Goal: Task Accomplishment & Management: Manage account settings

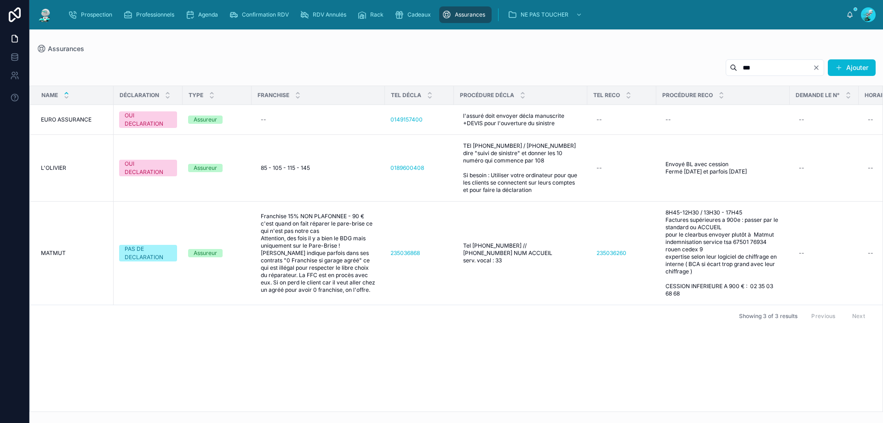
click at [810, 68] on input "***" at bounding box center [774, 67] width 75 height 13
click at [91, 11] on span "Prospection" at bounding box center [96, 14] width 31 height 7
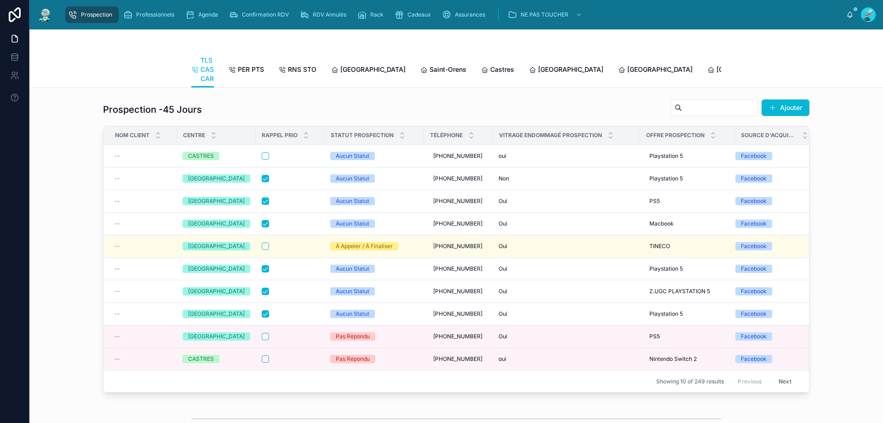
click at [125, 4] on div "Prospection Professionnels Agenda Confirmation RDV RDV Annulés Rack Cadeaux Ass…" at bounding box center [456, 14] width 854 height 29
click at [167, 21] on div "Professionnels" at bounding box center [150, 14] width 55 height 15
click at [211, 20] on div "Agenda" at bounding box center [203, 14] width 36 height 15
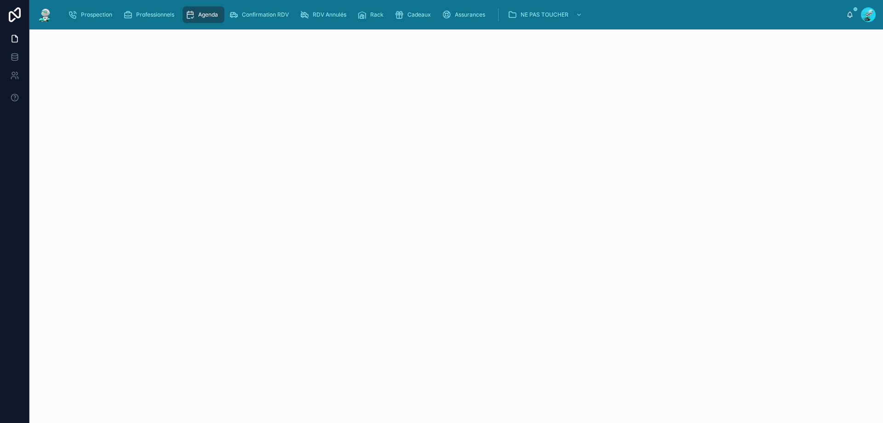
click at [213, 9] on div "Agenda" at bounding box center [203, 14] width 36 height 15
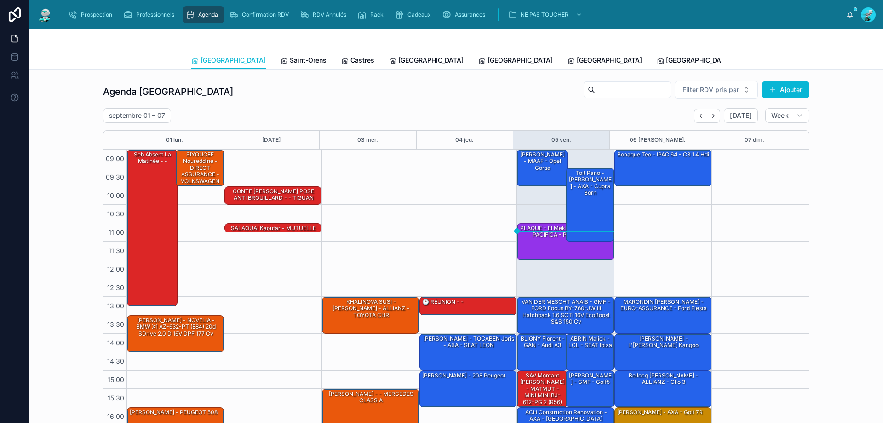
scroll to position [50, 0]
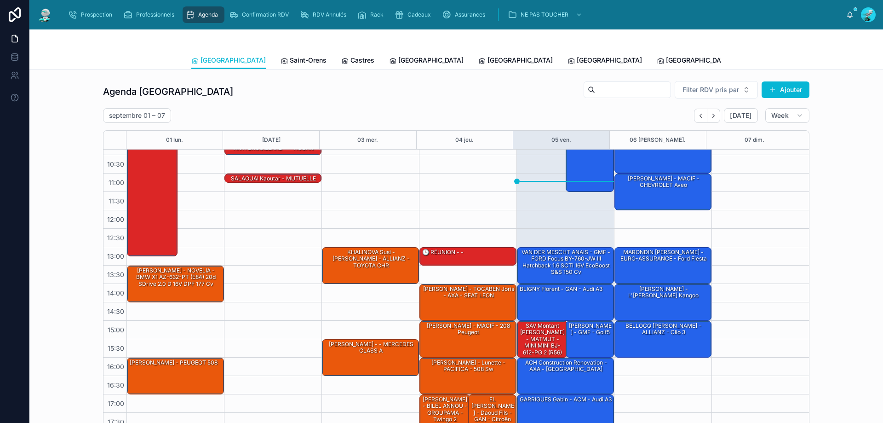
click at [633, 69] on div "Agenda Toulouse Filter RDV pris par Ajouter septembre 01 – 07 Today Week 01 lun…" at bounding box center [456, 365] width 854 height 593
click at [832, 58] on span "Tous Centres" at bounding box center [852, 60] width 40 height 9
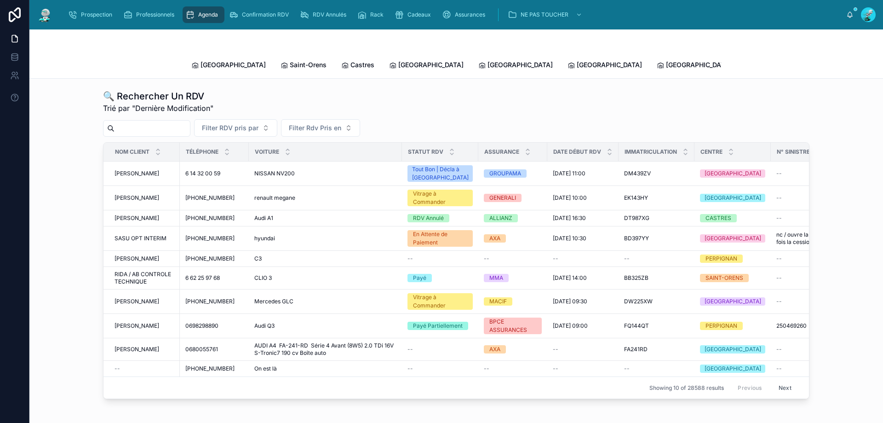
click at [190, 122] on input "text" at bounding box center [152, 128] width 75 height 13
paste input "**********"
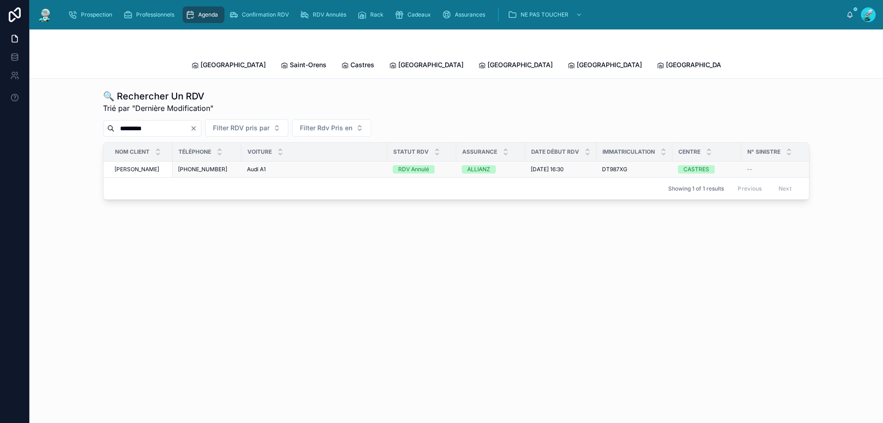
type input "*********"
click at [368, 166] on div "Audi A1 Audi A1" at bounding box center [314, 169] width 135 height 7
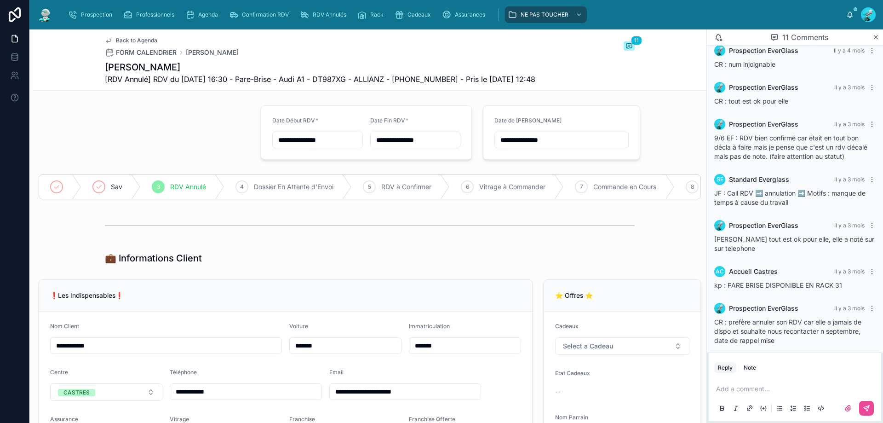
scroll to position [293, 0]
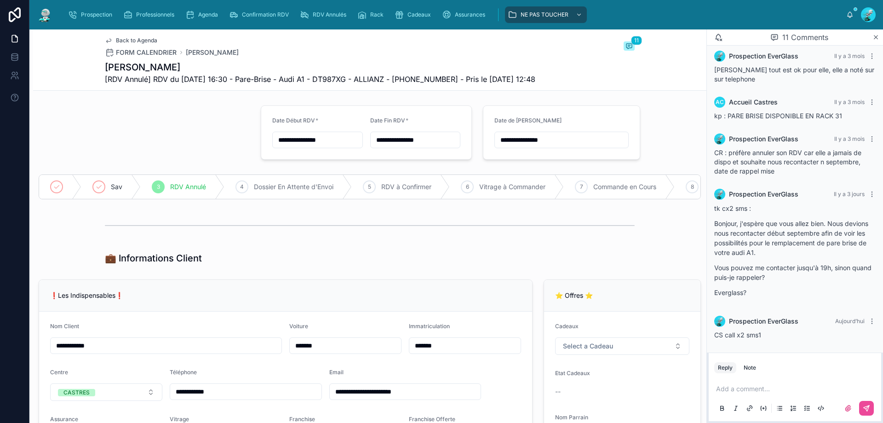
click at [783, 383] on div "Add a comment..." at bounding box center [794, 398] width 161 height 39
click at [793, 385] on p at bounding box center [796, 388] width 161 height 9
click at [783, 395] on div "Add a comment..." at bounding box center [794, 398] width 161 height 39
click at [781, 392] on p at bounding box center [796, 388] width 161 height 9
drag, startPoint x: 841, startPoint y: 387, endPoint x: 794, endPoint y: 394, distance: 47.4
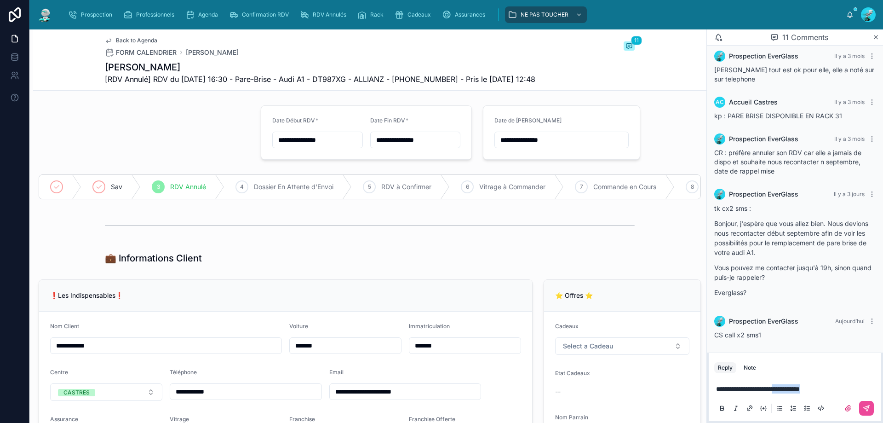
click at [794, 394] on div "**********" at bounding box center [794, 398] width 161 height 39
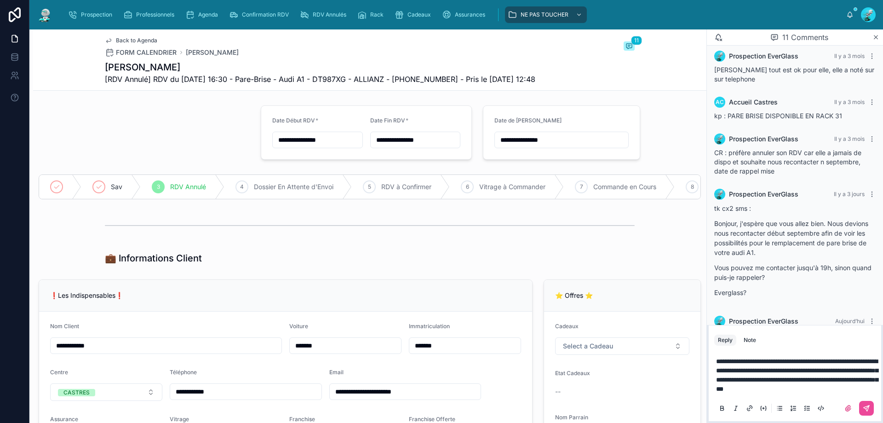
click at [775, 392] on span "**********" at bounding box center [797, 375] width 162 height 34
click at [869, 408] on icon at bounding box center [866, 407] width 7 height 7
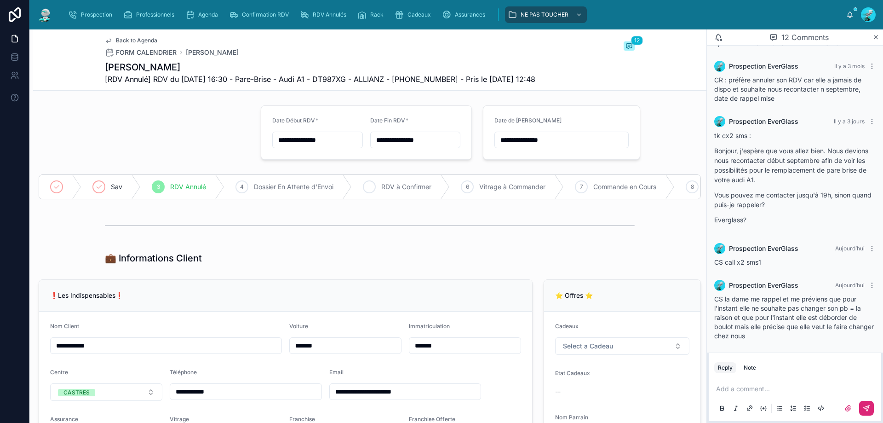
scroll to position [366, 0]
click at [588, 146] on div "**********" at bounding box center [561, 140] width 134 height 17
click at [545, 137] on input "**********" at bounding box center [561, 139] width 133 height 13
click at [606, 162] on button at bounding box center [605, 162] width 17 height 17
click at [530, 235] on button "7" at bounding box center [523, 236] width 17 height 17
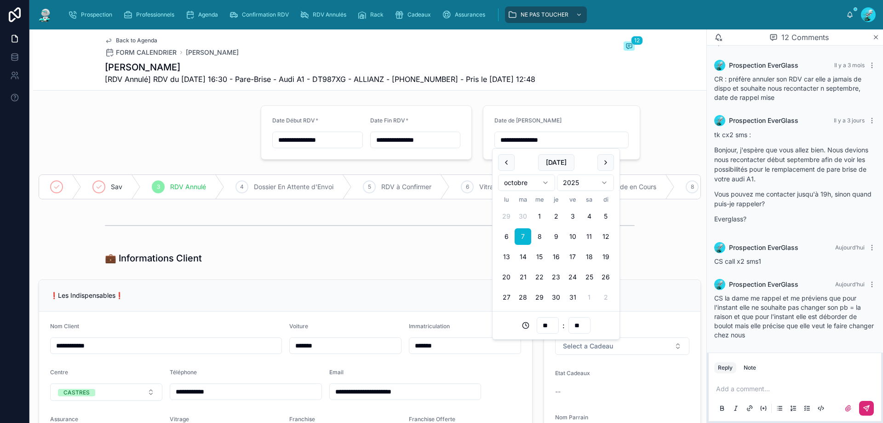
type input "**********"
click at [670, 282] on div "⭐ Offres ⭐ Cadeaux Select a Cadeau Etat Cadeaux -- Nom Parrain" at bounding box center [622, 393] width 168 height 234
click at [215, 21] on div "Agenda" at bounding box center [203, 14] width 36 height 15
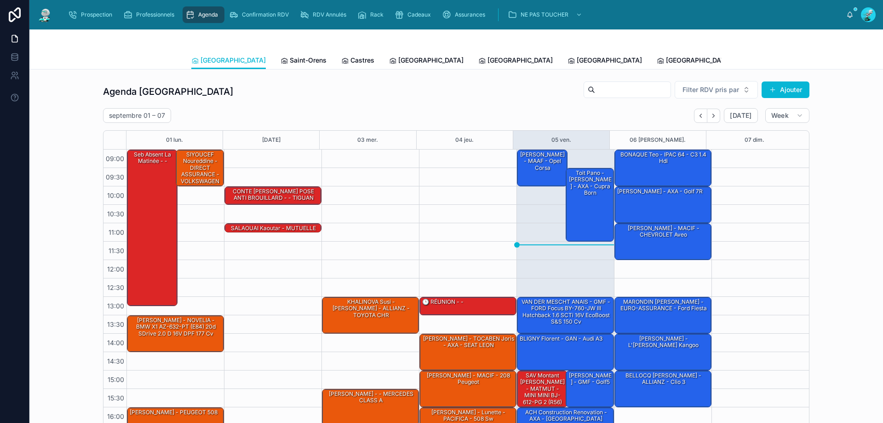
scroll to position [50, 0]
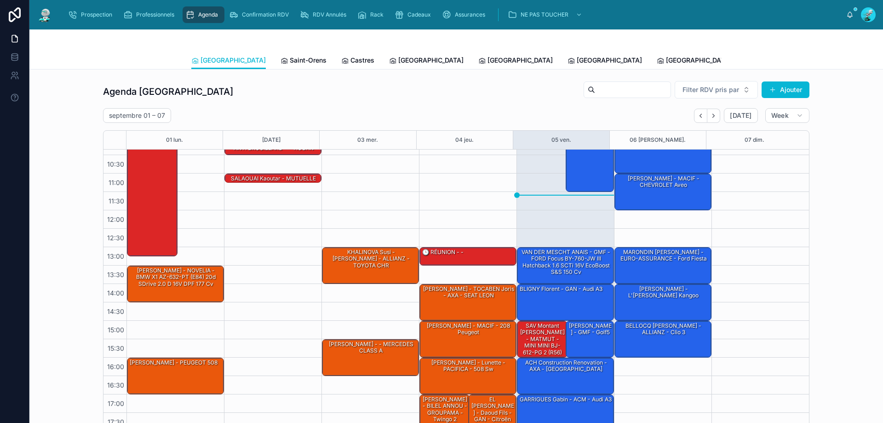
click at [832, 63] on span "Tous Centres" at bounding box center [852, 60] width 40 height 9
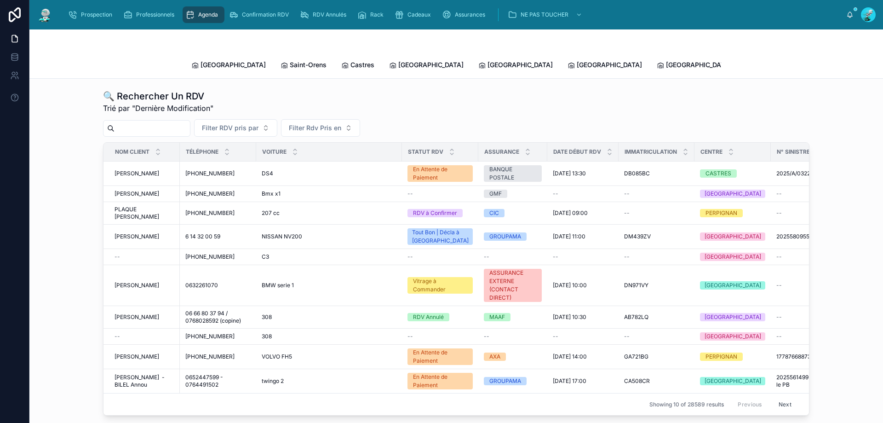
click at [122, 119] on div "Filter RDV pris par Filter Rdv Pris en" at bounding box center [456, 127] width 706 height 17
click at [137, 122] on input "text" at bounding box center [152, 128] width 75 height 13
paste input "**********"
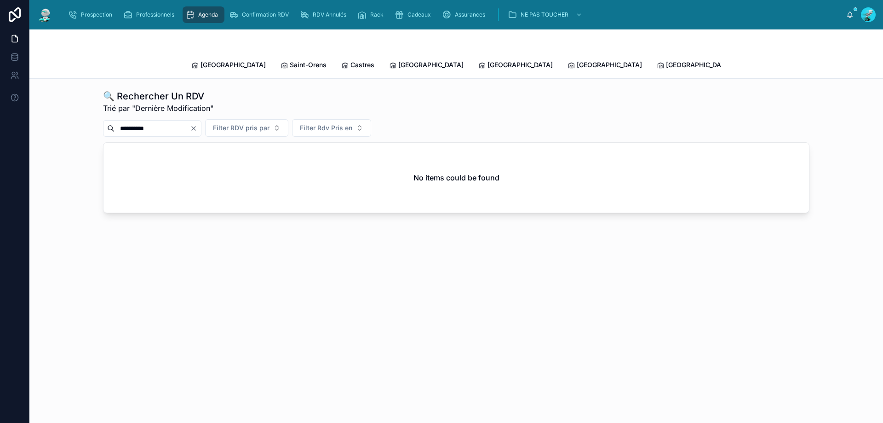
type input "*********"
drag, startPoint x: 186, startPoint y: 114, endPoint x: 84, endPoint y: 130, distance: 103.4
click at [96, 129] on div "🔍 Rechercher Un RDV Trié par "Dernière Modification" ********* Filter RDV pris …" at bounding box center [456, 151] width 839 height 131
paste input "**********"
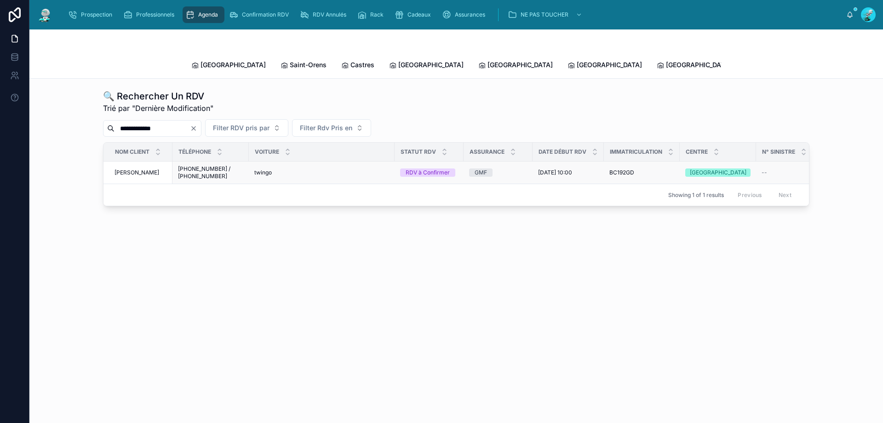
type input "**********"
click at [323, 171] on td "twingo twingo" at bounding box center [322, 172] width 146 height 23
click at [299, 169] on div "twingo twingo" at bounding box center [321, 172] width 135 height 7
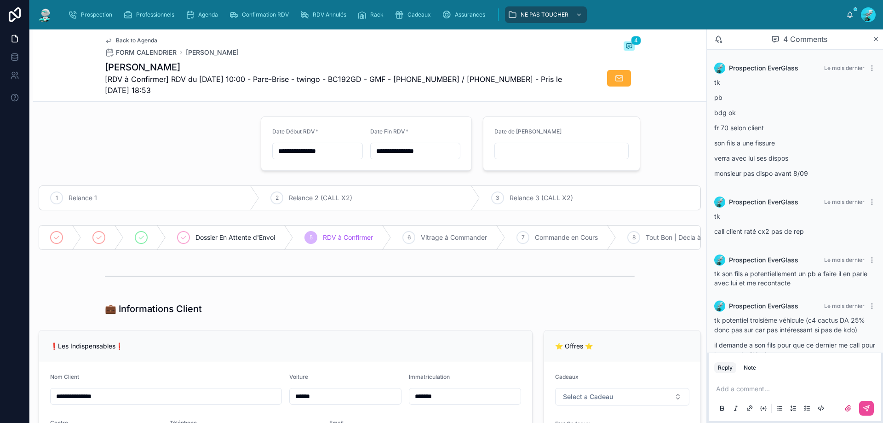
scroll to position [25, 0]
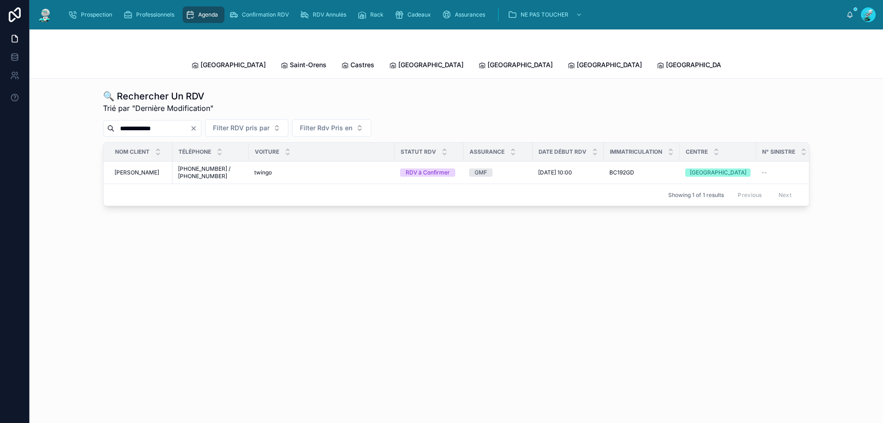
click at [197, 125] on icon "Clear" at bounding box center [193, 128] width 7 height 7
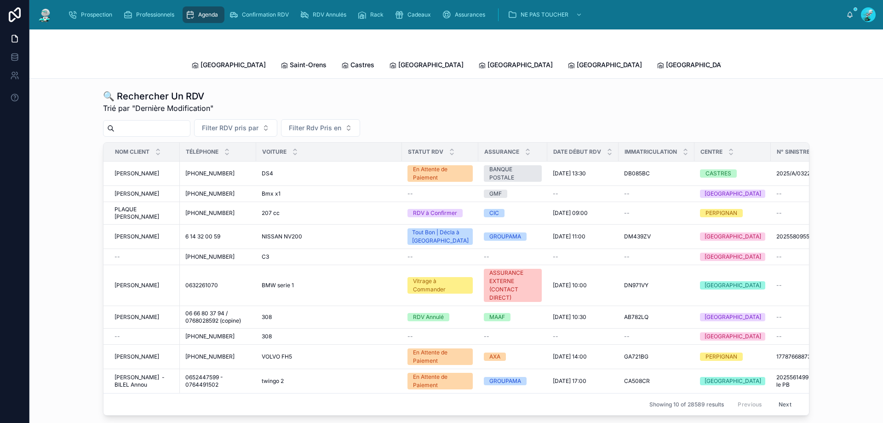
drag, startPoint x: 177, startPoint y: 121, endPoint x: 170, endPoint y: 122, distance: 7.0
click at [177, 122] on input "text" at bounding box center [152, 128] width 75 height 13
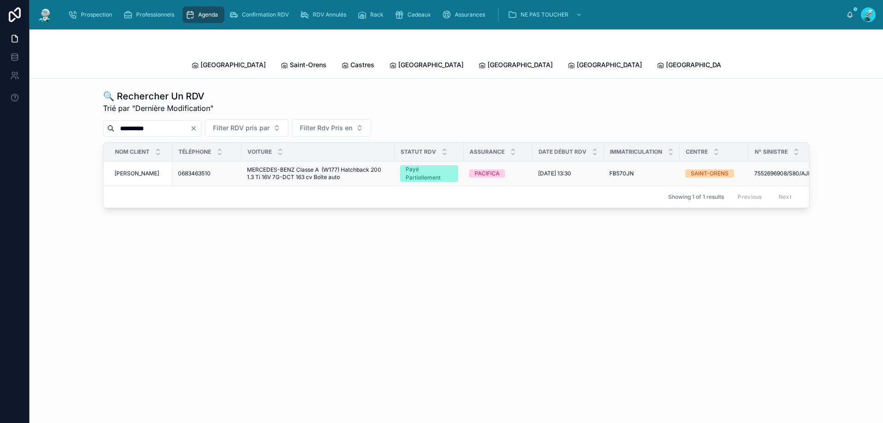
type input "**********"
click at [223, 170] on div "0683463510 0683463510" at bounding box center [207, 173] width 58 height 7
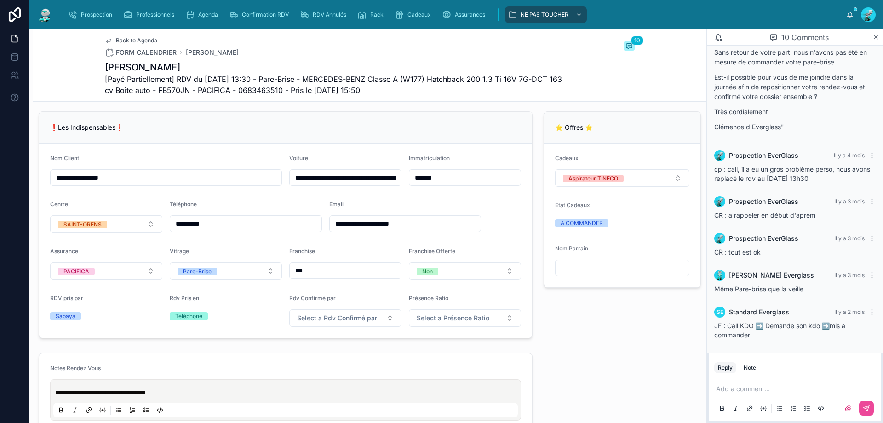
scroll to position [184, 0]
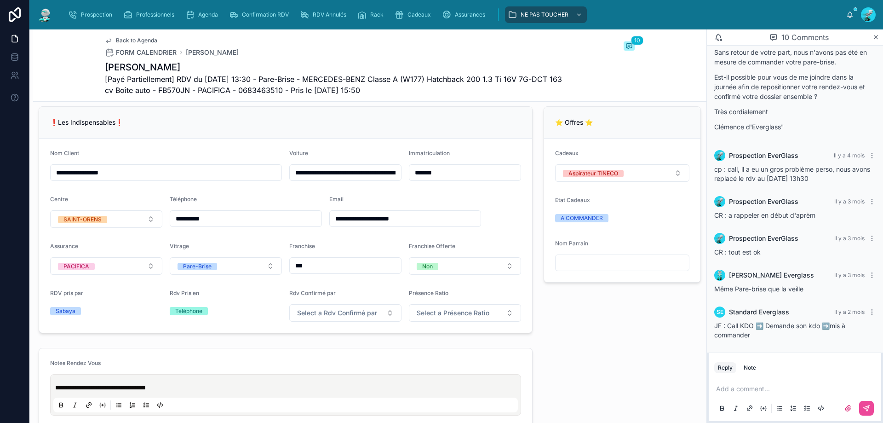
drag, startPoint x: 173, startPoint y: 222, endPoint x: 288, endPoint y: 248, distance: 117.9
click at [288, 248] on form "**********" at bounding box center [285, 235] width 493 height 194
click at [288, 216] on div "**********" at bounding box center [246, 211] width 152 height 32
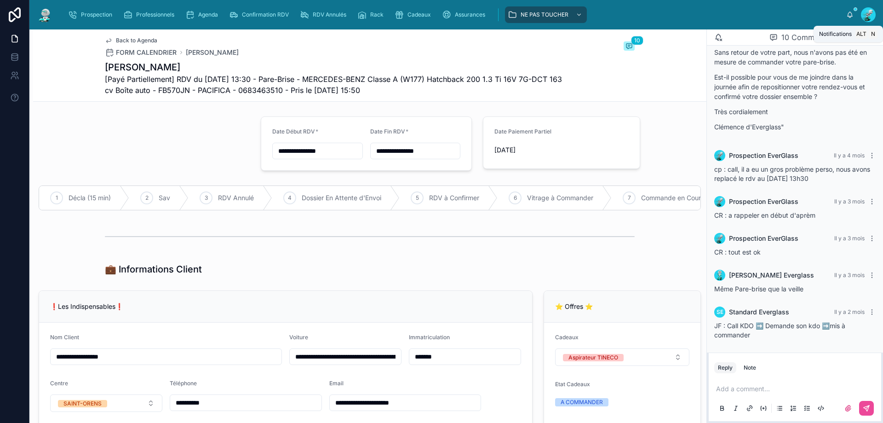
click at [847, 13] on icon at bounding box center [849, 14] width 7 height 7
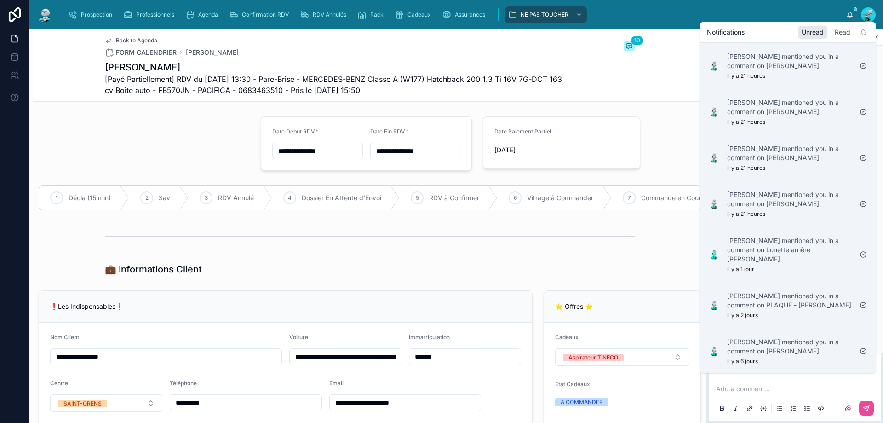
click at [834, 29] on div "Read" at bounding box center [842, 32] width 23 height 13
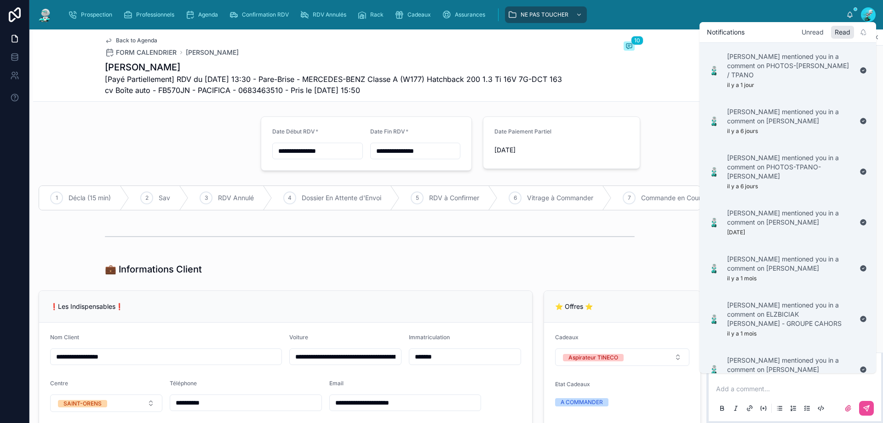
click at [817, 37] on div "Unread" at bounding box center [812, 32] width 29 height 13
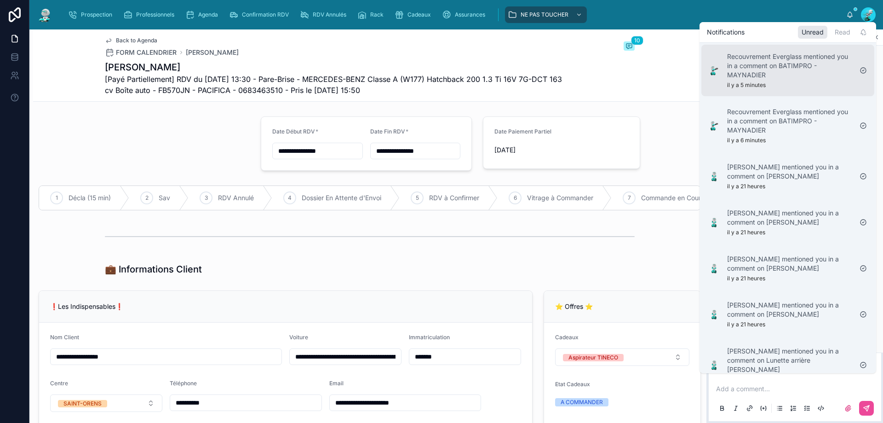
click at [799, 64] on p "Recouvrement Everglass mentioned you in a comment on BATIMPRO - MAYNADIER" at bounding box center [789, 66] width 125 height 28
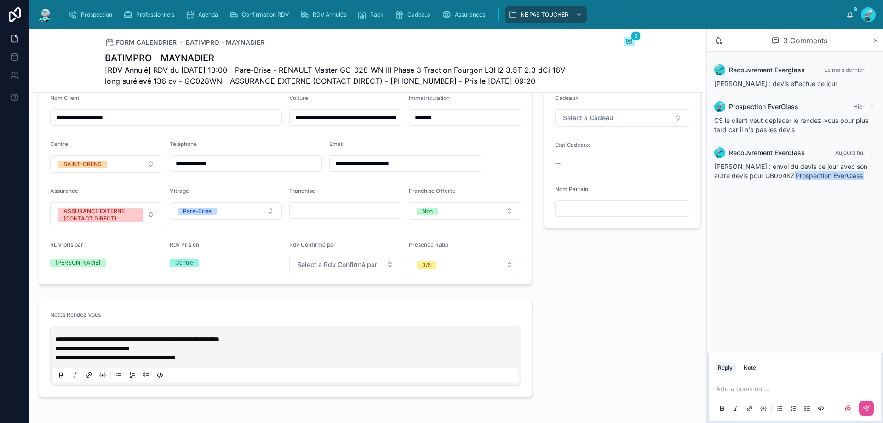
scroll to position [184, 0]
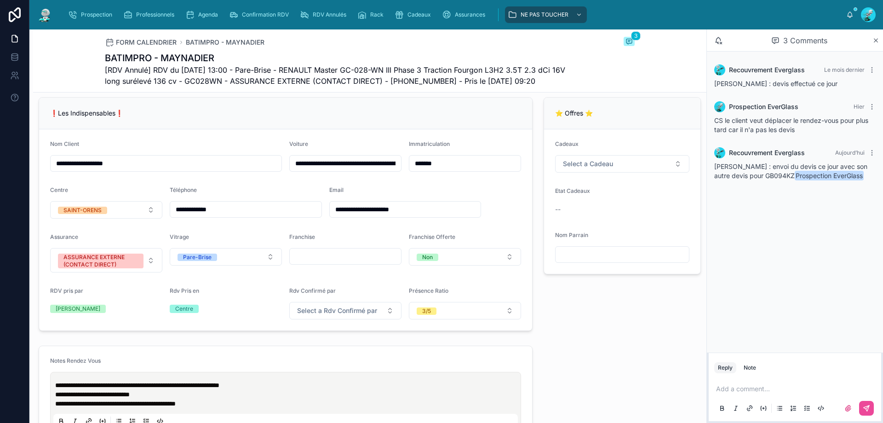
click at [424, 169] on input "*******" at bounding box center [464, 163] width 111 height 13
click at [423, 170] on input "*******" at bounding box center [464, 163] width 111 height 13
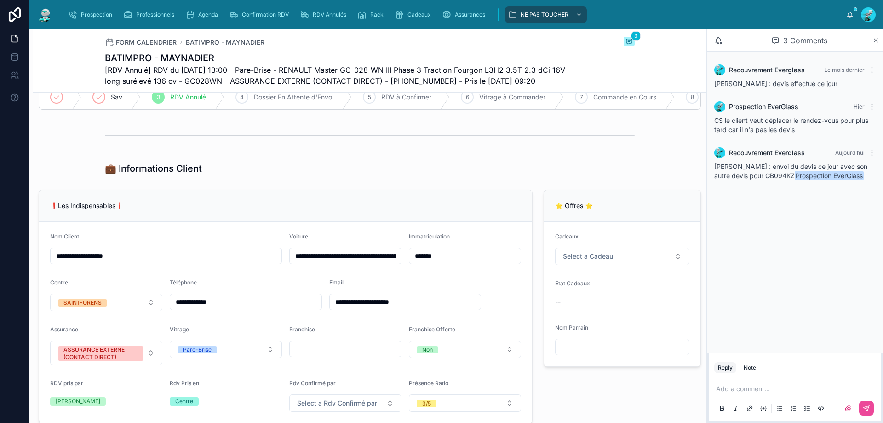
scroll to position [230, 0]
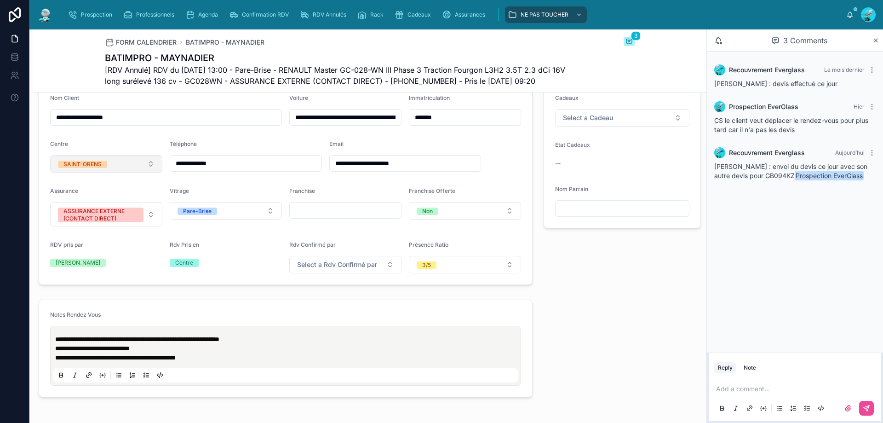
drag, startPoint x: 247, startPoint y: 171, endPoint x: 158, endPoint y: 168, distance: 88.3
click at [158, 168] on form "**********" at bounding box center [285, 183] width 493 height 201
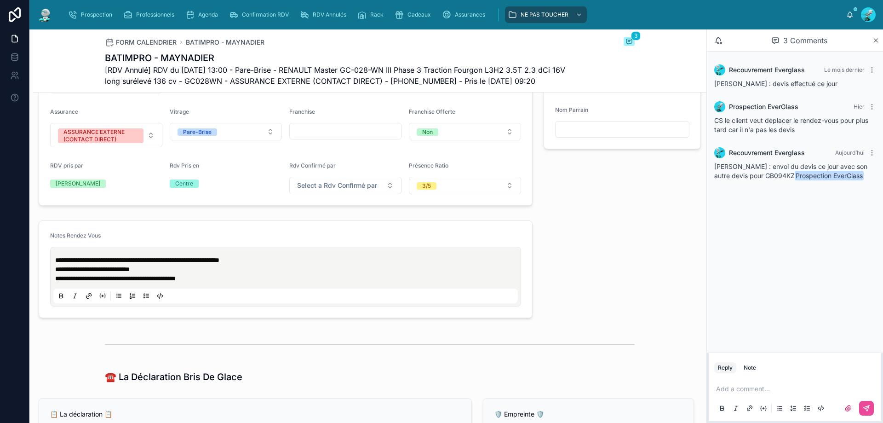
scroll to position [330, 0]
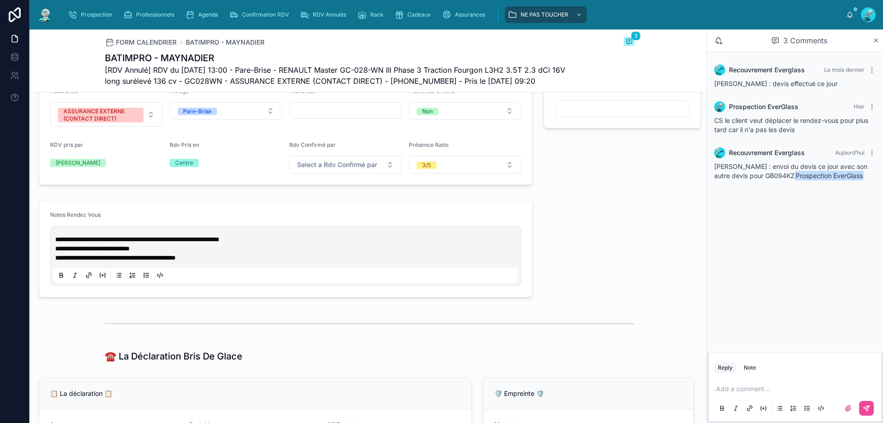
click at [786, 388] on p at bounding box center [796, 388] width 161 height 9
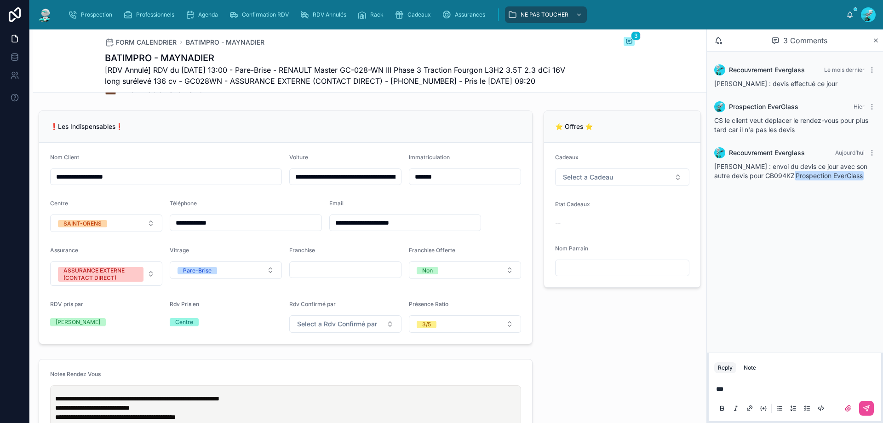
scroll to position [0, 0]
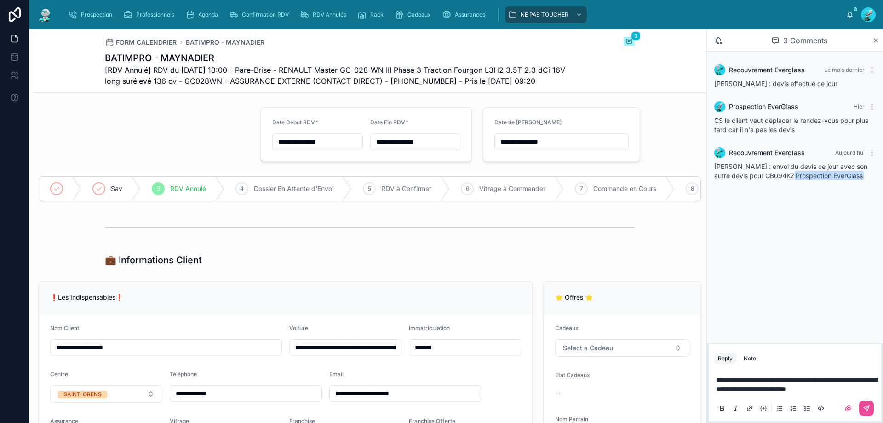
click at [883, 394] on div "**********" at bounding box center [795, 383] width 176 height 80
click at [873, 391] on p "**********" at bounding box center [796, 384] width 161 height 18
drag, startPoint x: 799, startPoint y: 378, endPoint x: 695, endPoint y: 173, distance: 229.4
click at [695, 173] on div "Sav 3 RDV Annulé 4 Dossier En Attente d'Envoi 5 RDV à Confirmer 6 Vitrage à Com…" at bounding box center [369, 188] width 673 height 32
click at [863, 403] on button at bounding box center [866, 408] width 15 height 15
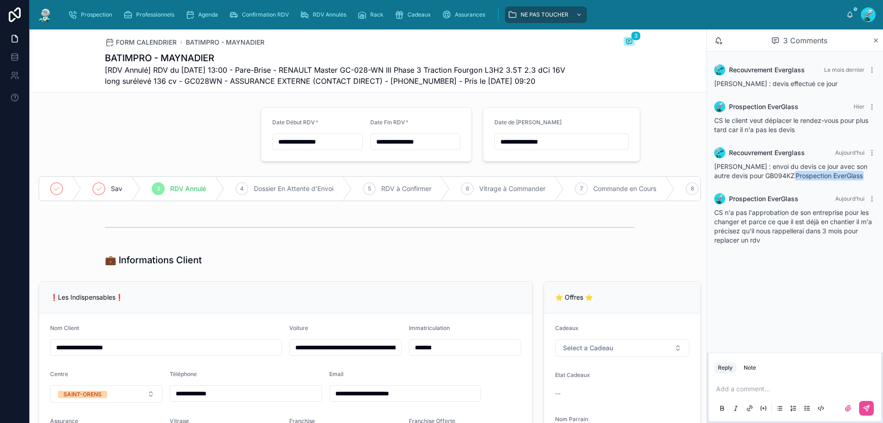
click at [576, 133] on div "**********" at bounding box center [561, 134] width 134 height 31
click at [576, 138] on input "**********" at bounding box center [561, 141] width 133 height 13
click at [606, 162] on button at bounding box center [605, 164] width 17 height 17
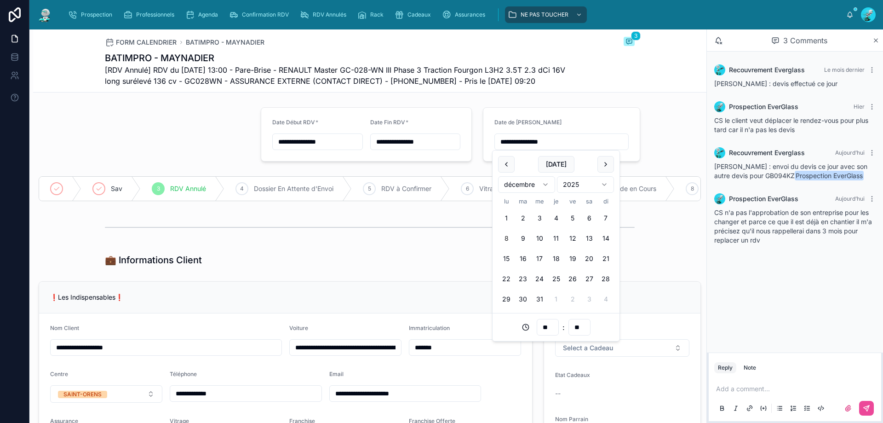
click at [505, 240] on button "8" at bounding box center [506, 238] width 17 height 17
click at [540, 324] on input "**" at bounding box center [547, 327] width 21 height 13
click at [551, 220] on div "15" at bounding box center [547, 227] width 41 height 15
type input "**********"
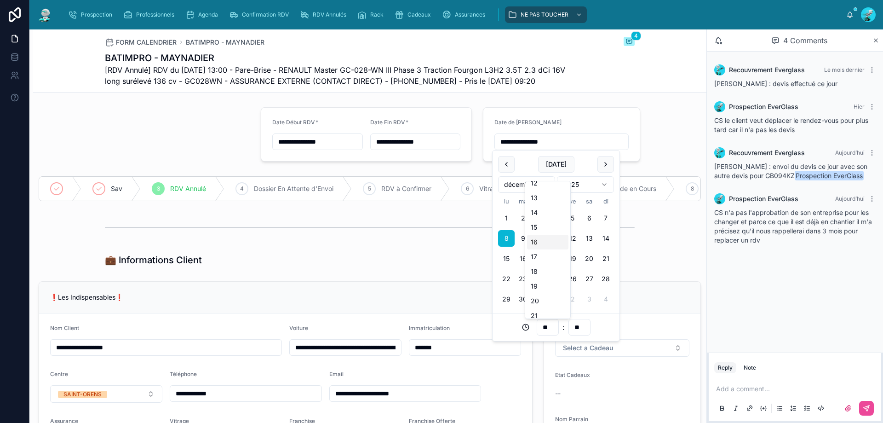
type input "**"
click at [671, 230] on div at bounding box center [369, 227] width 673 height 30
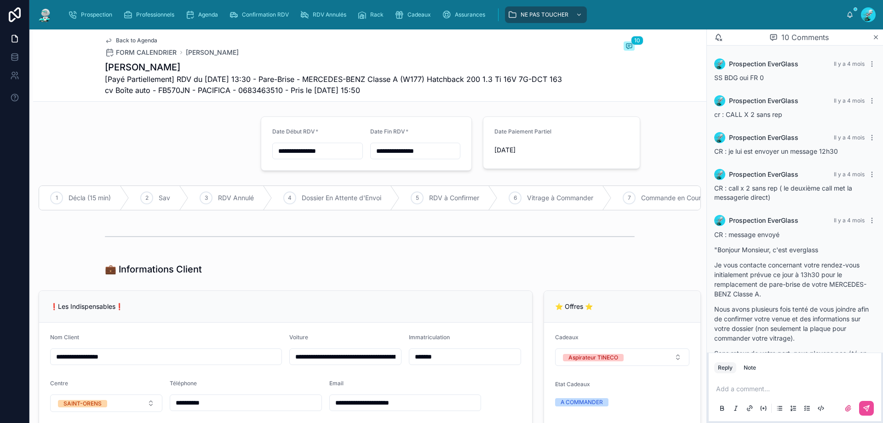
scroll to position [301, 0]
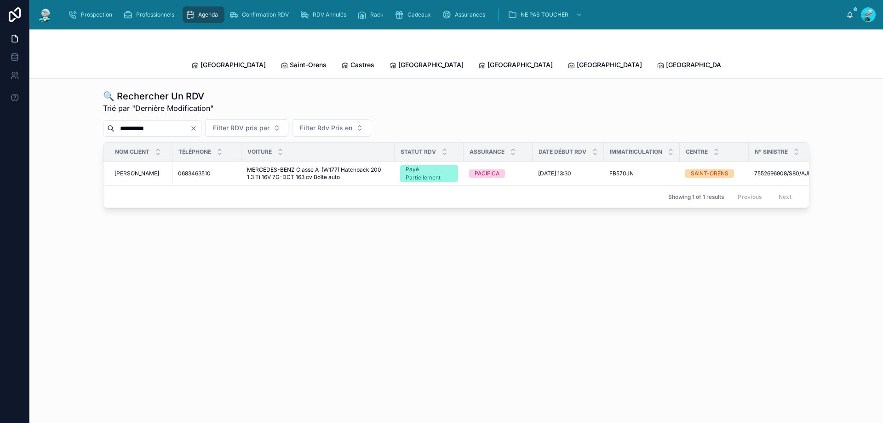
type input "********"
click at [350, 60] on span "Castres" at bounding box center [362, 64] width 24 height 9
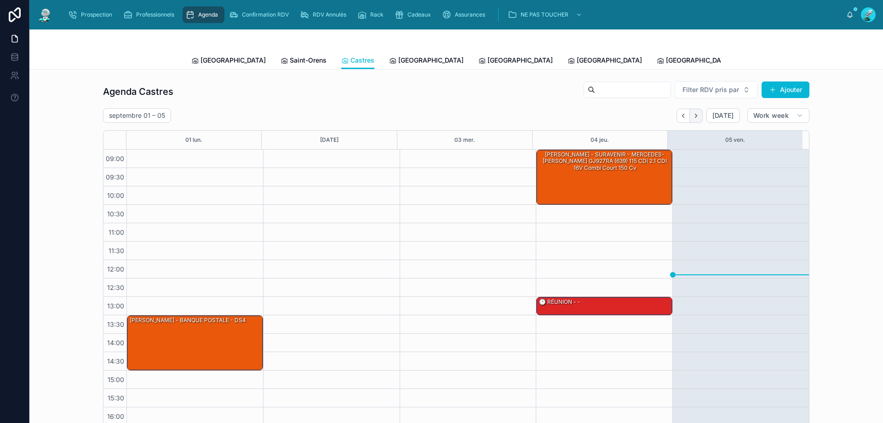
click at [697, 118] on icon "Next" at bounding box center [696, 115] width 7 height 7
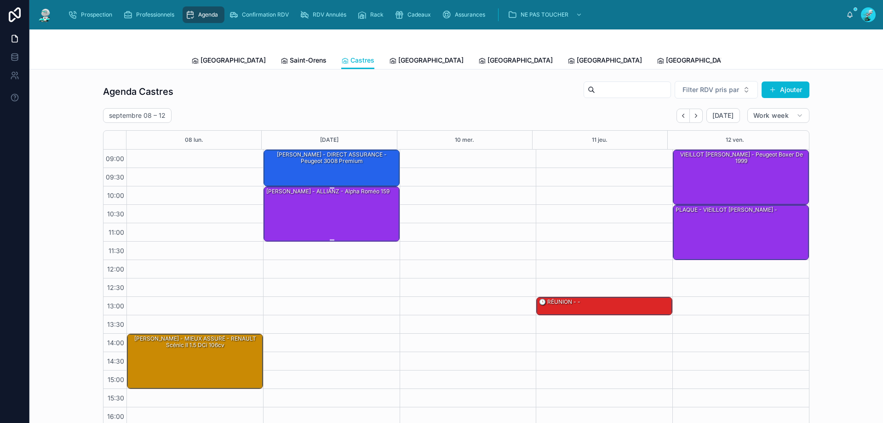
click at [359, 223] on div "[PERSON_NAME] - ALLIANZ - alpha Roméo 159" at bounding box center [331, 213] width 133 height 53
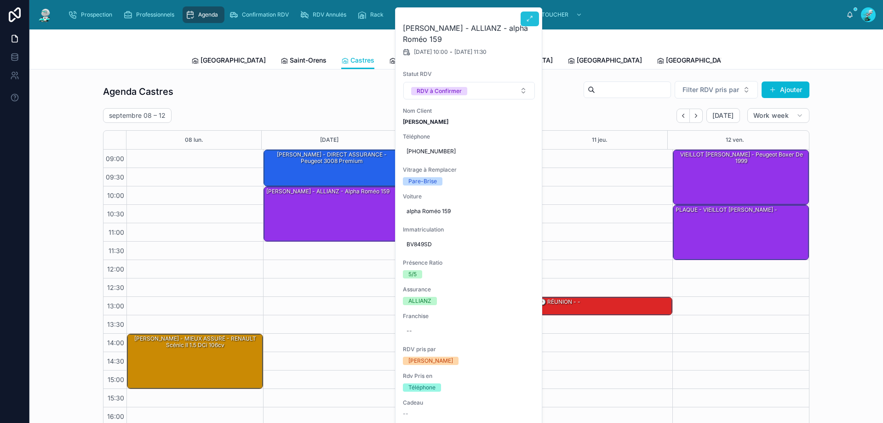
click at [523, 20] on button at bounding box center [530, 18] width 18 height 15
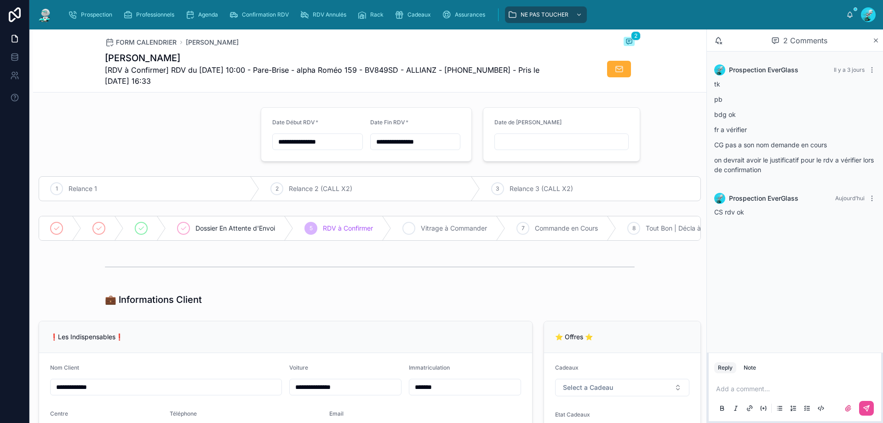
click at [414, 235] on div "6 Vitrage à Commander" at bounding box center [448, 228] width 114 height 24
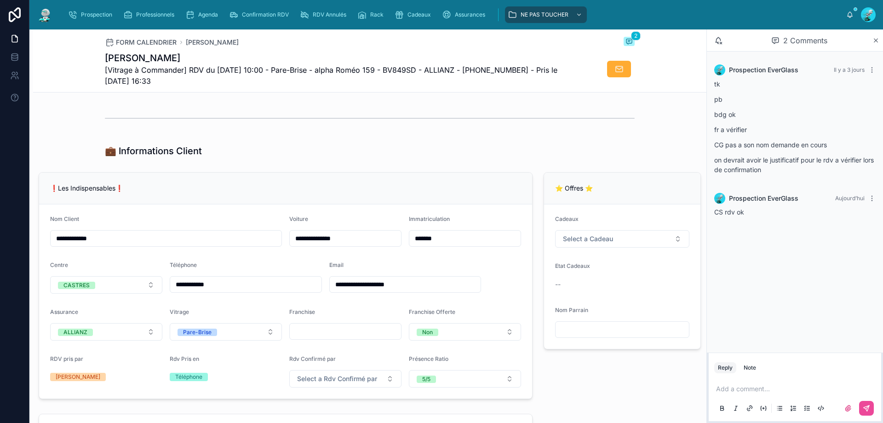
scroll to position [138, 0]
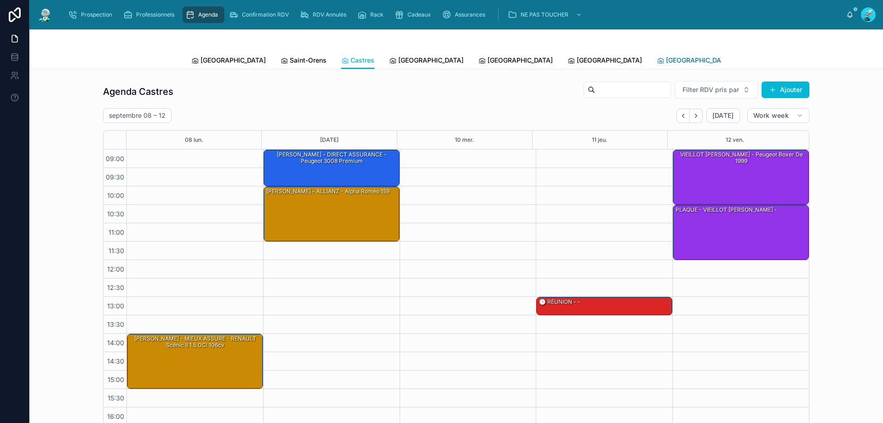
click at [666, 59] on span "[GEOGRAPHIC_DATA]" at bounding box center [698, 60] width 65 height 9
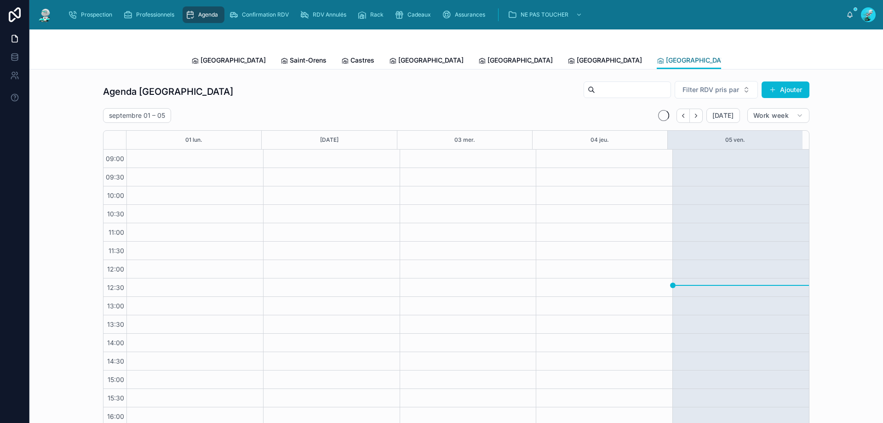
scroll to position [50, 0]
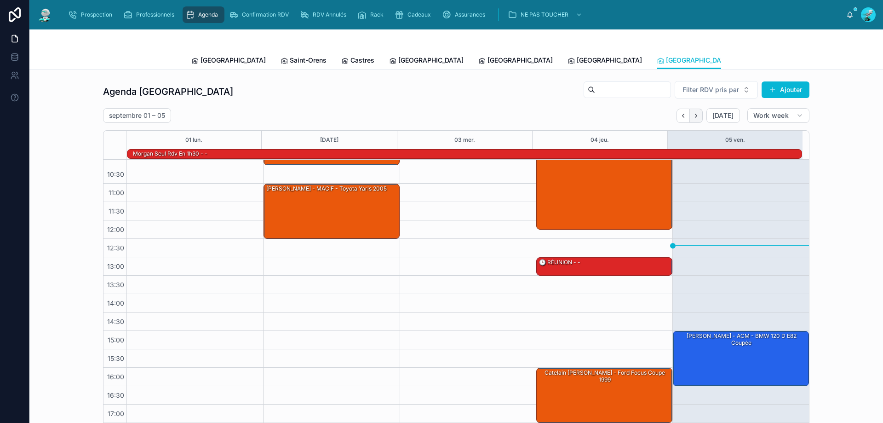
click at [700, 114] on button "Next" at bounding box center [696, 116] width 13 height 14
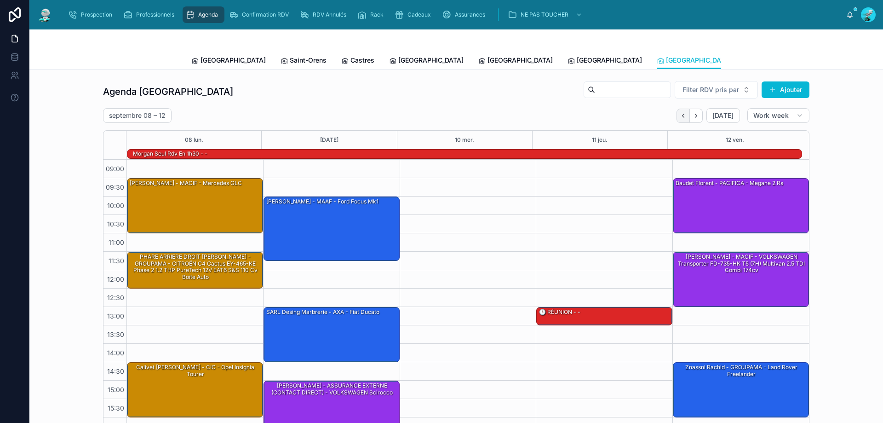
click at [684, 115] on icon "Back" at bounding box center [683, 115] width 7 height 7
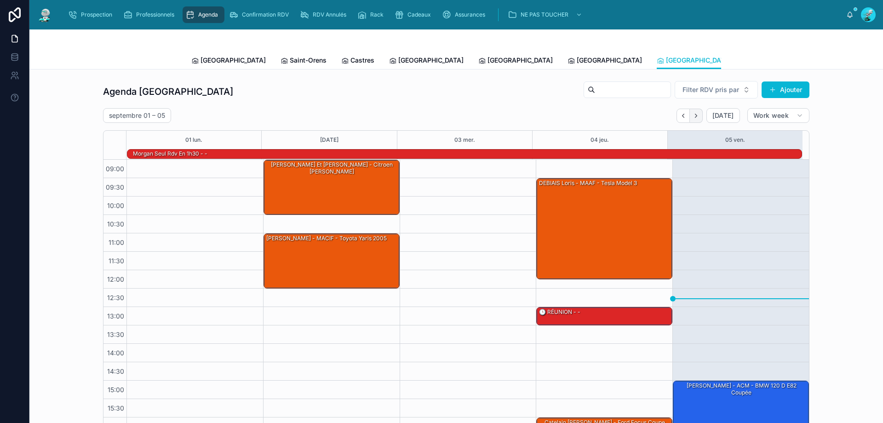
click at [693, 115] on icon "Next" at bounding box center [696, 115] width 7 height 7
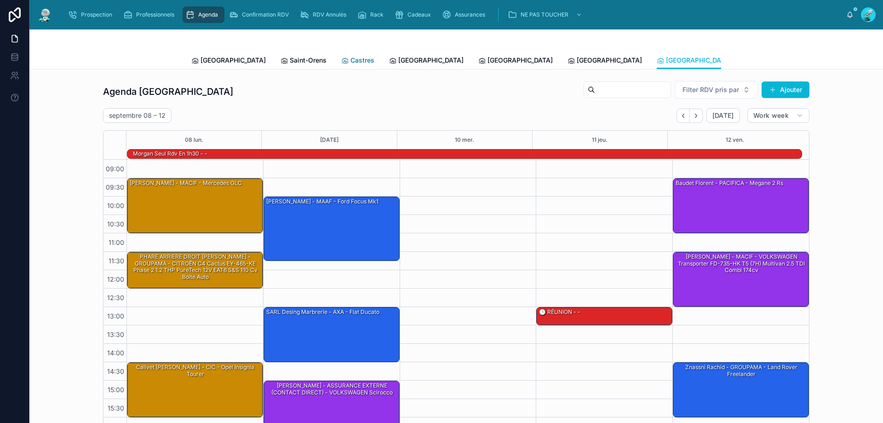
click at [341, 66] on link "Castres" at bounding box center [357, 61] width 33 height 18
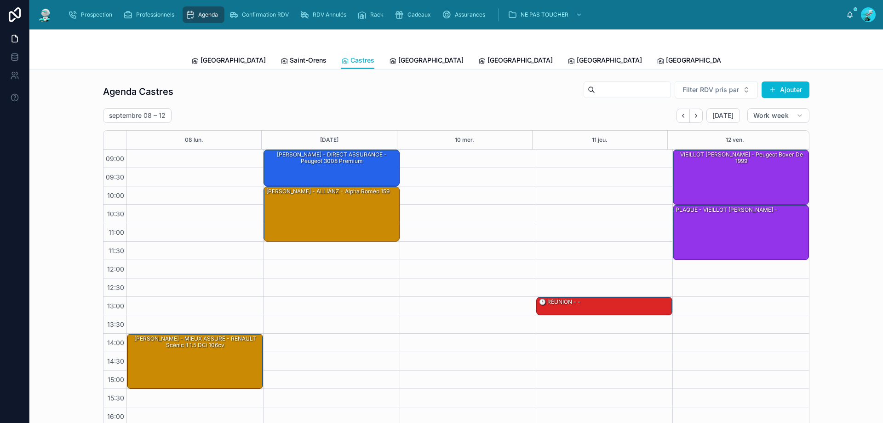
click at [676, 126] on div "septembre 08 – 12 Today Work week 08 lun. 09 mar. 10 mer. 11 jeu. 12 ven. 09:00…" at bounding box center [456, 269] width 706 height 323
click at [677, 125] on div "septembre 08 – 12 Today Work week 08 lun. 09 mar. 10 mer. 11 jeu. 12 ven. 09:00…" at bounding box center [456, 269] width 706 height 323
click at [684, 124] on div "septembre 08 – 12 Today Work week 08 lun. 09 mar. 10 mer. 11 jeu. 12 ven. 09:00…" at bounding box center [456, 269] width 706 height 323
click at [679, 110] on button "Back" at bounding box center [683, 116] width 13 height 14
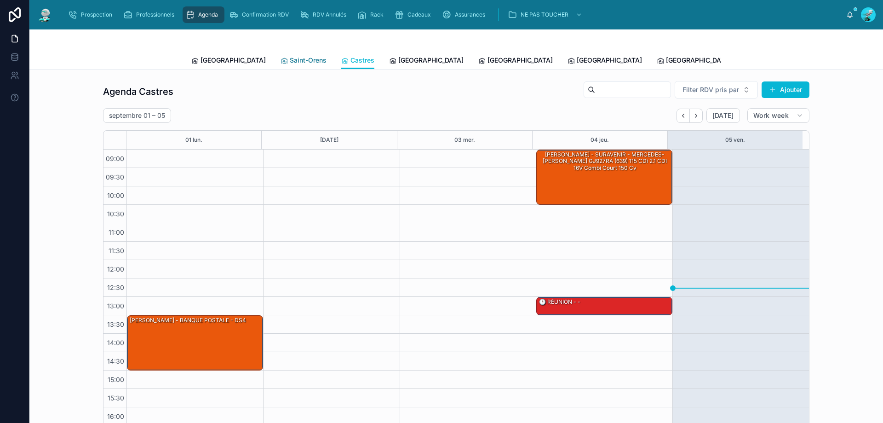
click at [290, 58] on span "Saint-Orens" at bounding box center [308, 60] width 37 height 9
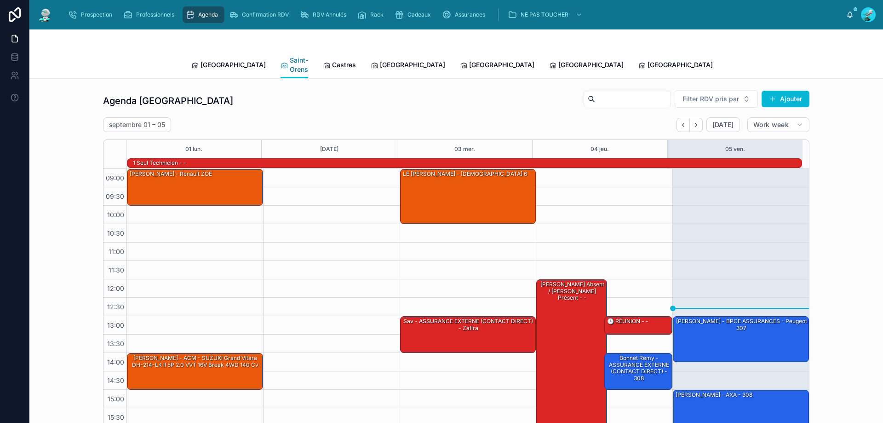
scroll to position [60, 0]
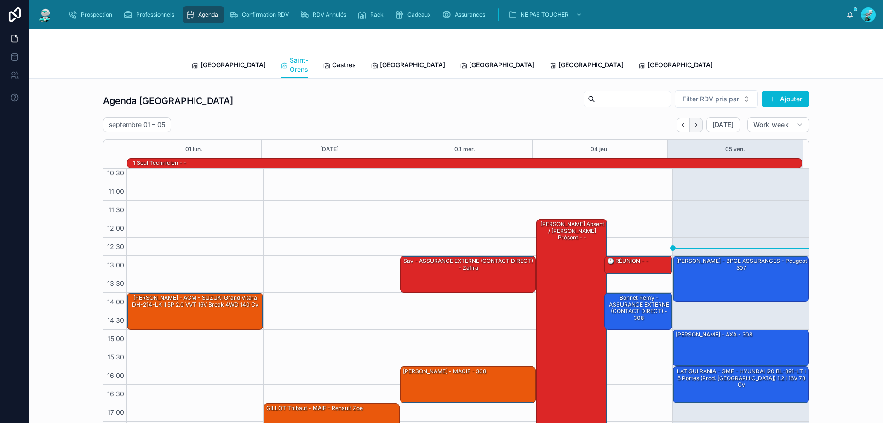
click at [693, 121] on icon "Next" at bounding box center [696, 124] width 7 height 7
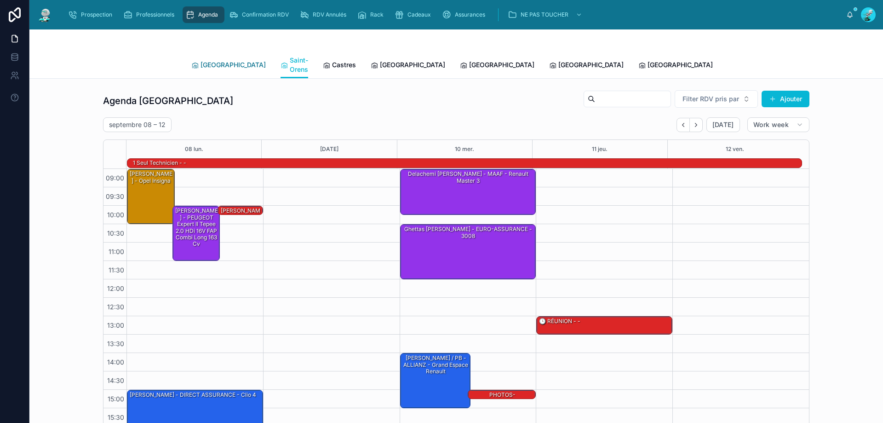
click at [218, 57] on link "[GEOGRAPHIC_DATA]" at bounding box center [228, 66] width 75 height 18
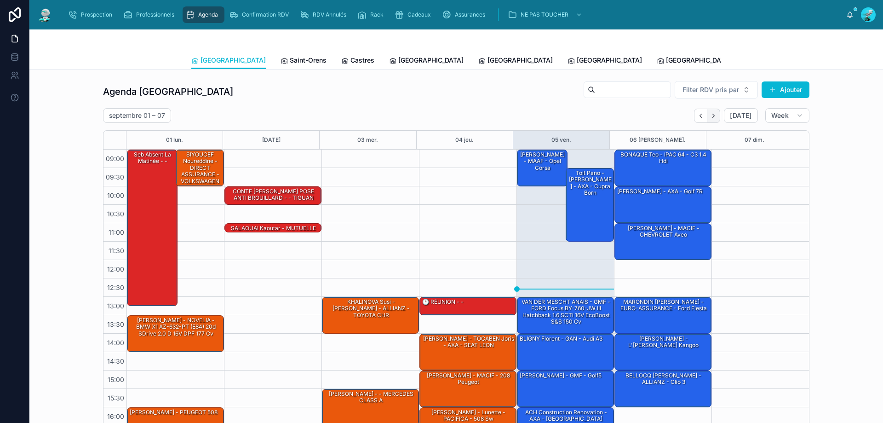
click at [718, 116] on button "Next" at bounding box center [713, 116] width 13 height 14
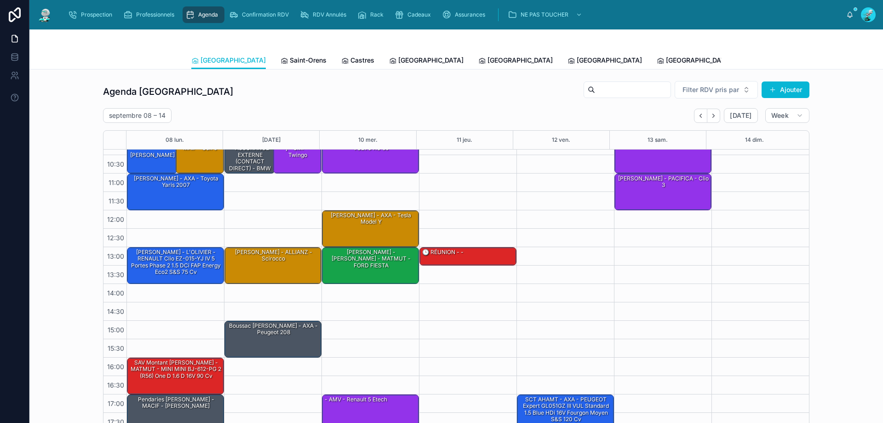
scroll to position [4, 0]
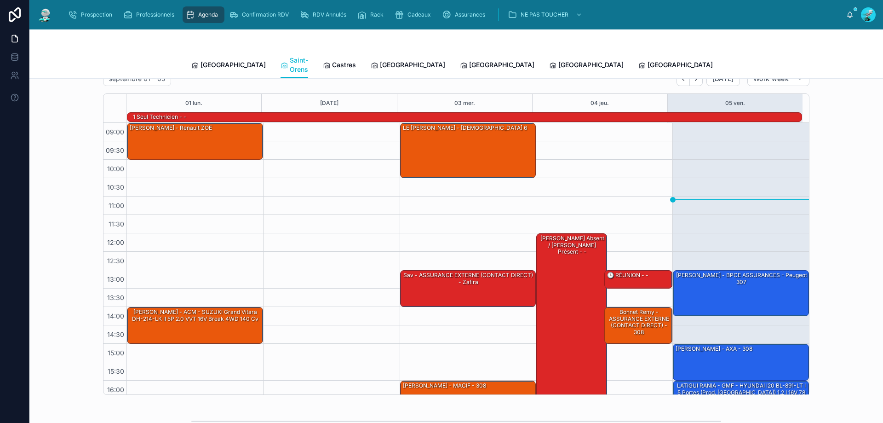
click at [814, 62] on span "Tous Centres" at bounding box center [834, 64] width 40 height 9
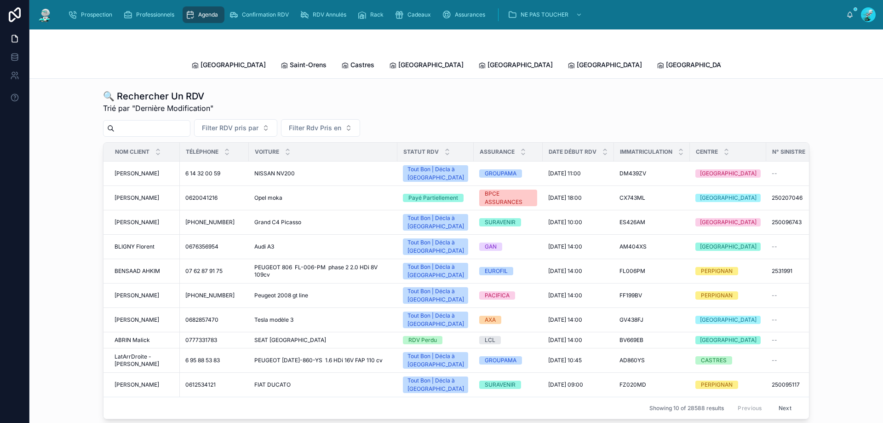
click at [166, 122] on input "text" at bounding box center [152, 128] width 75 height 13
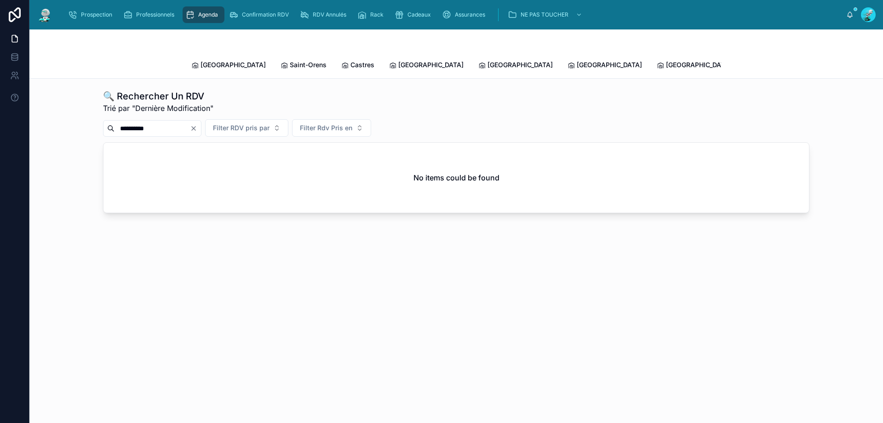
click at [163, 123] on input "**********" at bounding box center [152, 128] width 75 height 13
click at [121, 122] on input "**********" at bounding box center [152, 128] width 75 height 13
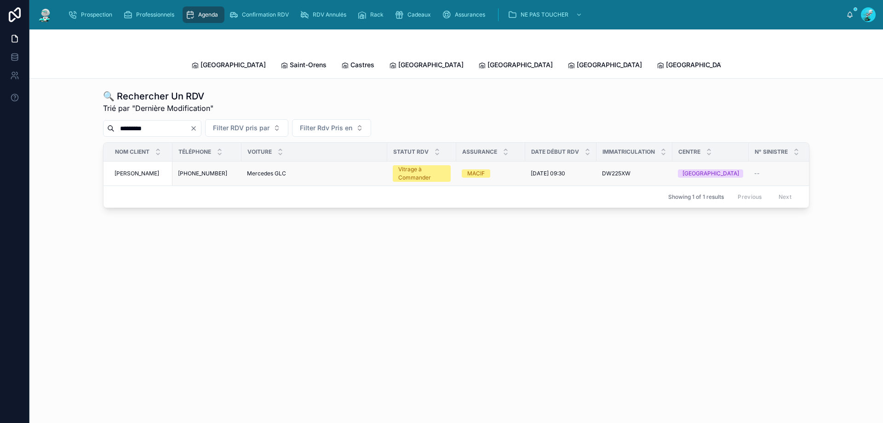
type input "*********"
click at [334, 169] on td "Mercedes GLC Mercedes GLC" at bounding box center [314, 173] width 146 height 24
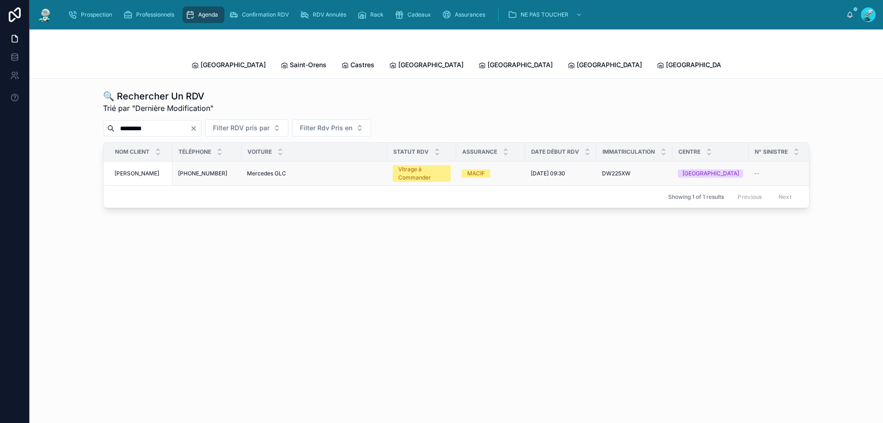
click at [371, 161] on td "Mercedes GLC Mercedes GLC" at bounding box center [314, 173] width 146 height 24
click at [311, 161] on td "Mercedes GLC Mercedes GLC" at bounding box center [314, 173] width 146 height 24
click at [320, 168] on td "Mercedes GLC Mercedes GLC" at bounding box center [314, 173] width 146 height 24
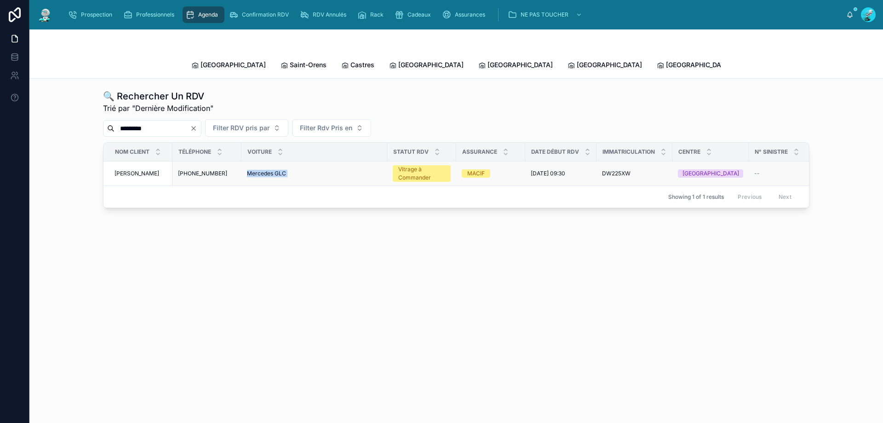
click at [320, 168] on td "Mercedes GLC Mercedes GLC" at bounding box center [314, 173] width 146 height 24
click at [349, 169] on td "Mercedes GLC Mercedes GLC" at bounding box center [314, 173] width 146 height 24
click at [364, 170] on div "Mercedes GLC Mercedes GLC" at bounding box center [314, 173] width 135 height 7
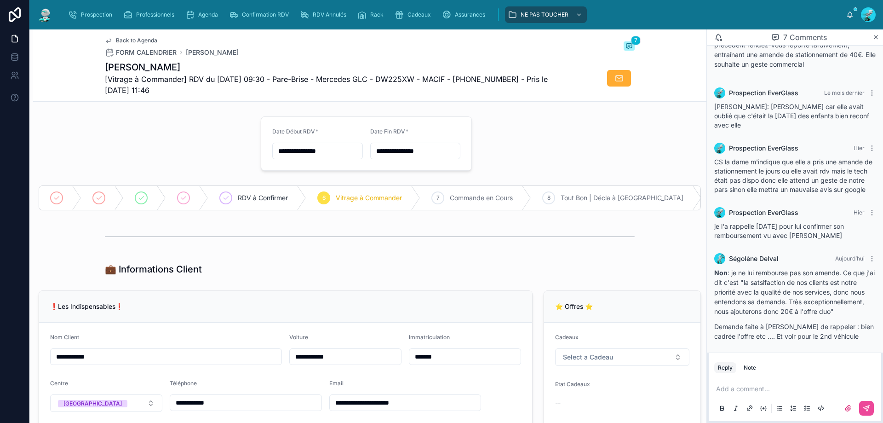
scroll to position [271, 0]
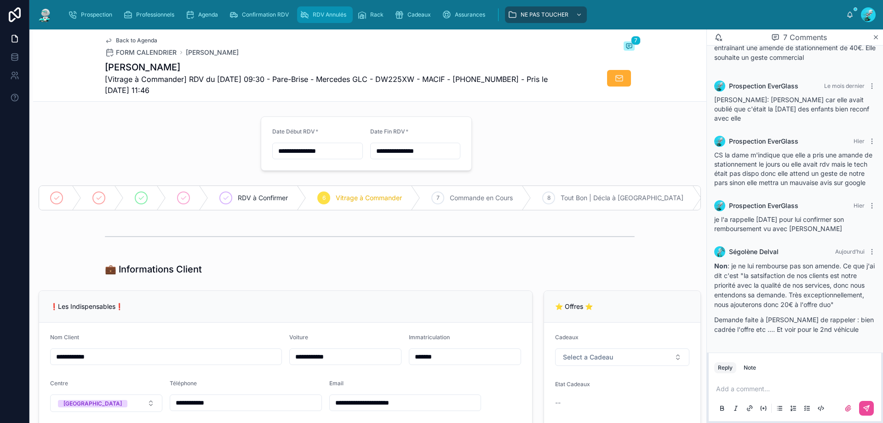
click at [319, 17] on span "RDV Annulés" at bounding box center [330, 14] width 34 height 7
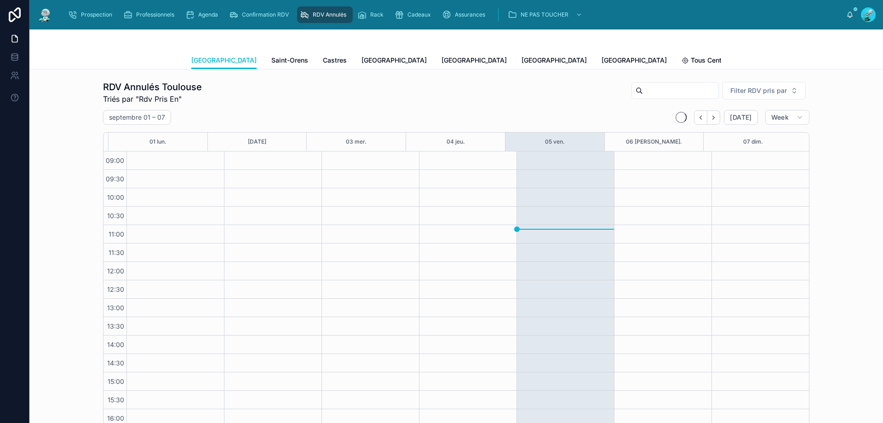
scroll to position [52, 0]
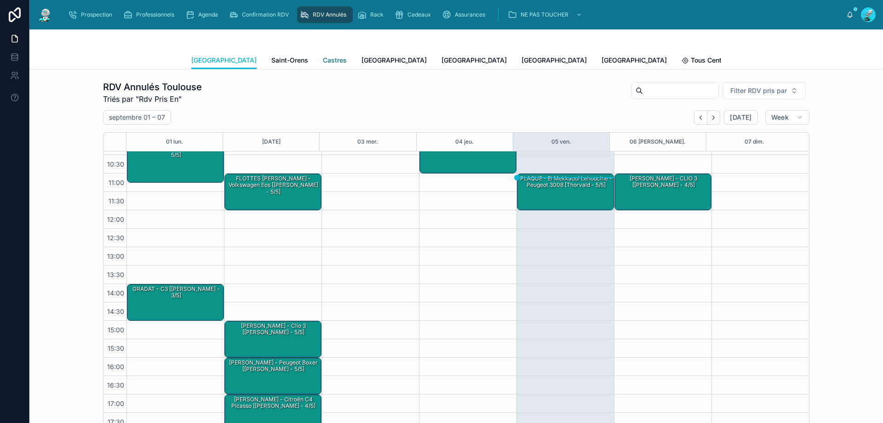
click at [323, 59] on span "Castres" at bounding box center [335, 60] width 24 height 9
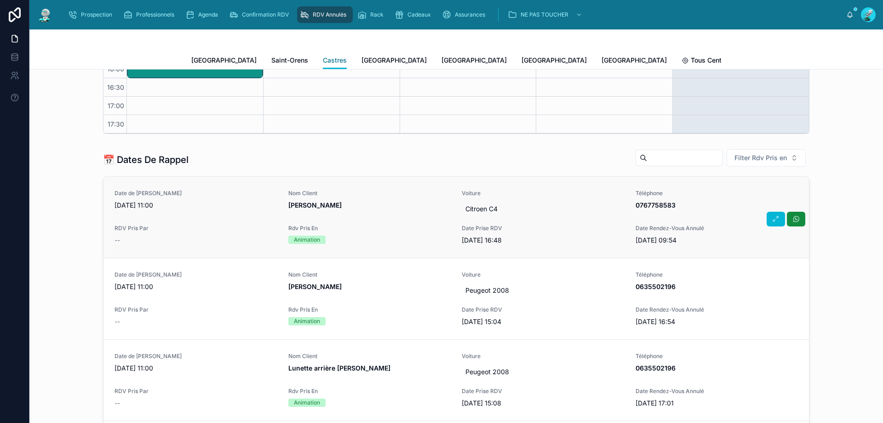
scroll to position [322, 0]
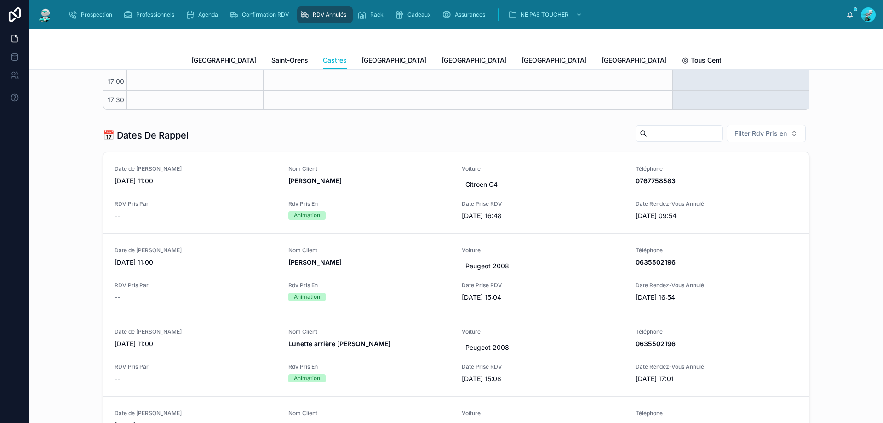
click at [754, 127] on button "Filter Rdv Pris en" at bounding box center [766, 133] width 79 height 17
click at [735, 190] on div "Téléphone" at bounding box center [763, 185] width 110 height 15
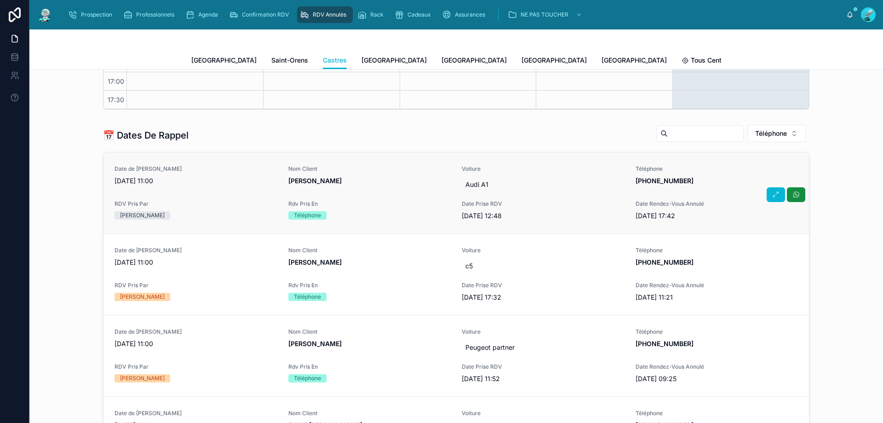
click at [396, 158] on link "Date de Rappel 05/09/2025 11:00 Nom Client FABRE Marie Voiture Audi A1 Téléphon…" at bounding box center [456, 192] width 706 height 81
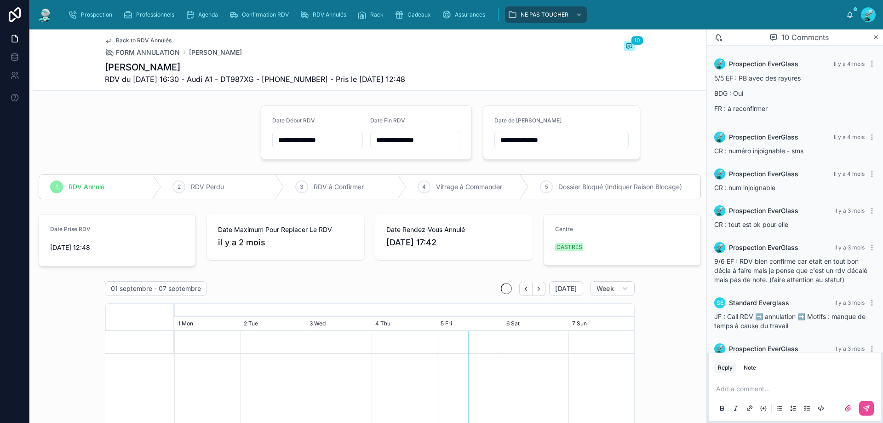
scroll to position [256, 0]
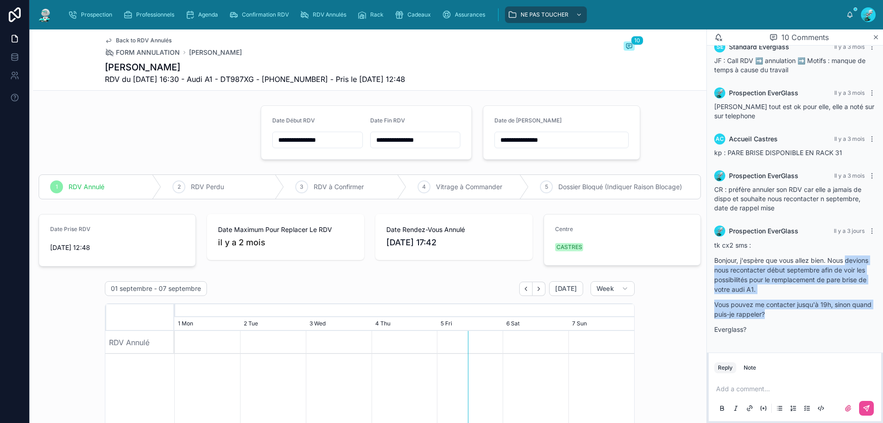
drag, startPoint x: 715, startPoint y: 269, endPoint x: 850, endPoint y: 316, distance: 142.6
click at [873, 316] on div "Prospection EverGlass Il y a 3 jours tk cx2 sms : Bonjour, j'espère que vous al…" at bounding box center [795, 282] width 172 height 125
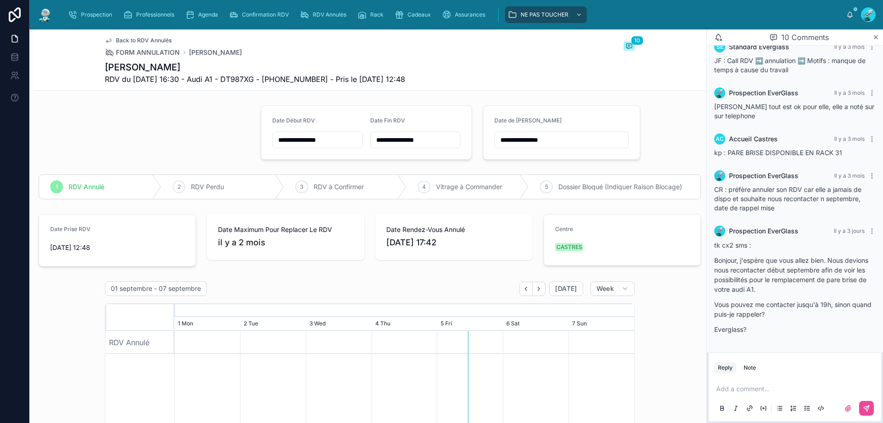
click at [837, 319] on div "tk cx2 sms : Bonjour, j'espère que vous allez bien. Nous devions nous recontact…" at bounding box center [794, 287] width 161 height 94
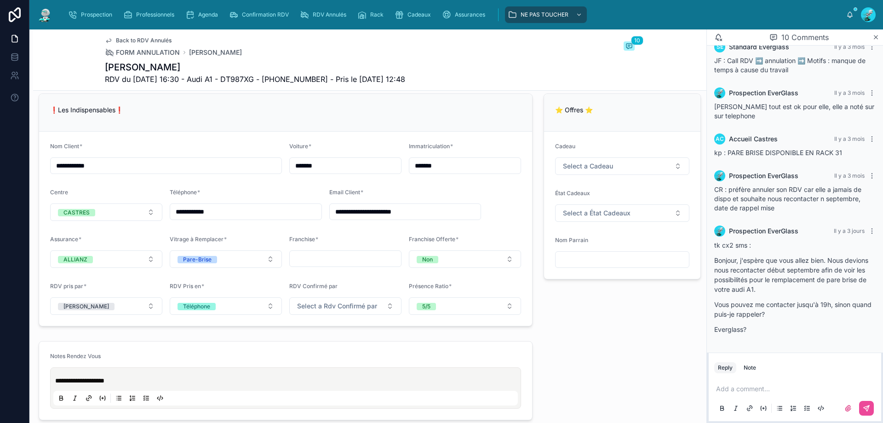
scroll to position [552, 0]
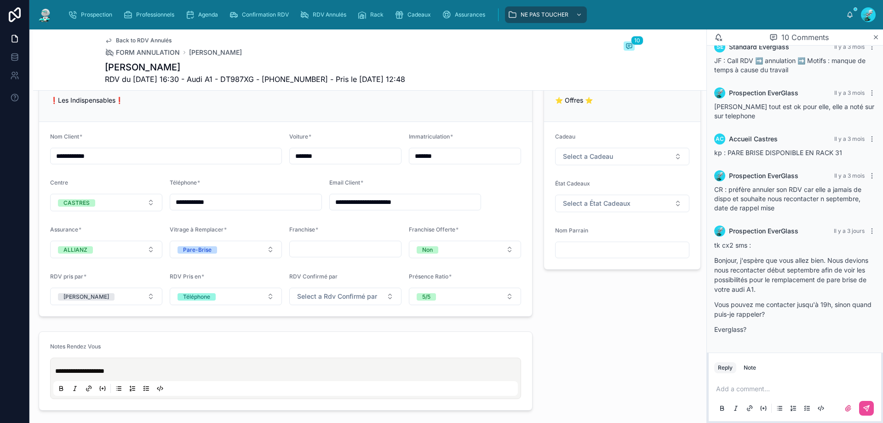
drag, startPoint x: 241, startPoint y: 199, endPoint x: 171, endPoint y: 215, distance: 71.8
click at [171, 215] on form "**********" at bounding box center [285, 219] width 493 height 194
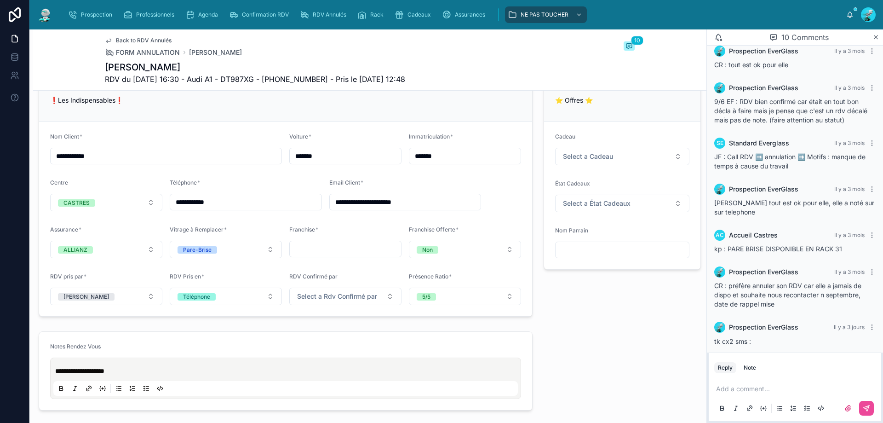
scroll to position [256, 0]
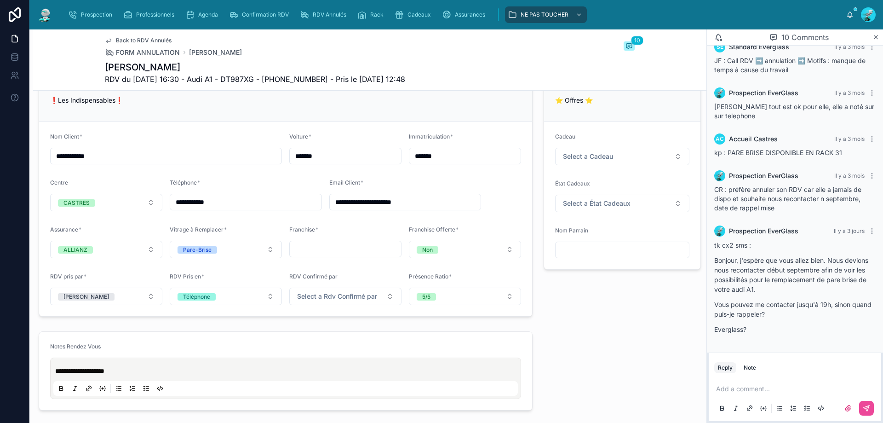
click at [760, 385] on p at bounding box center [796, 388] width 161 height 9
click at [867, 407] on icon at bounding box center [866, 407] width 7 height 7
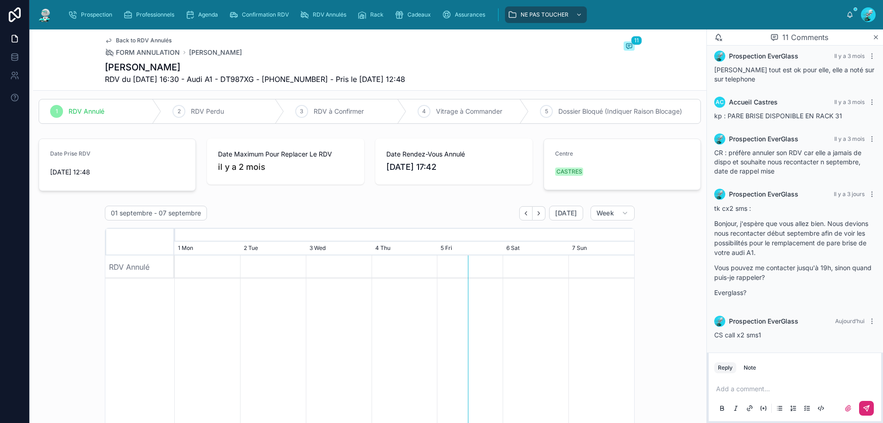
scroll to position [0, 0]
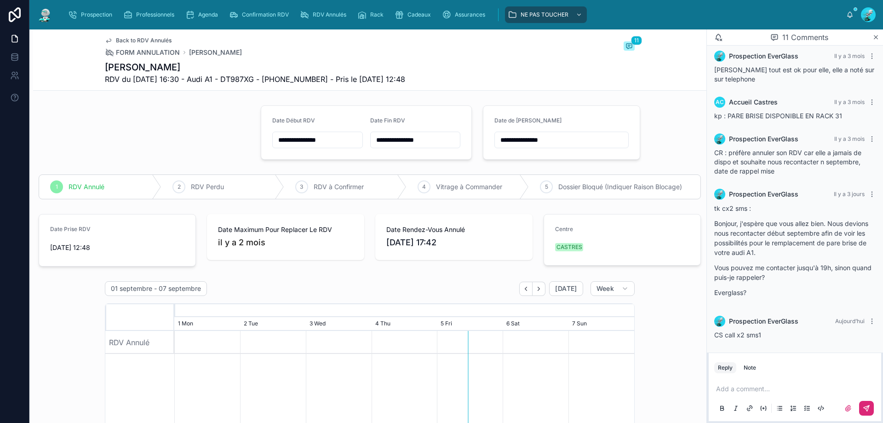
click at [578, 134] on input "**********" at bounding box center [561, 139] width 133 height 13
click at [511, 237] on button "8" at bounding box center [506, 236] width 17 height 17
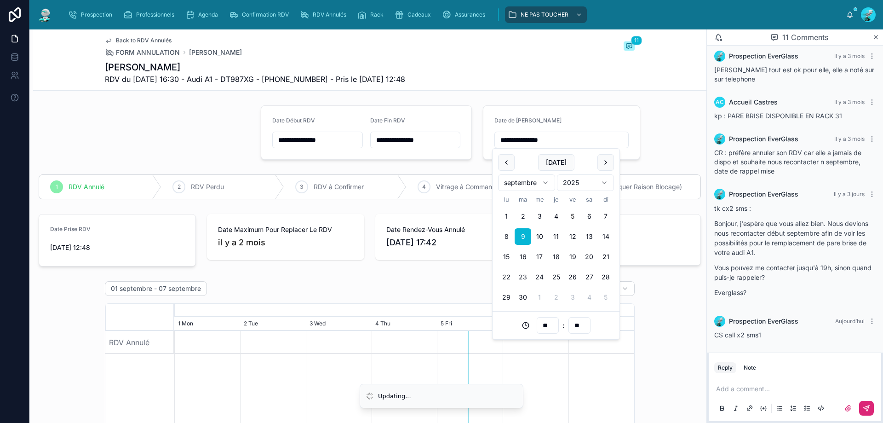
type input "**********"
click at [641, 308] on div "01 septembre - 07 septembre [DATE] Week [DATE] [DATE] 21 Thu 22 Fri 23 Sat 24 S…" at bounding box center [369, 418] width 673 height 282
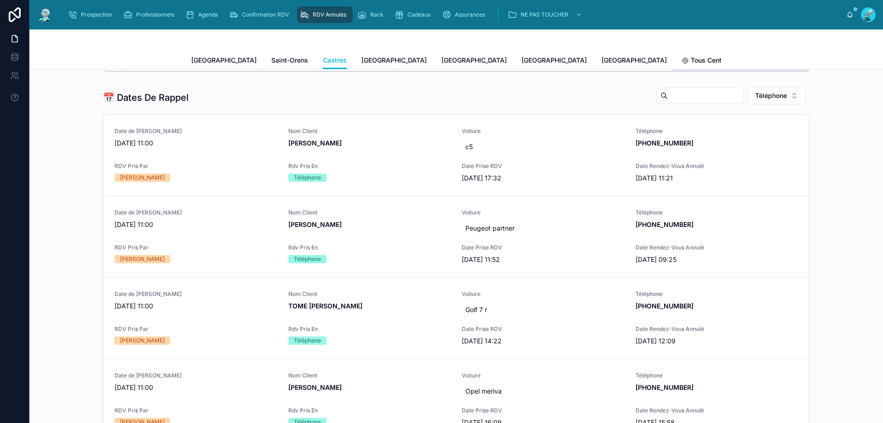
scroll to position [368, 0]
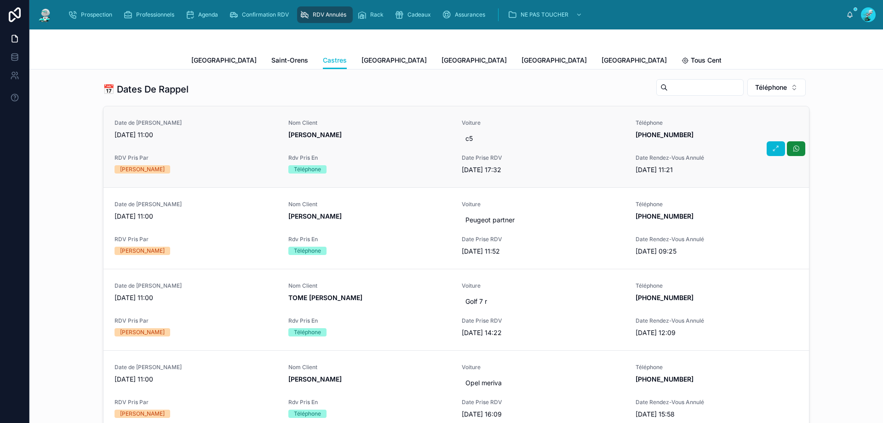
click at [404, 135] on span "[PERSON_NAME]" at bounding box center [369, 134] width 163 height 9
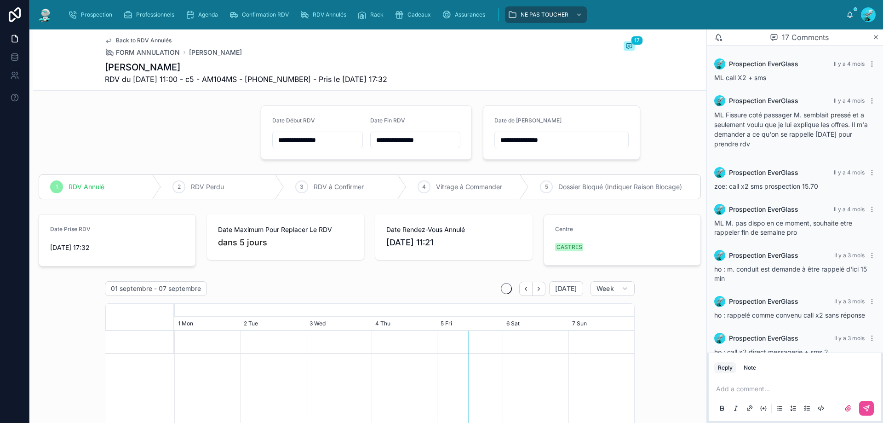
scroll to position [576, 0]
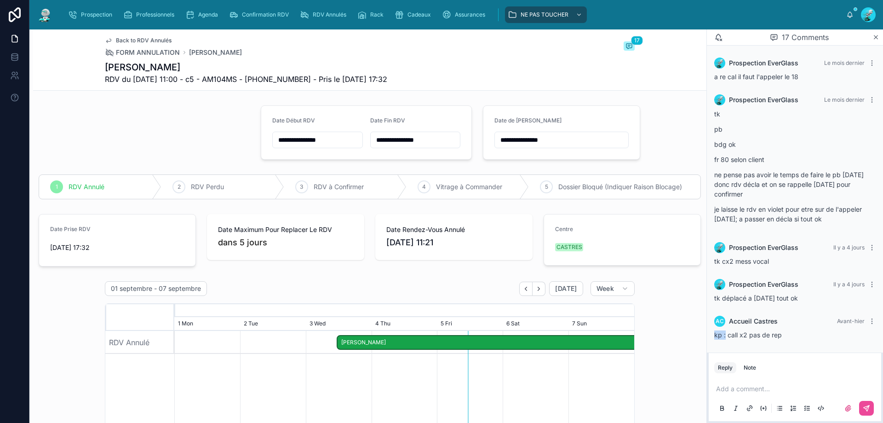
drag, startPoint x: 715, startPoint y: 334, endPoint x: 726, endPoint y: 334, distance: 11.5
click at [726, 334] on span "kp : call x2 pas de rep" at bounding box center [748, 335] width 68 height 8
click at [727, 338] on span "kp : call x2 pas de rep" at bounding box center [748, 335] width 68 height 8
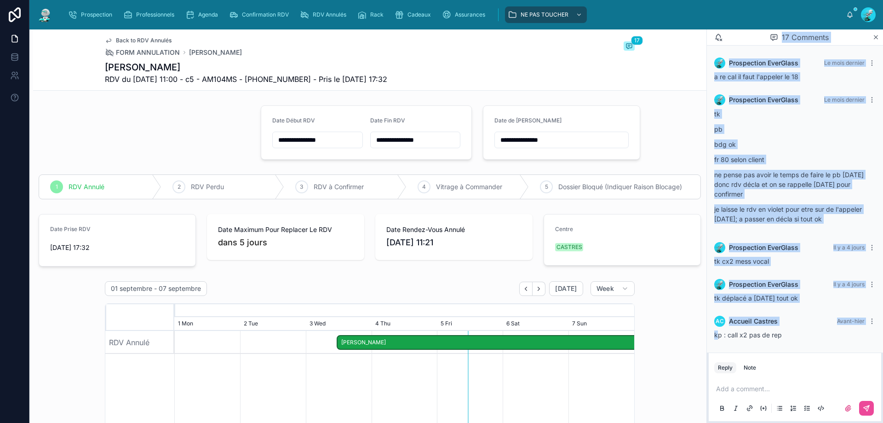
drag, startPoint x: 719, startPoint y: 334, endPoint x: 706, endPoint y: 336, distance: 13.9
click at [706, 336] on div "**********" at bounding box center [456, 225] width 854 height 393
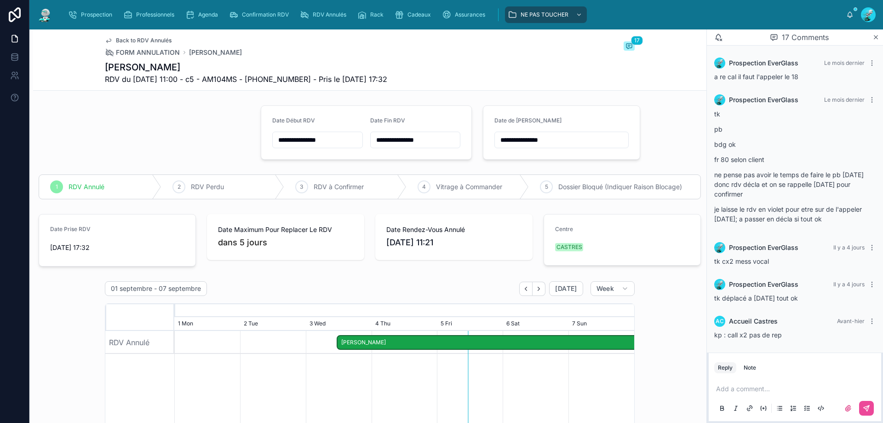
click at [720, 335] on span "kp : call x2 pas de rep" at bounding box center [748, 335] width 68 height 8
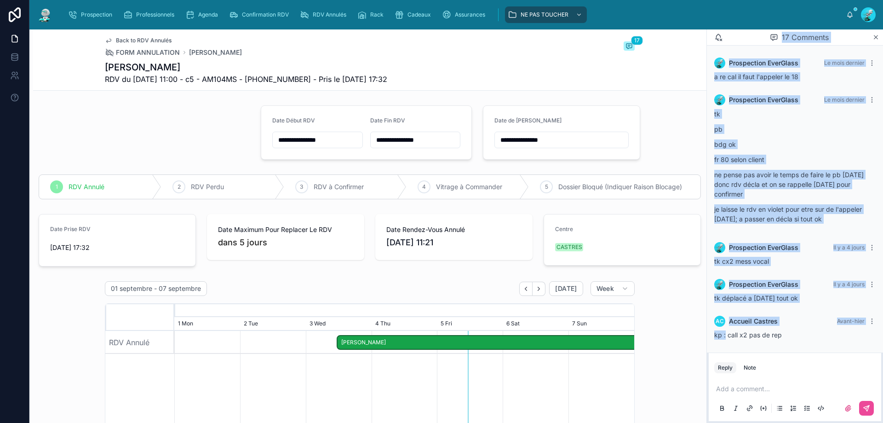
drag, startPoint x: 726, startPoint y: 333, endPoint x: 701, endPoint y: 337, distance: 25.6
click at [701, 337] on div "**********" at bounding box center [456, 225] width 854 height 393
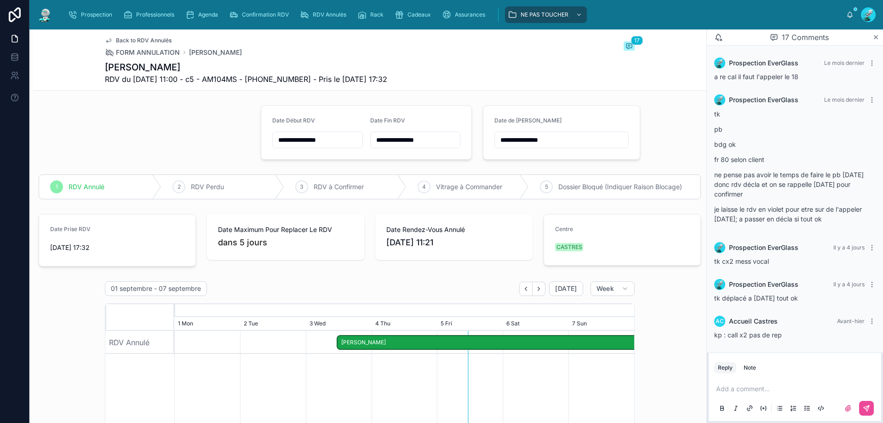
click at [733, 339] on div "AC Accueil Castres Avant-hier kp : call x2 pas de rep" at bounding box center [795, 327] width 172 height 35
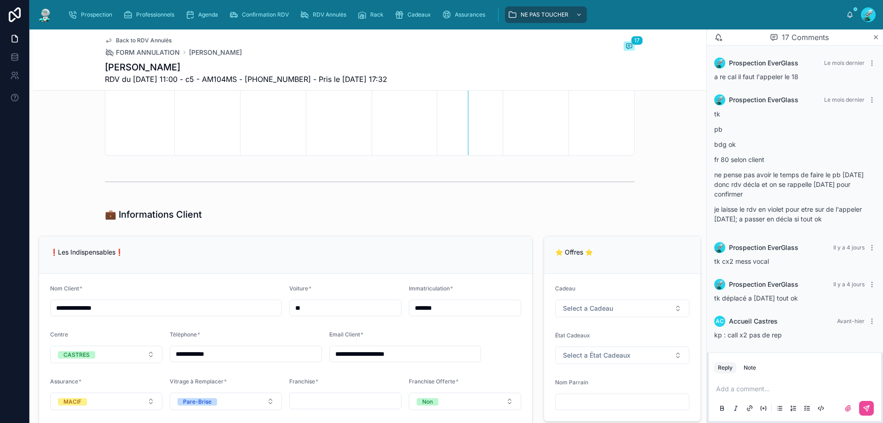
scroll to position [414, 0]
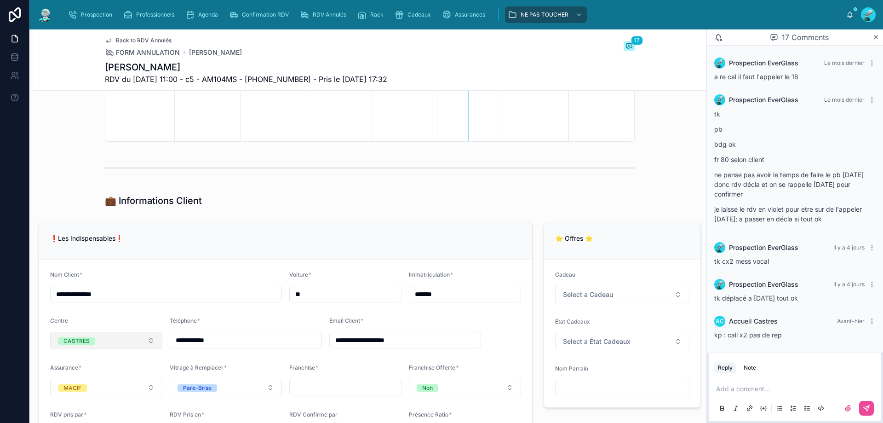
drag, startPoint x: 241, startPoint y: 338, endPoint x: 161, endPoint y: 336, distance: 80.5
click at [161, 336] on form "**********" at bounding box center [285, 357] width 493 height 194
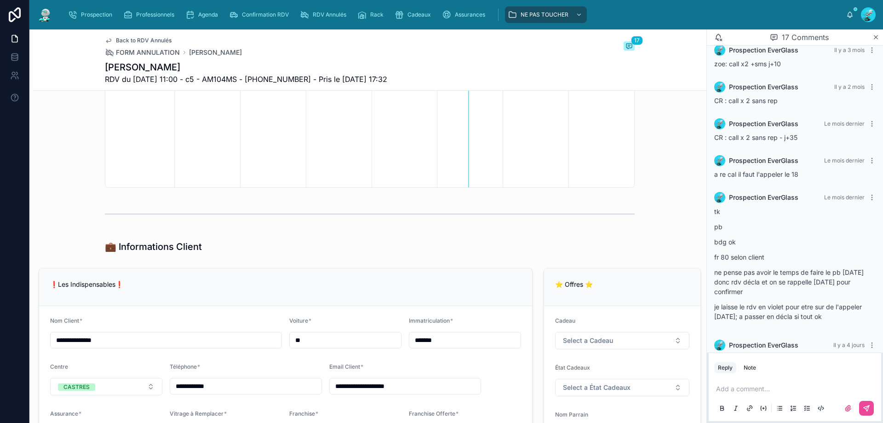
scroll to position [576, 0]
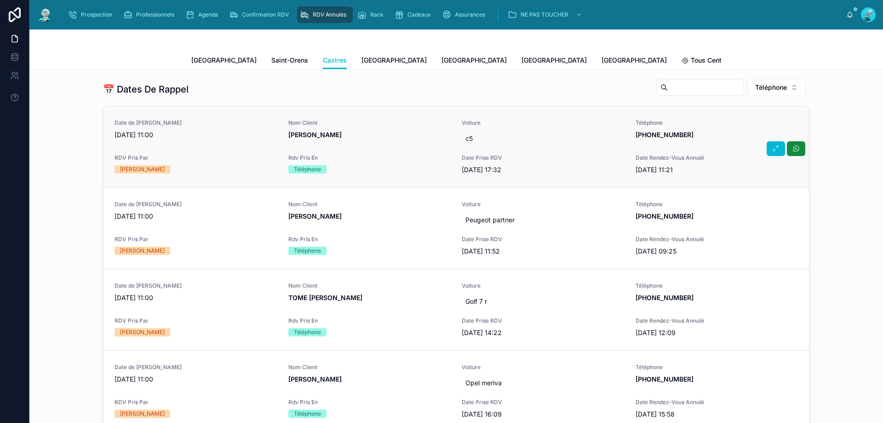
scroll to position [276, 0]
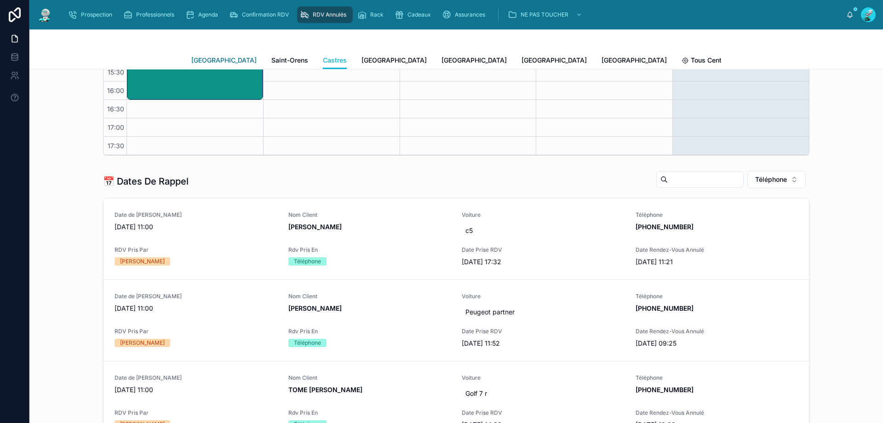
click at [204, 60] on span "[GEOGRAPHIC_DATA]" at bounding box center [223, 60] width 65 height 9
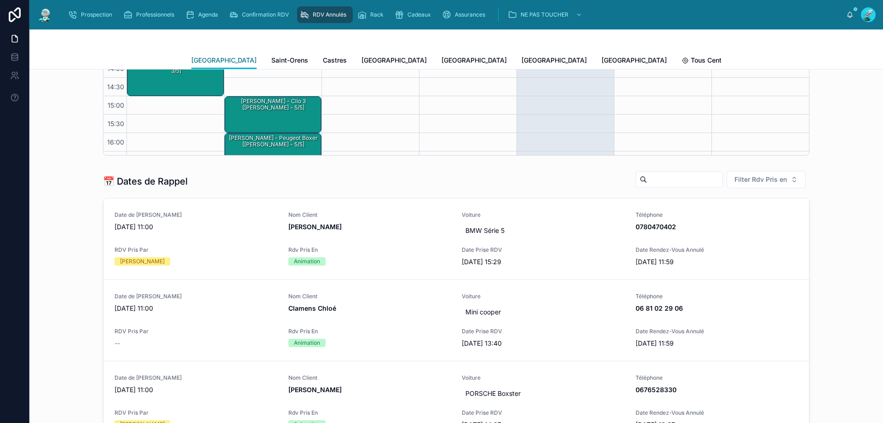
scroll to position [52, 0]
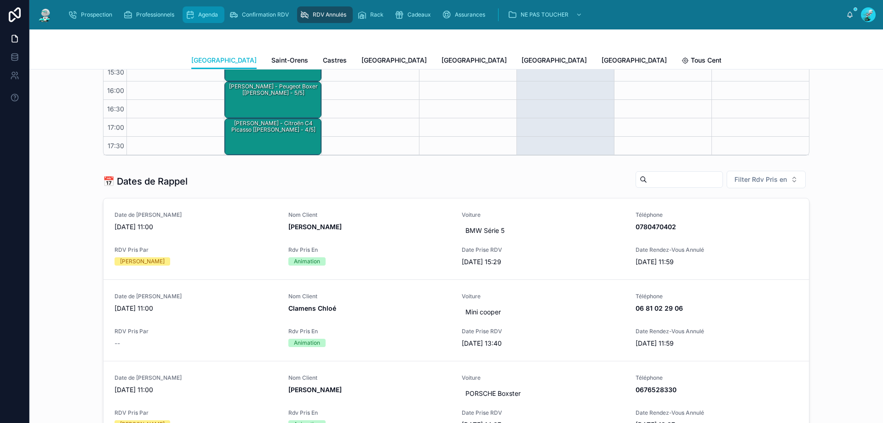
click at [203, 13] on span "Agenda" at bounding box center [208, 14] width 20 height 7
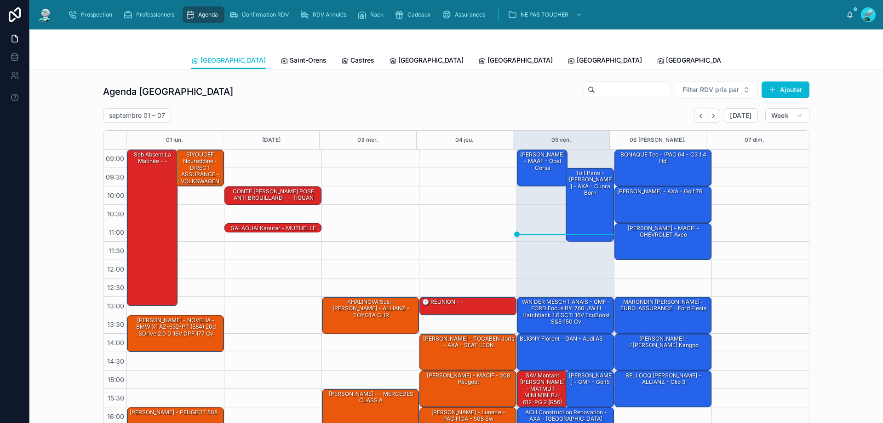
click at [710, 113] on icon "Next" at bounding box center [713, 115] width 7 height 7
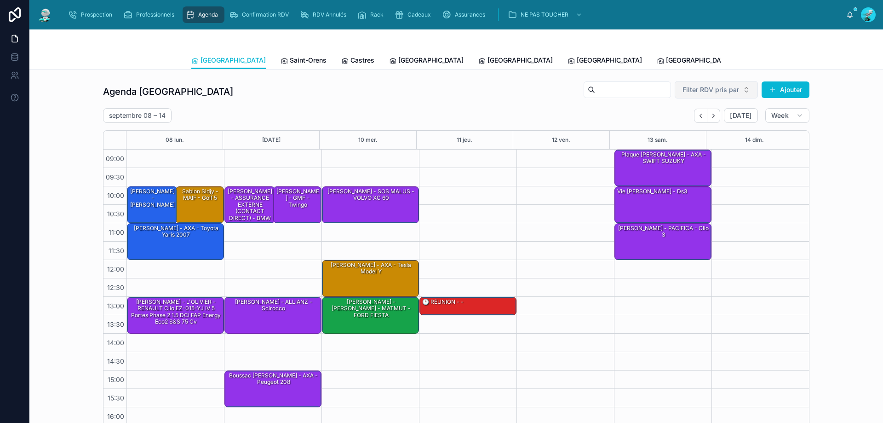
click at [693, 85] on button "Filter RDV pris par" at bounding box center [716, 89] width 83 height 17
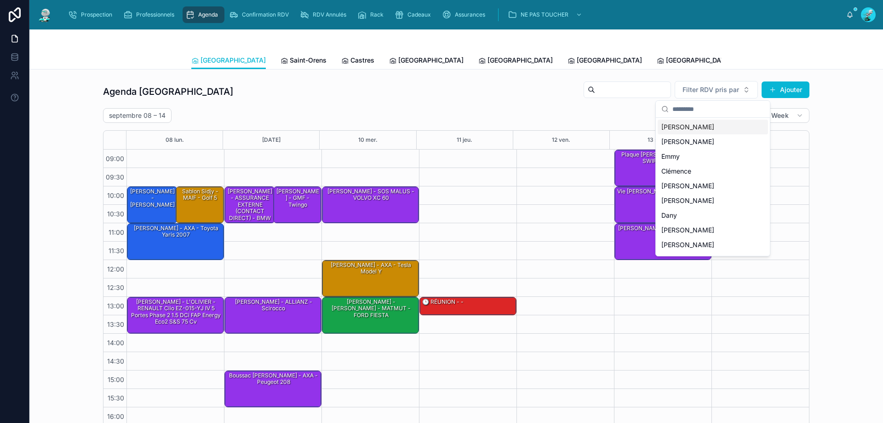
click at [501, 115] on div "septembre 08 – 14 Today Week" at bounding box center [456, 115] width 706 height 15
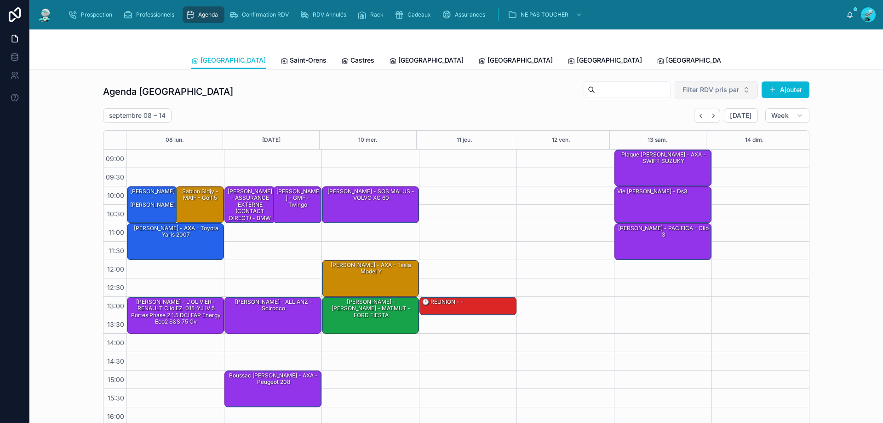
click at [723, 89] on span "Filter RDV pris par" at bounding box center [711, 89] width 57 height 9
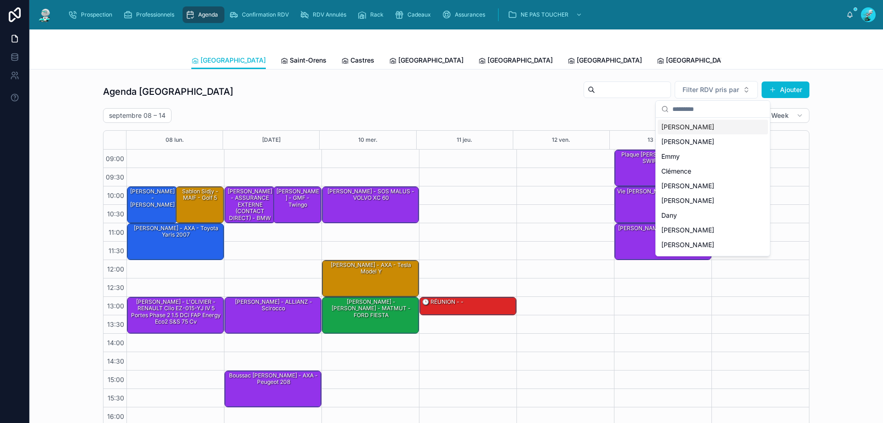
click at [459, 97] on div "Agenda Toulouse Filter RDV pris par [PERSON_NAME]" at bounding box center [456, 91] width 706 height 22
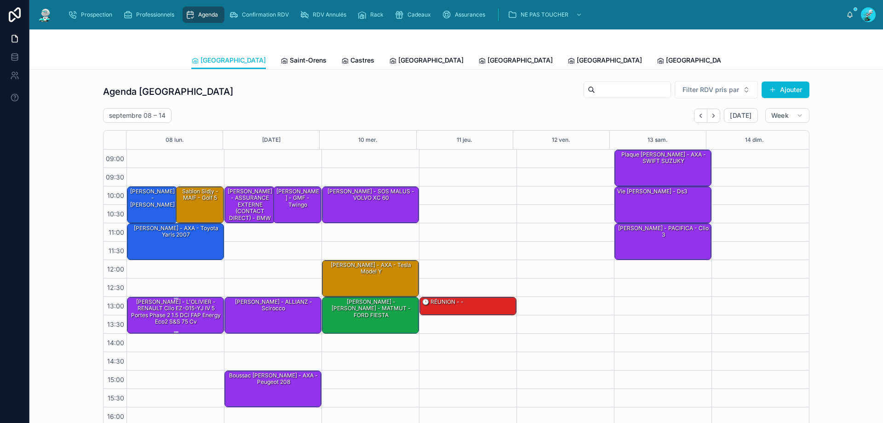
click at [133, 307] on div "[PERSON_NAME] - L'[PERSON_NAME] - RENAULT Clio EZ-015-[PERSON_NAME] 5 Portes Ph…" at bounding box center [176, 312] width 94 height 29
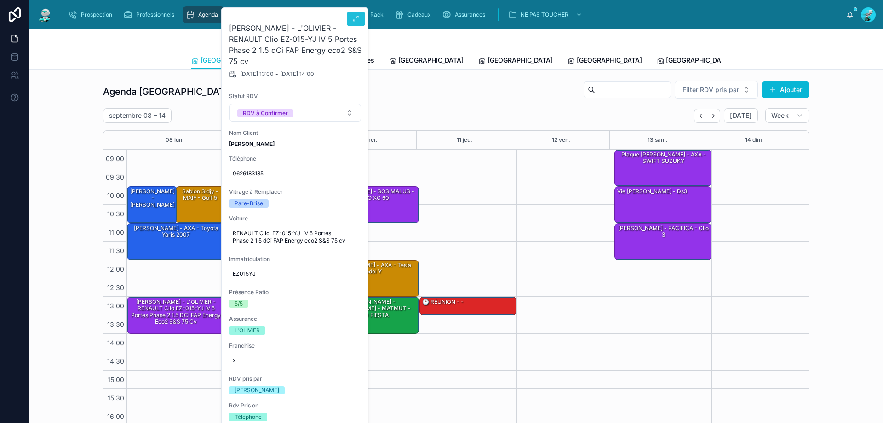
click at [352, 21] on button at bounding box center [356, 18] width 18 height 15
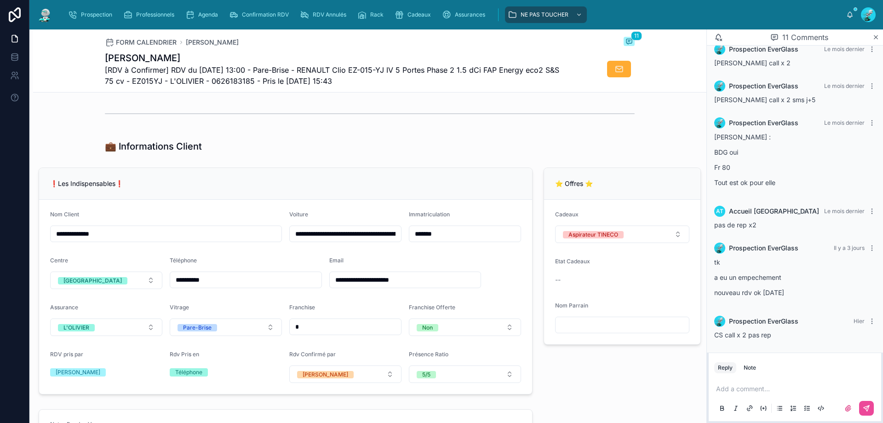
scroll to position [322, 0]
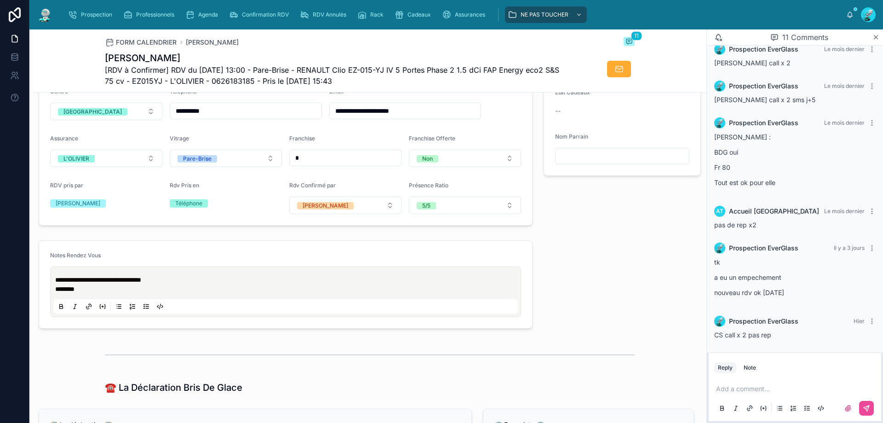
drag, startPoint x: 256, startPoint y: 117, endPoint x: 155, endPoint y: 131, distance: 102.1
click at [155, 131] on form "**********" at bounding box center [285, 128] width 493 height 194
click at [340, 164] on input "*" at bounding box center [345, 157] width 111 height 13
click at [302, 164] on input "text" at bounding box center [345, 157] width 111 height 13
type input "*"
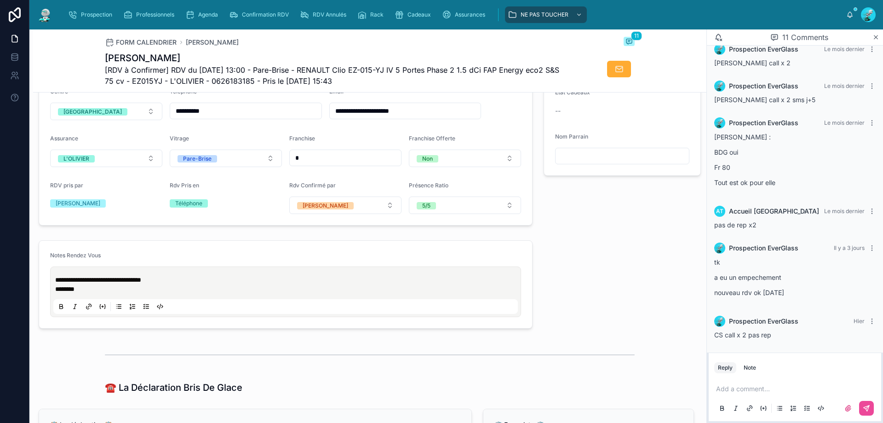
type input "*"
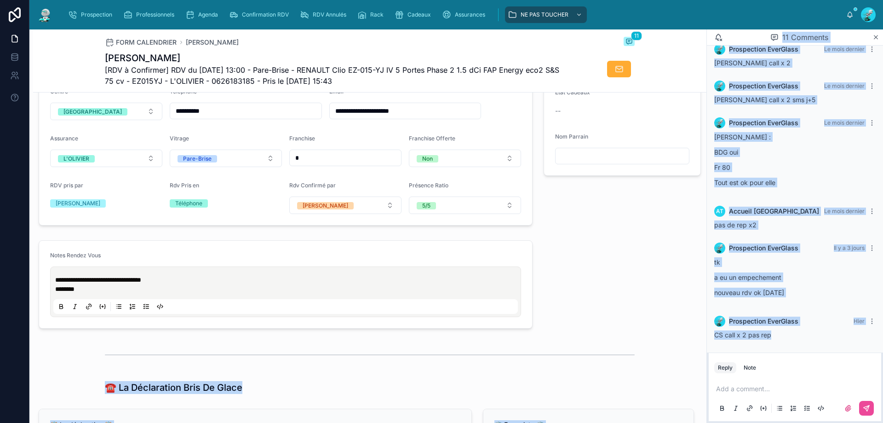
drag, startPoint x: 784, startPoint y: 339, endPoint x: 677, endPoint y: 338, distance: 106.7
click at [677, 338] on div "**********" at bounding box center [456, 225] width 854 height 393
drag, startPoint x: 741, startPoint y: 334, endPoint x: 778, endPoint y: 334, distance: 36.8
click at [742, 334] on span "CS call x 2 pas rep" at bounding box center [742, 335] width 57 height 8
click at [778, 334] on div "CS call x 2 pas rep" at bounding box center [794, 334] width 161 height 9
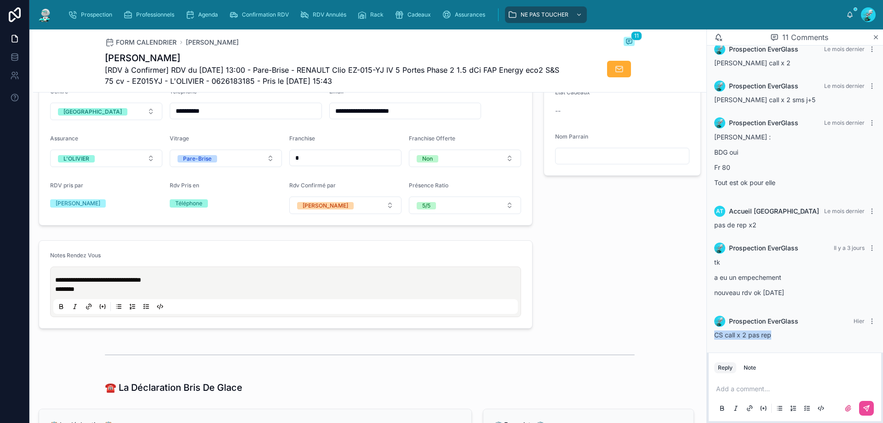
drag, startPoint x: 779, startPoint y: 334, endPoint x: 711, endPoint y: 338, distance: 68.7
click at [711, 338] on div "Prospection EverGlass Hier CS call x 2 pas rep" at bounding box center [795, 327] width 172 height 35
copy span "CS call x 2 pas rep"
click at [730, 387] on p at bounding box center [796, 388] width 161 height 9
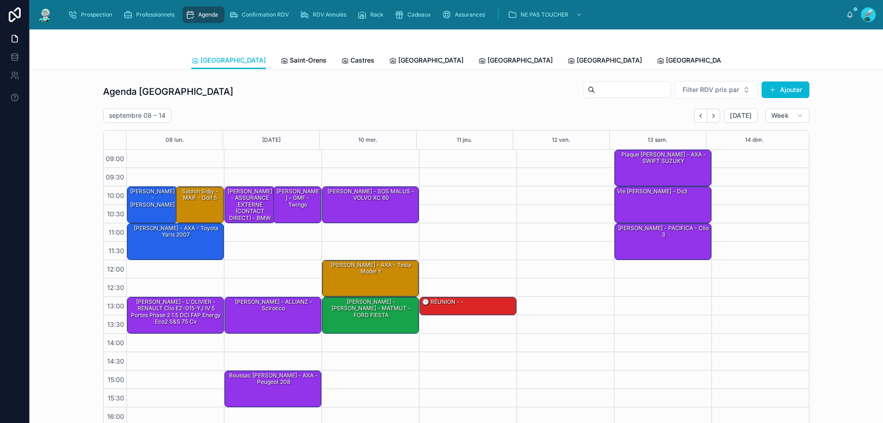
scroll to position [50, 0]
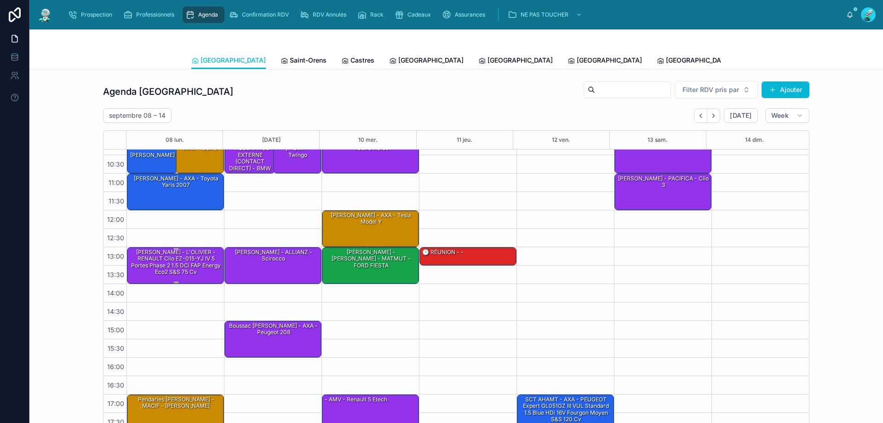
click at [166, 259] on div "[PERSON_NAME] - L'[PERSON_NAME] - RENAULT Clio EZ-015-[PERSON_NAME] 5 Portes Ph…" at bounding box center [176, 262] width 94 height 29
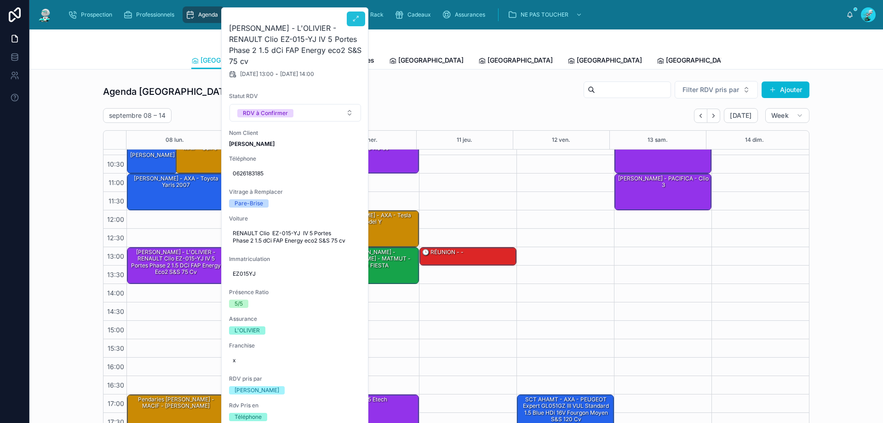
click at [353, 19] on icon at bounding box center [355, 18] width 7 height 7
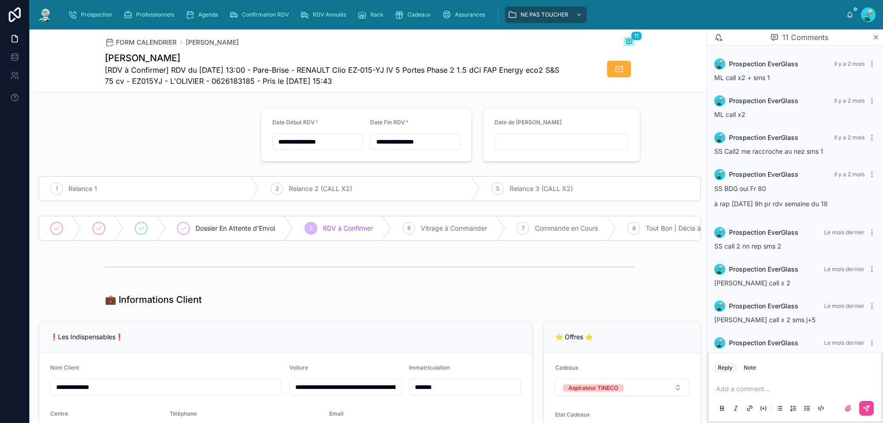
scroll to position [220, 0]
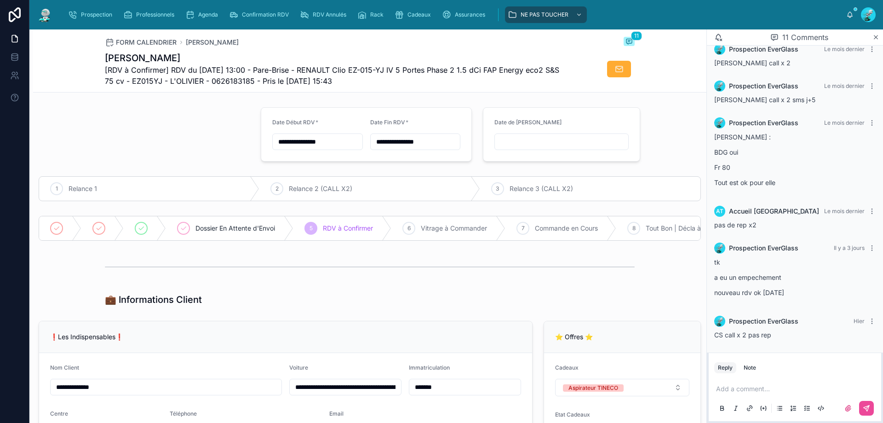
click at [745, 409] on button at bounding box center [749, 407] width 11 height 11
click at [745, 377] on div "Add a comment..." at bounding box center [795, 398] width 172 height 46
click at [741, 386] on p at bounding box center [796, 388] width 161 height 9
drag, startPoint x: 741, startPoint y: 407, endPoint x: 791, endPoint y: 395, distance: 50.6
click at [791, 395] on div "Add a comment..." at bounding box center [794, 398] width 161 height 39
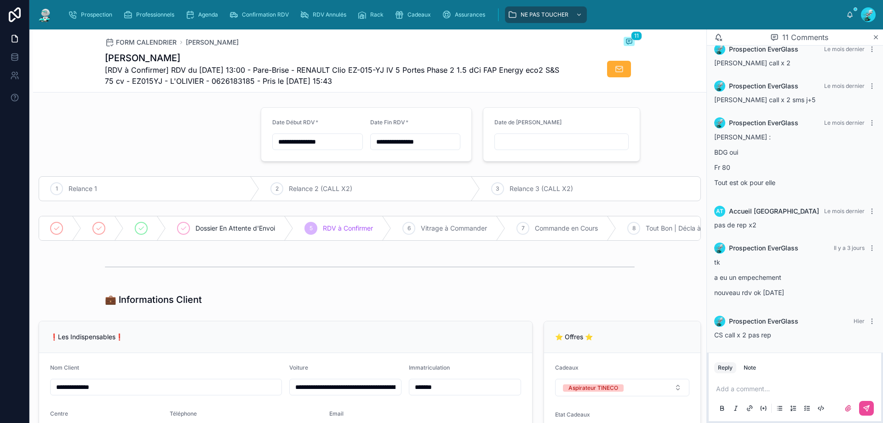
click at [776, 384] on div "Add a comment..." at bounding box center [794, 398] width 161 height 39
click at [760, 391] on p at bounding box center [796, 388] width 161 height 9
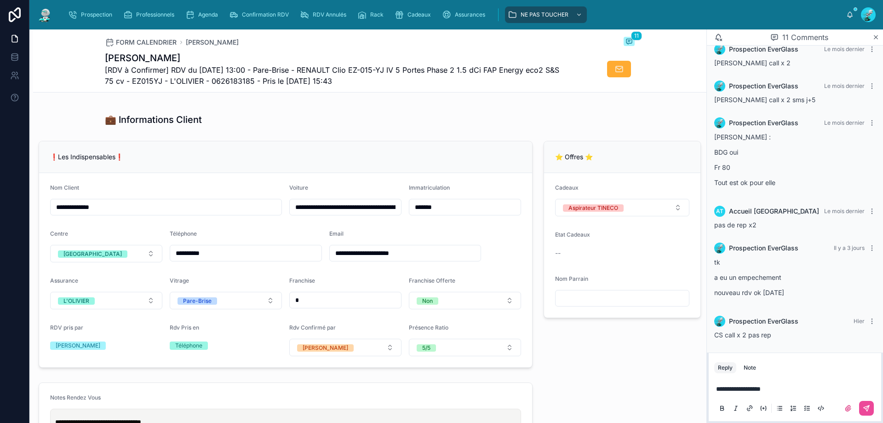
scroll to position [184, 0]
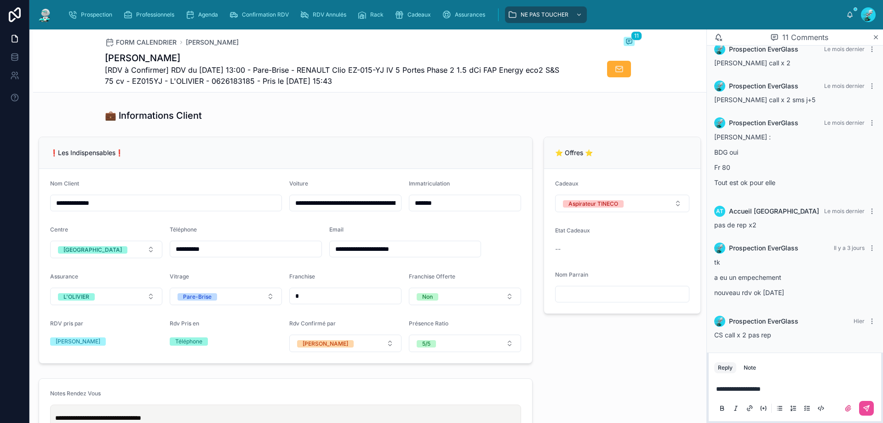
drag, startPoint x: 831, startPoint y: 385, endPoint x: 800, endPoint y: 388, distance: 30.9
click at [800, 388] on p "**********" at bounding box center [796, 388] width 161 height 9
click at [791, 398] on div "**********" at bounding box center [794, 398] width 161 height 39
click at [785, 406] on div at bounding box center [771, 407] width 111 height 11
click at [788, 391] on p "**********" at bounding box center [796, 388] width 161 height 9
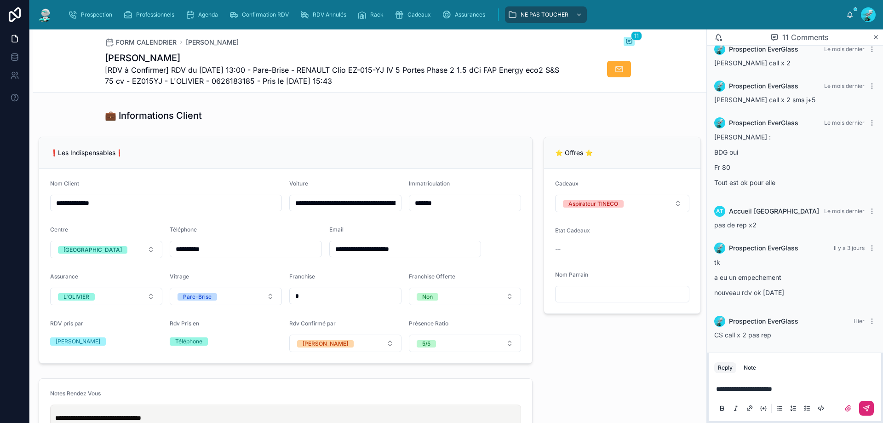
click at [867, 410] on icon at bounding box center [867, 408] width 6 height 6
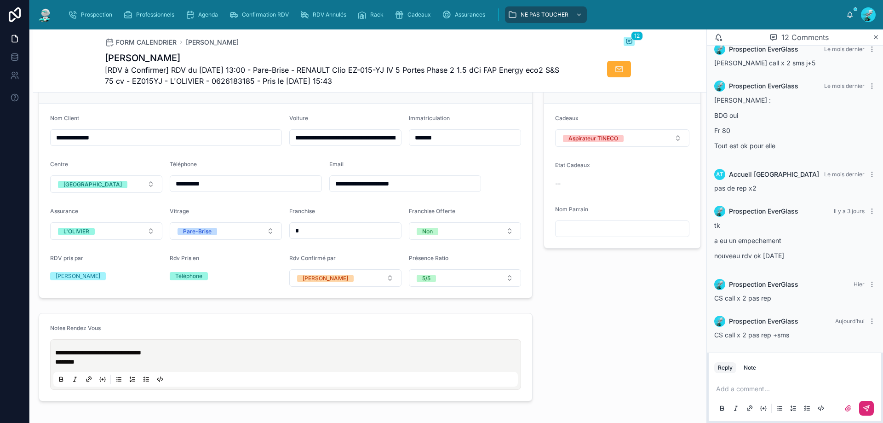
scroll to position [322, 0]
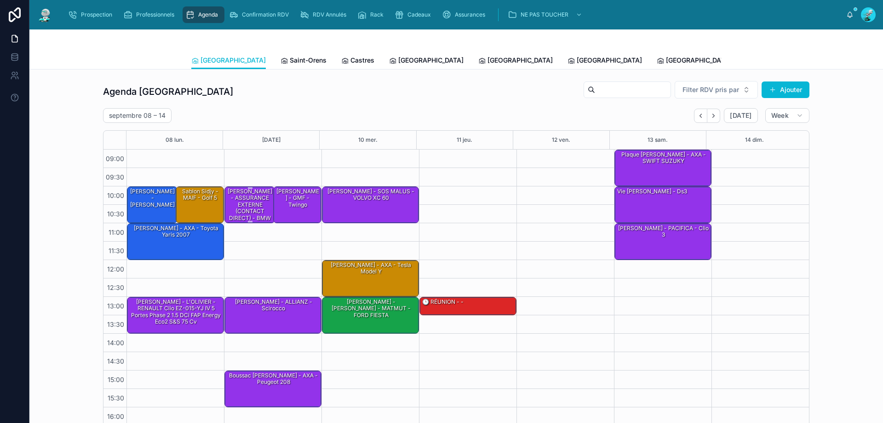
click at [244, 201] on div "[PERSON_NAME] - ASSURANCE EXTERNE (CONTACT DIRECT) - BMW serie 1" at bounding box center [250, 207] width 48 height 41
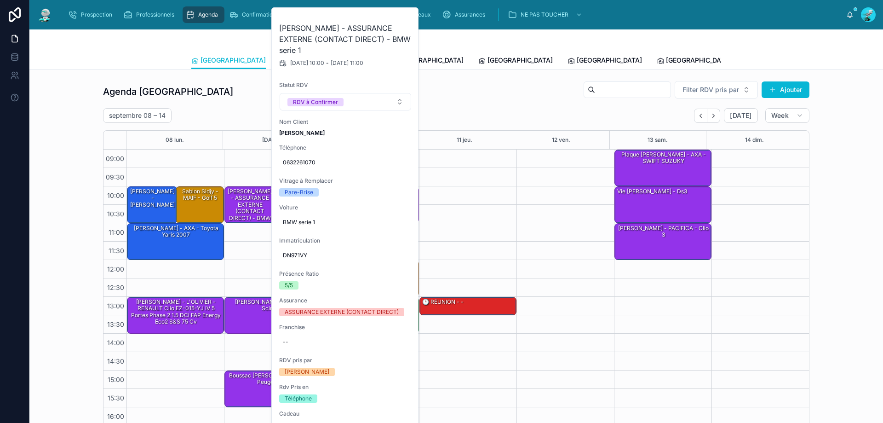
click at [154, 129] on div "septembre 08 – 14 Today Week 08 lun. 09 mar. 10 mer. 11 jeu. 12 ven. 13 sam. 14…" at bounding box center [456, 269] width 706 height 323
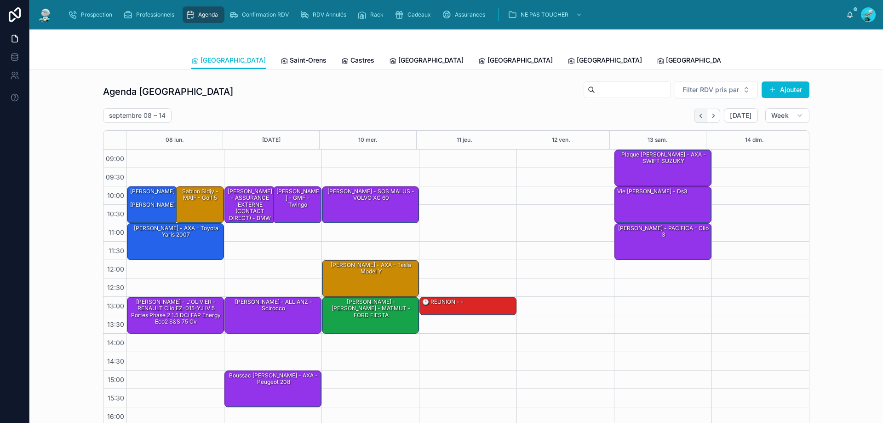
click at [698, 115] on icon "Back" at bounding box center [700, 115] width 7 height 7
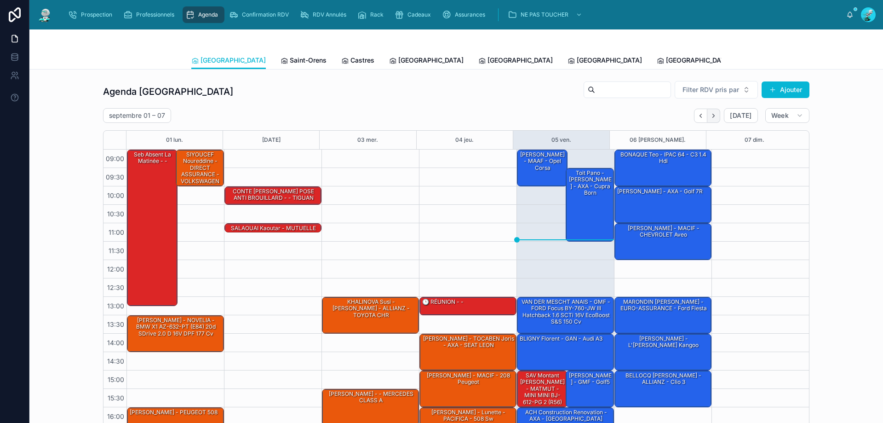
click at [710, 112] on icon "Next" at bounding box center [713, 115] width 7 height 7
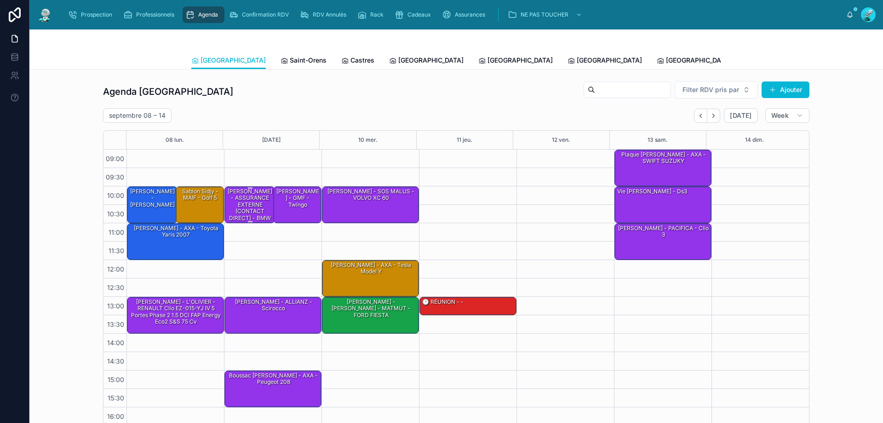
click at [244, 195] on div "[PERSON_NAME] - ASSURANCE EXTERNE (CONTACT DIRECT) - BMW serie 1" at bounding box center [250, 207] width 48 height 41
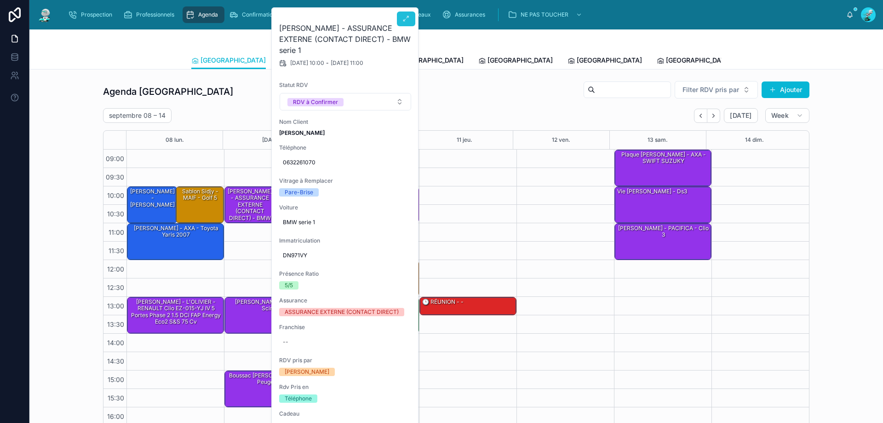
click at [400, 18] on button at bounding box center [406, 18] width 18 height 15
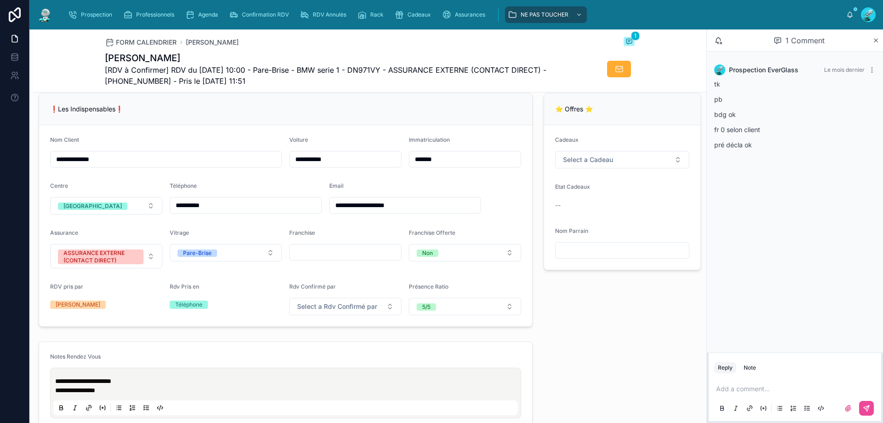
scroll to position [301, 0]
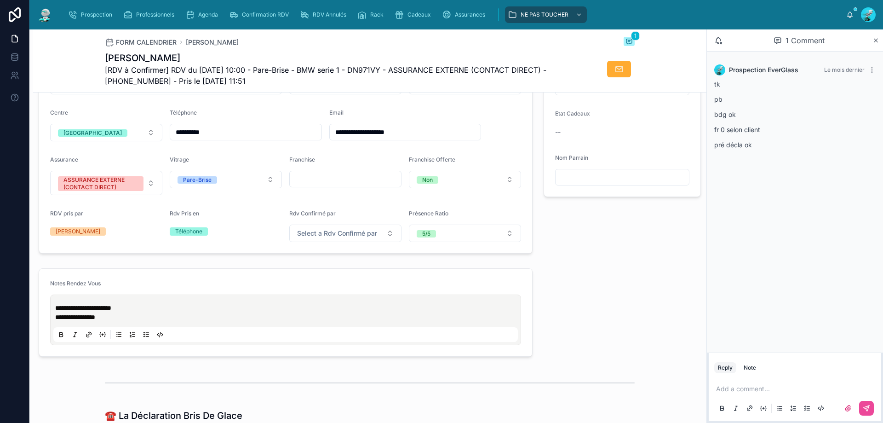
drag, startPoint x: 752, startPoint y: 126, endPoint x: 559, endPoint y: 256, distance: 232.9
click at [559, 256] on div "⭐ Offres ⭐ Cadeaux Select a Cadeau Etat Cadeaux -- Nom Parrain" at bounding box center [622, 136] width 168 height 241
drag, startPoint x: 237, startPoint y: 141, endPoint x: 121, endPoint y: 138, distance: 116.0
click at [121, 138] on form "**********" at bounding box center [285, 152] width 493 height 201
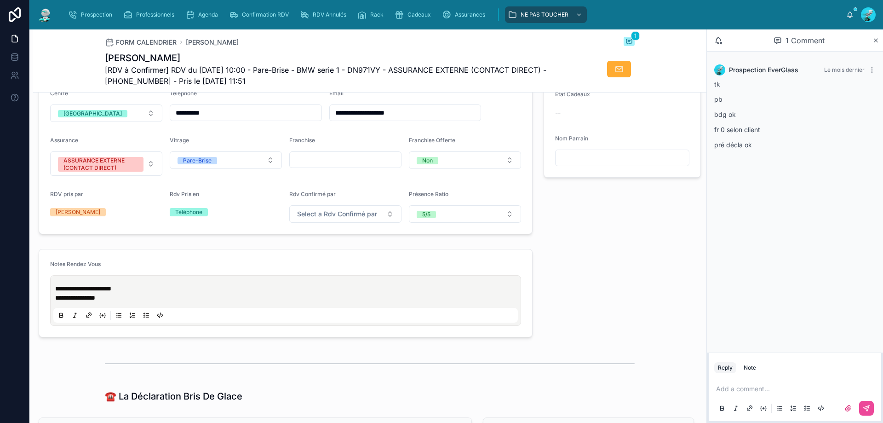
scroll to position [322, 0]
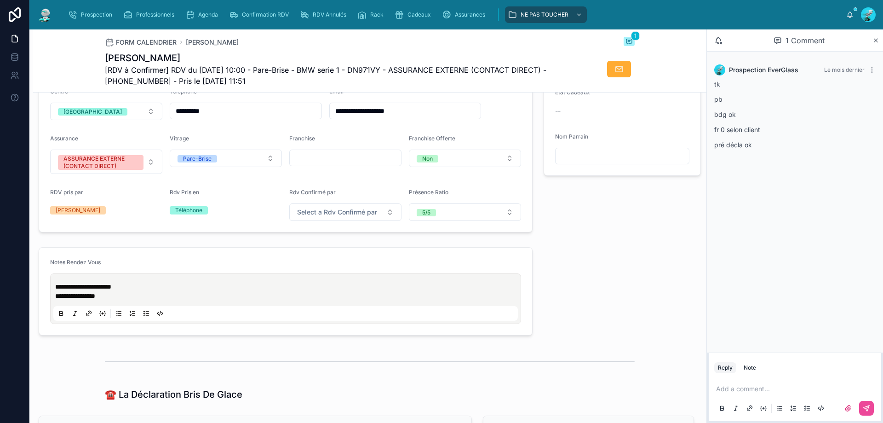
drag, startPoint x: 698, startPoint y: 165, endPoint x: 707, endPoint y: 159, distance: 10.7
click at [707, 159] on div "**********" at bounding box center [456, 225] width 854 height 393
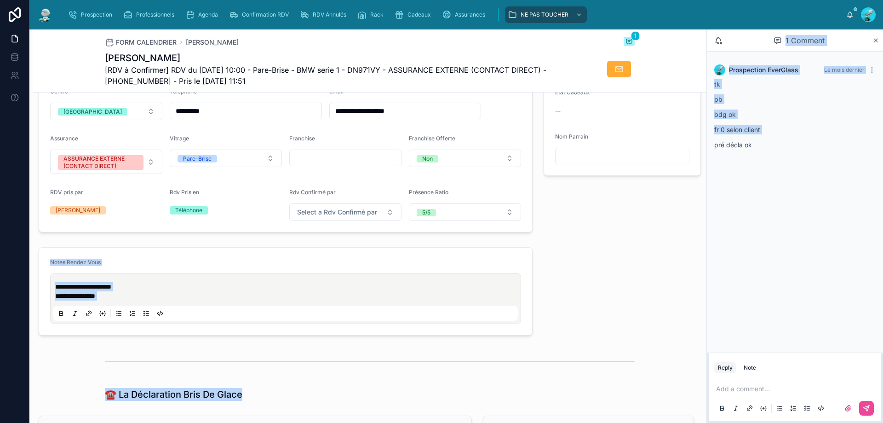
click at [707, 159] on div "Prospection EverGlass Le mois dernier tk pb bdg ok fr 0 selon client pré décla …" at bounding box center [795, 110] width 176 height 116
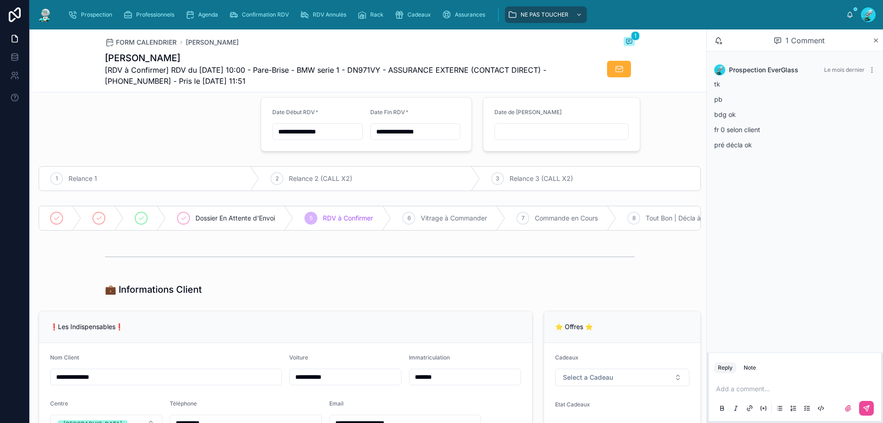
scroll to position [0, 0]
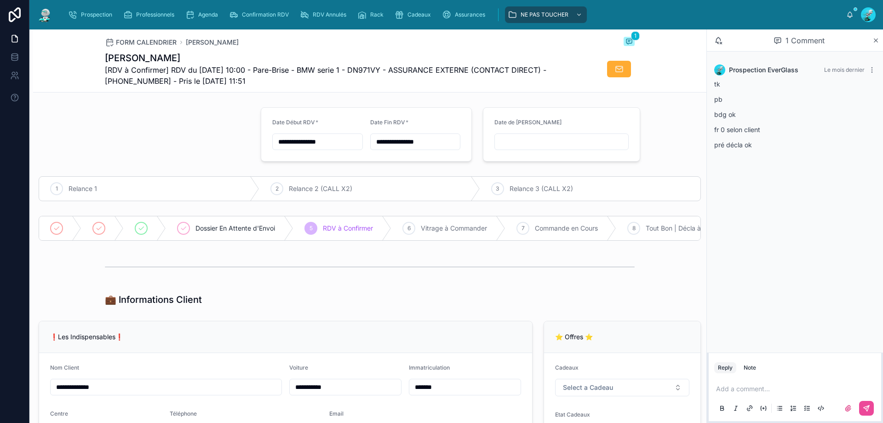
click at [816, 393] on p at bounding box center [796, 388] width 161 height 9
click at [869, 402] on button at bounding box center [866, 408] width 15 height 15
click at [411, 224] on div "6" at bounding box center [408, 228] width 13 height 13
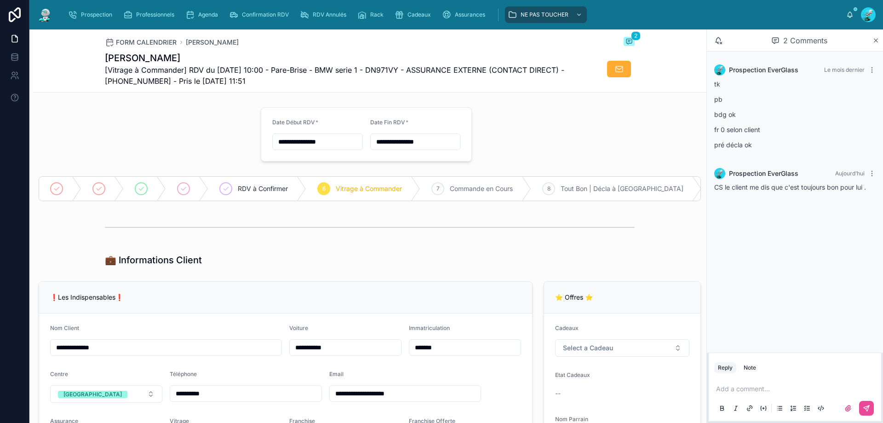
click at [741, 387] on p at bounding box center [796, 388] width 161 height 9
click at [877, 408] on div "**********" at bounding box center [795, 398] width 172 height 46
click at [872, 408] on button at bounding box center [866, 408] width 15 height 15
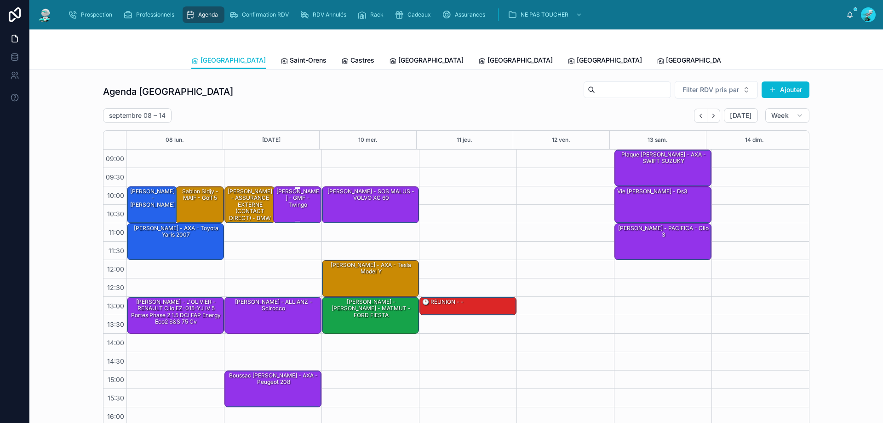
click at [300, 209] on div "[PERSON_NAME] - GMF - twingo" at bounding box center [298, 198] width 46 height 22
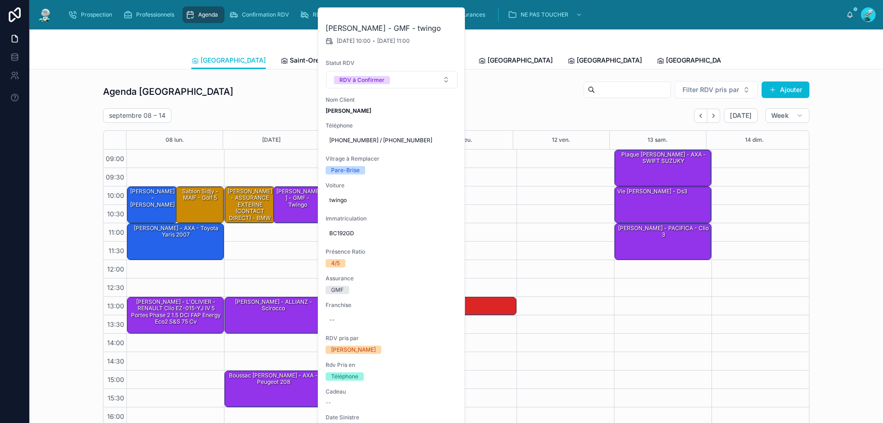
click at [253, 142] on div "[DATE]" at bounding box center [271, 140] width 97 height 18
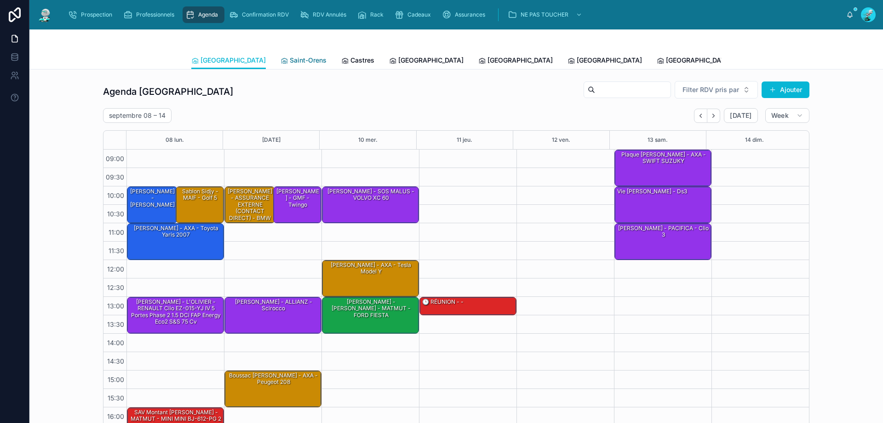
click at [290, 57] on span "Saint-Orens" at bounding box center [308, 60] width 37 height 9
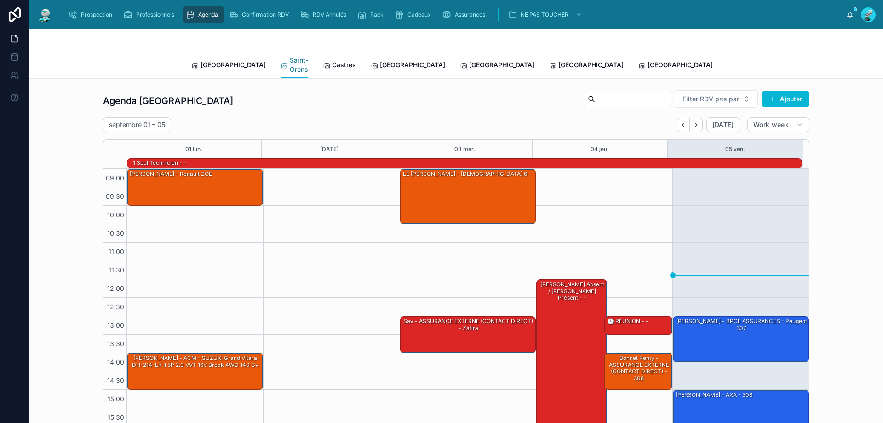
scroll to position [60, 0]
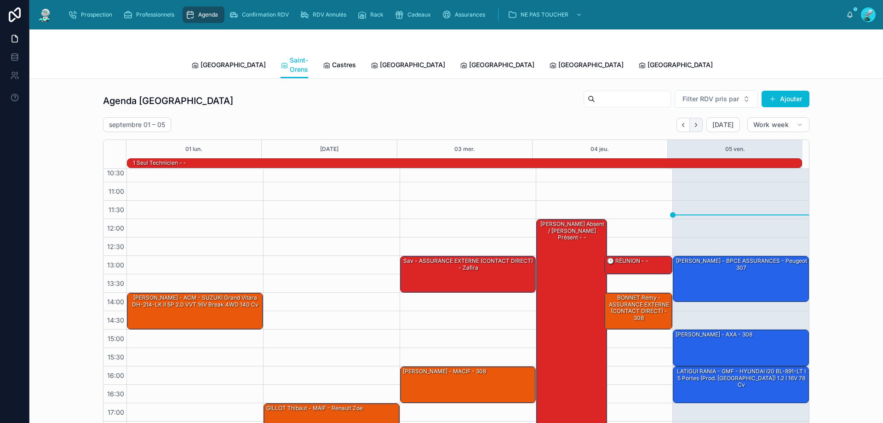
click at [695, 121] on icon "Next" at bounding box center [696, 124] width 7 height 7
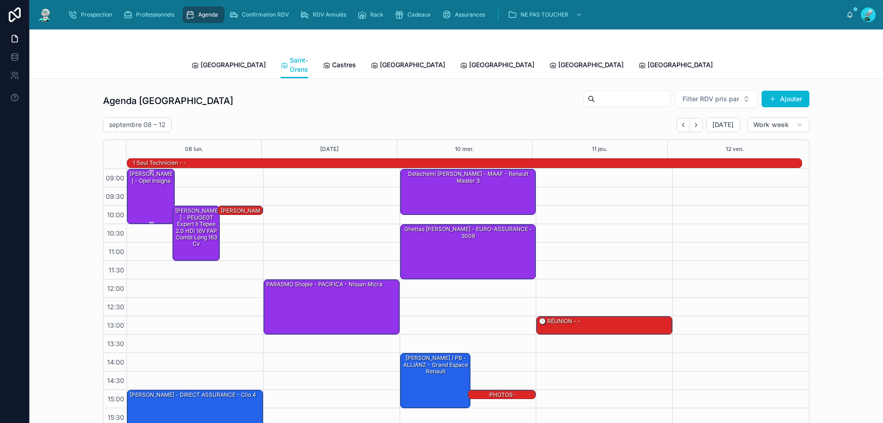
click at [138, 180] on div "[PERSON_NAME] - Opel insigna" at bounding box center [151, 177] width 45 height 15
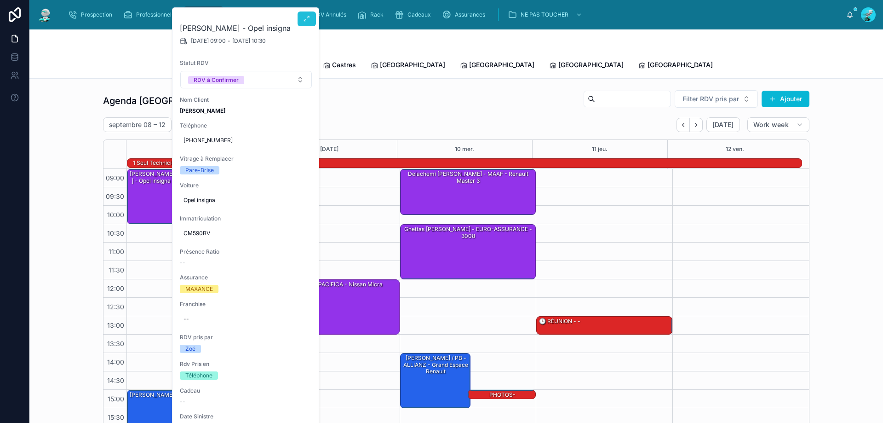
click at [307, 21] on icon at bounding box center [306, 18] width 7 height 7
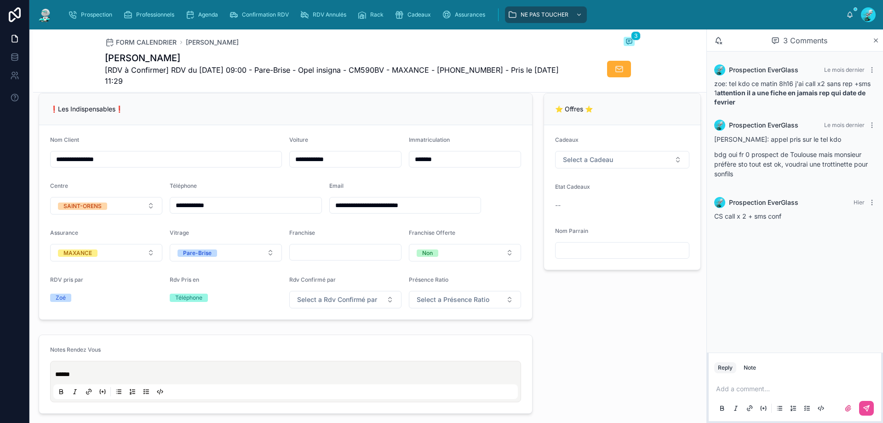
scroll to position [230, 0]
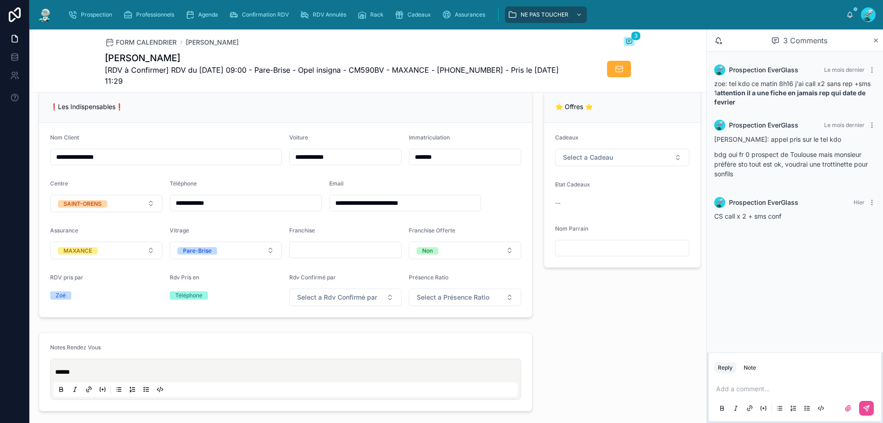
click at [765, 384] on div "Add a comment..." at bounding box center [794, 398] width 161 height 39
click at [768, 380] on div "Add a comment..." at bounding box center [794, 398] width 161 height 39
click at [755, 385] on p at bounding box center [796, 388] width 161 height 9
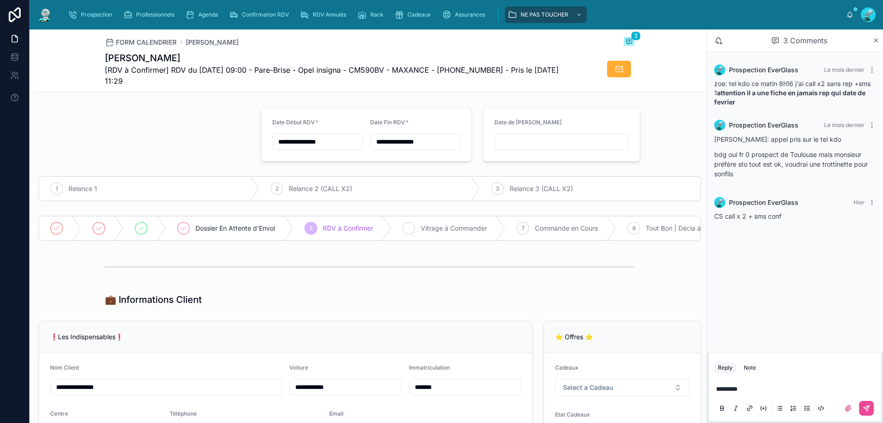
click at [412, 224] on div "6" at bounding box center [408, 228] width 13 height 13
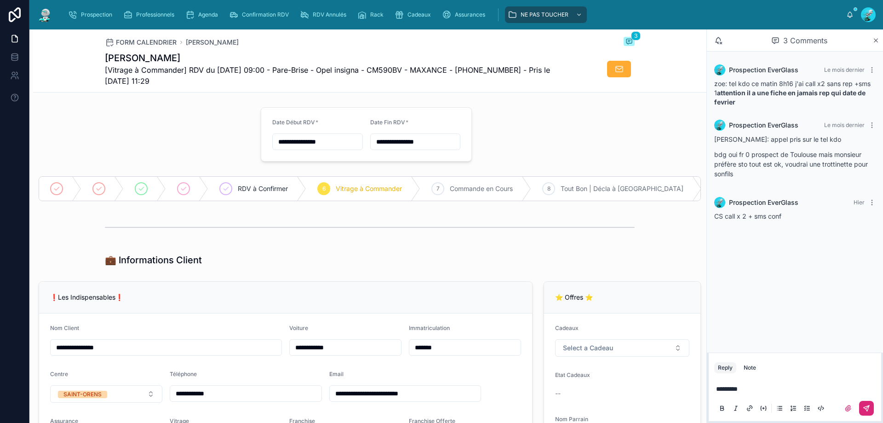
click at [867, 405] on icon at bounding box center [866, 407] width 7 height 7
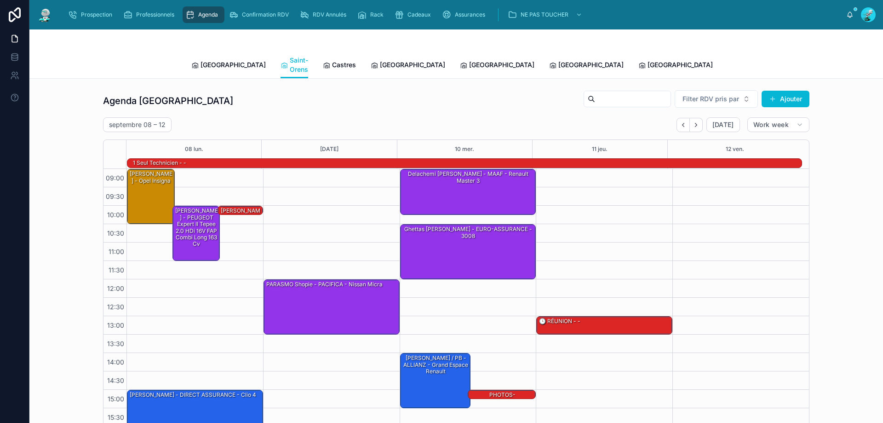
click at [299, 59] on div "Toulouse Saint-Orens Castres Carcassonne Perpignan Rennes Poitiers Michel Tous …" at bounding box center [456, 65] width 530 height 27
click at [341, 61] on div "Toulouse Saint-Orens Castres Carcassonne Perpignan Rennes Poitiers Michel Tous …" at bounding box center [456, 65] width 530 height 27
click at [333, 61] on span "Castres" at bounding box center [344, 64] width 24 height 9
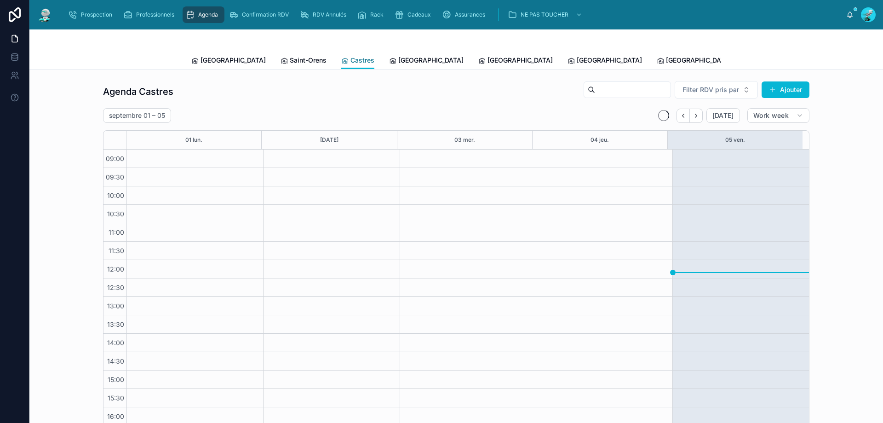
scroll to position [50, 0]
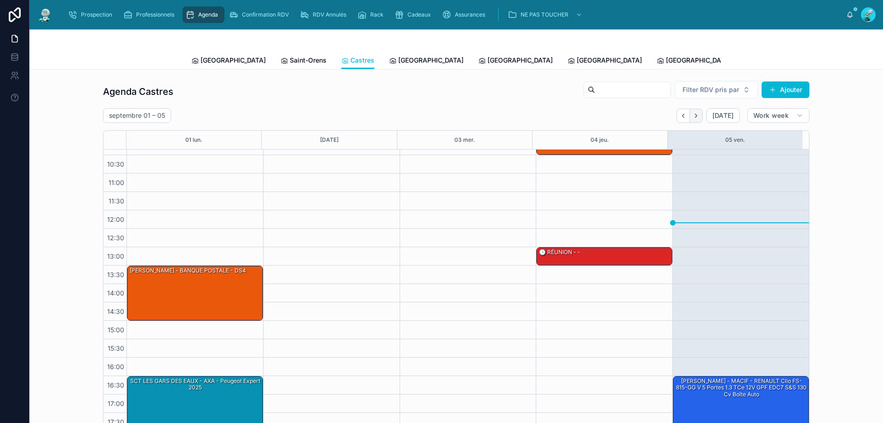
click at [693, 112] on icon "Next" at bounding box center [696, 115] width 7 height 7
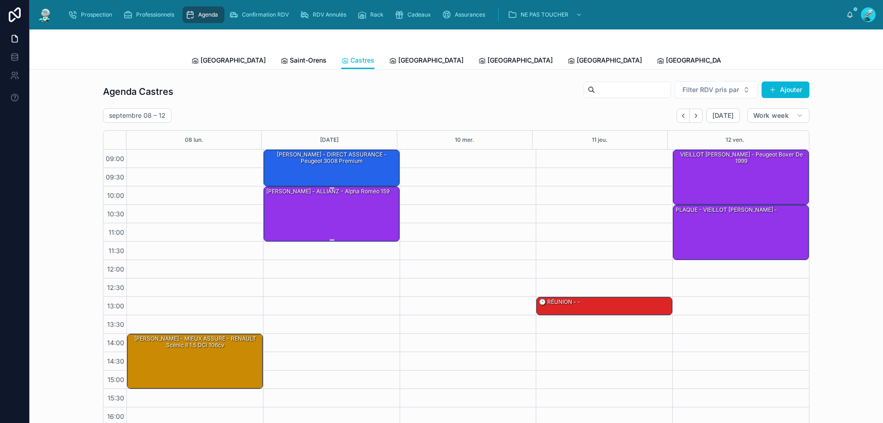
click at [330, 213] on div "[PERSON_NAME] - ALLIANZ - alpha Roméo 159" at bounding box center [331, 213] width 133 height 53
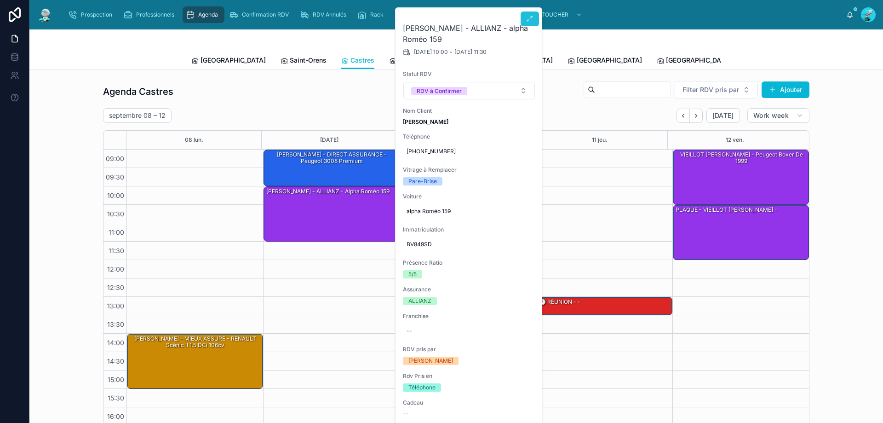
click at [523, 17] on button at bounding box center [530, 18] width 18 height 15
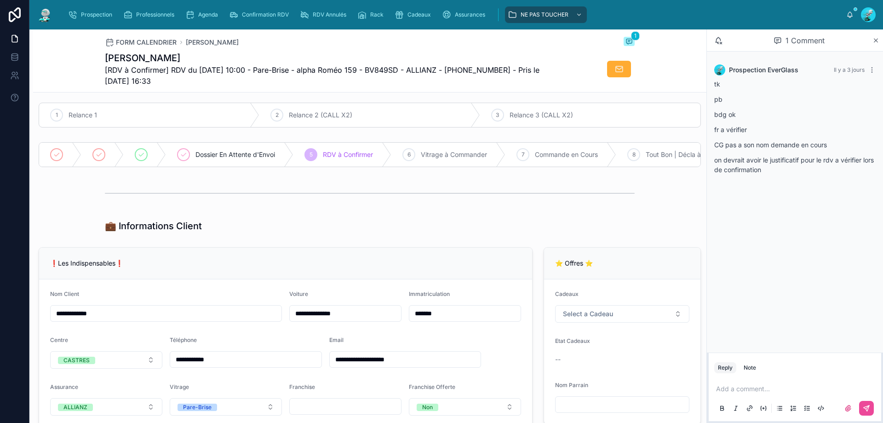
scroll to position [184, 0]
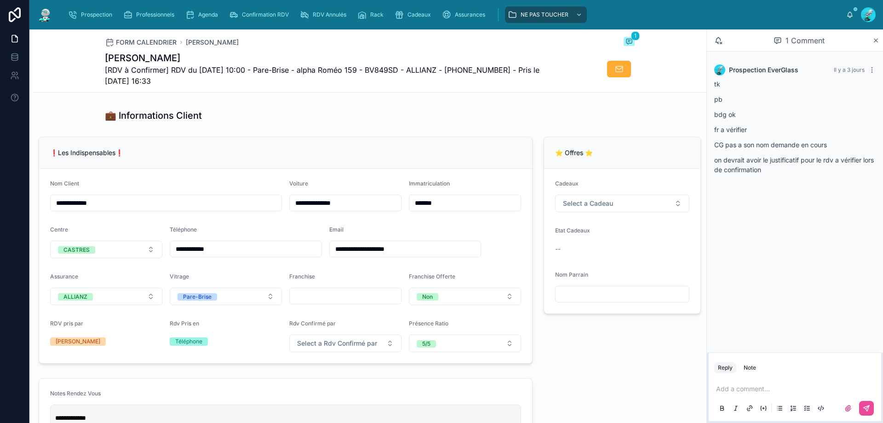
drag, startPoint x: 243, startPoint y: 257, endPoint x: 173, endPoint y: 259, distance: 69.5
click at [173, 257] on div "**********" at bounding box center [246, 249] width 152 height 17
click at [206, 10] on div "Agenda" at bounding box center [203, 14] width 36 height 15
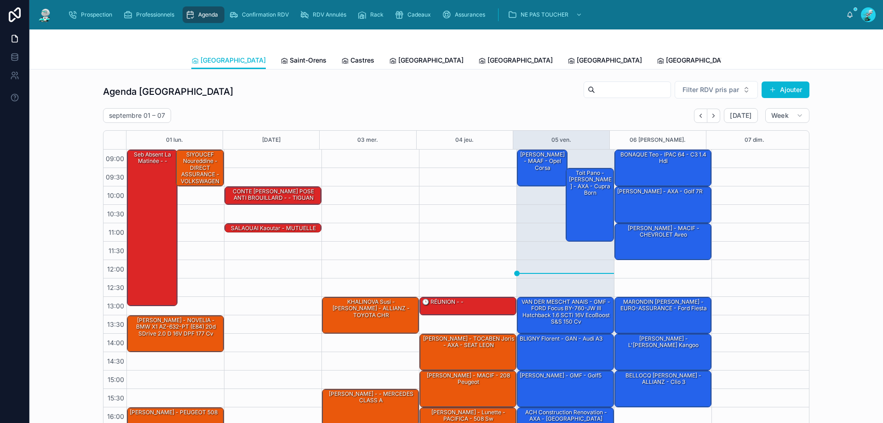
scroll to position [50, 0]
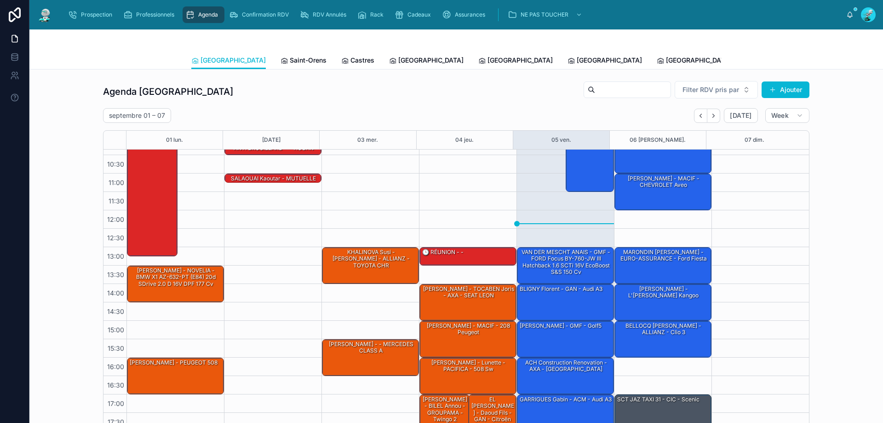
click at [832, 56] on span "Tous Centres" at bounding box center [852, 60] width 40 height 9
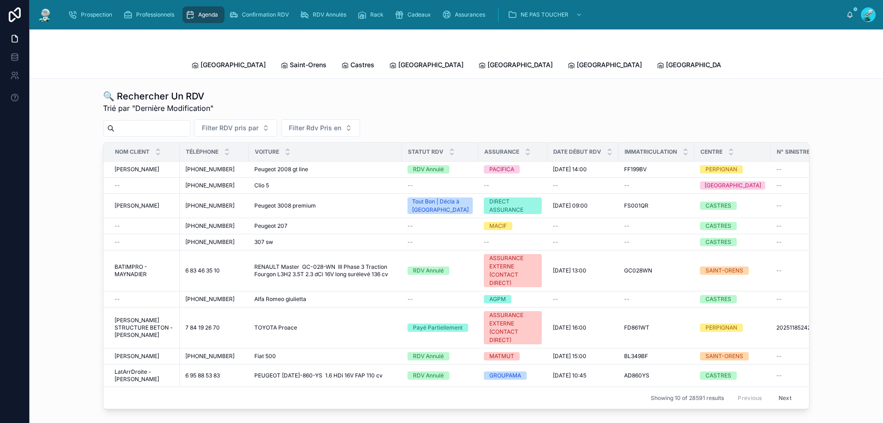
click at [338, 67] on div "Toulouse Saint-Orens Castres Carcassonne Perpignan Rennes Poitiers Michel Tous …" at bounding box center [456, 65] width 530 height 27
click at [350, 64] on span "Castres" at bounding box center [362, 64] width 24 height 9
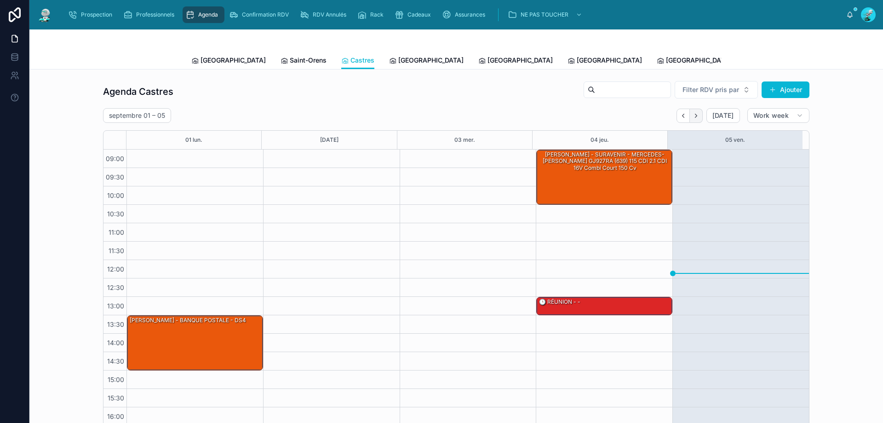
click at [697, 116] on icon "Next" at bounding box center [696, 115] width 7 height 7
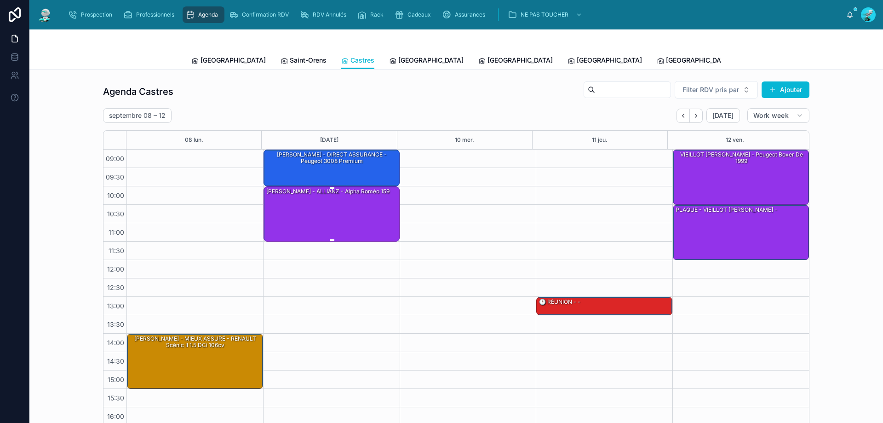
click at [329, 213] on div "[PERSON_NAME] - ALLIANZ - alpha Roméo 159" at bounding box center [331, 213] width 133 height 53
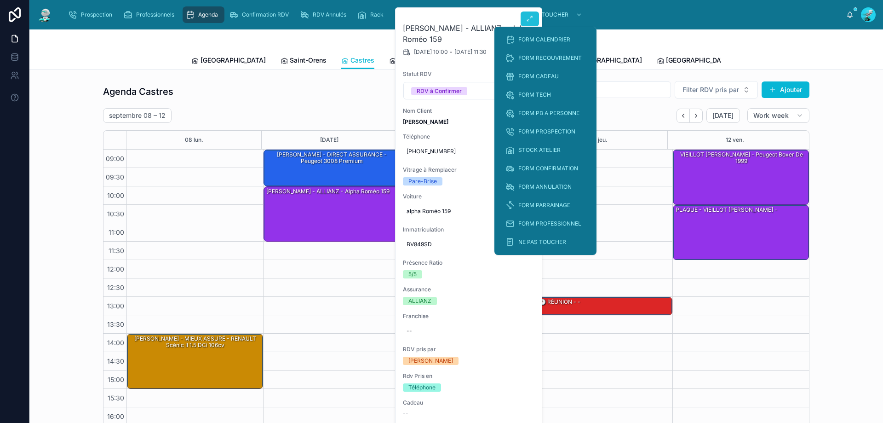
click at [530, 17] on icon at bounding box center [529, 18] width 7 height 7
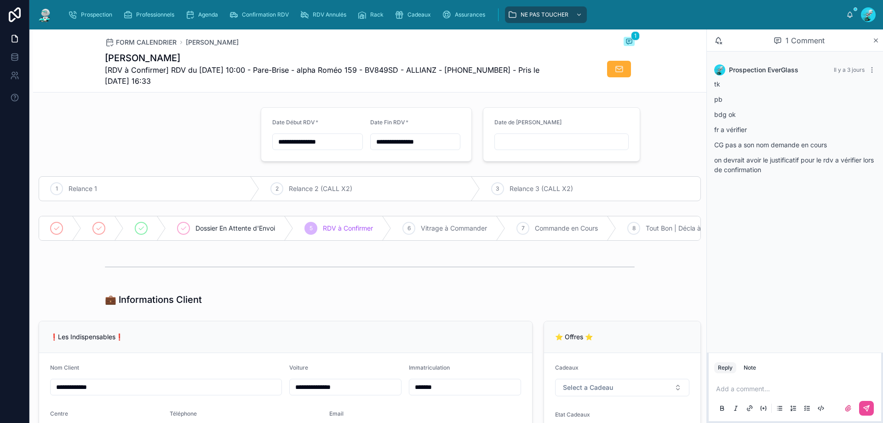
click at [750, 399] on div at bounding box center [794, 408] width 161 height 18
click at [751, 390] on p at bounding box center [796, 388] width 161 height 9
click at [864, 409] on icon at bounding box center [866, 407] width 7 height 7
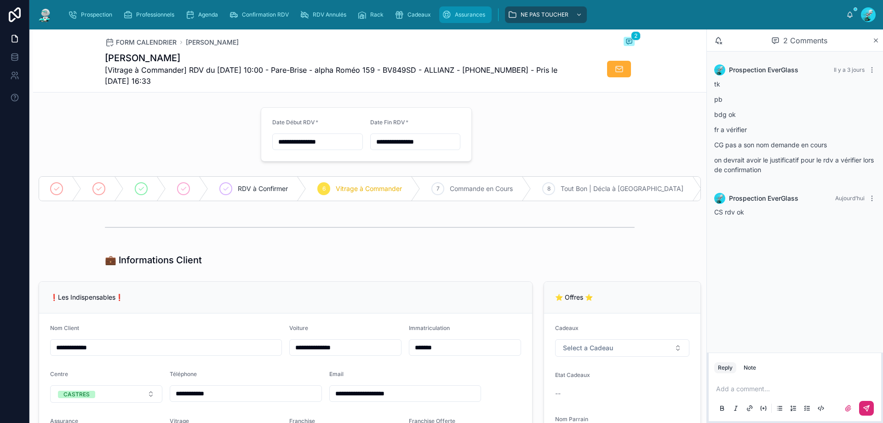
click at [452, 11] on div "Assurances" at bounding box center [465, 14] width 47 height 15
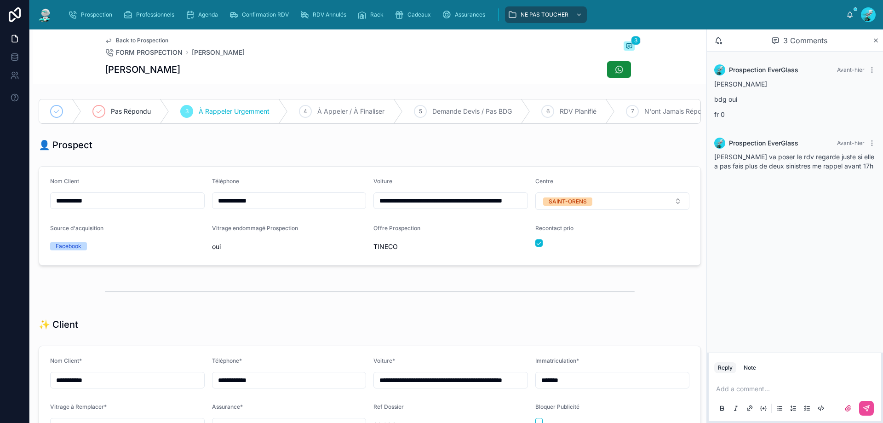
scroll to position [51, 0]
type input "**********"
drag, startPoint x: 196, startPoint y: 13, endPoint x: 146, endPoint y: 0, distance: 52.1
click at [197, 13] on div "Agenda" at bounding box center [203, 14] width 36 height 15
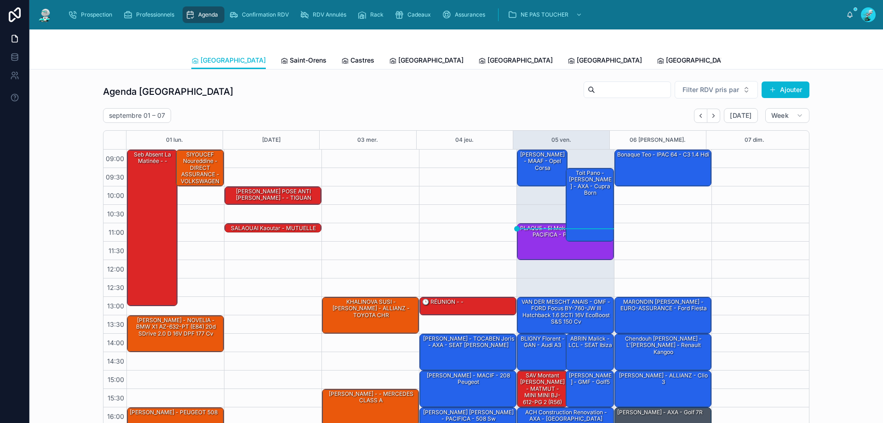
scroll to position [50, 0]
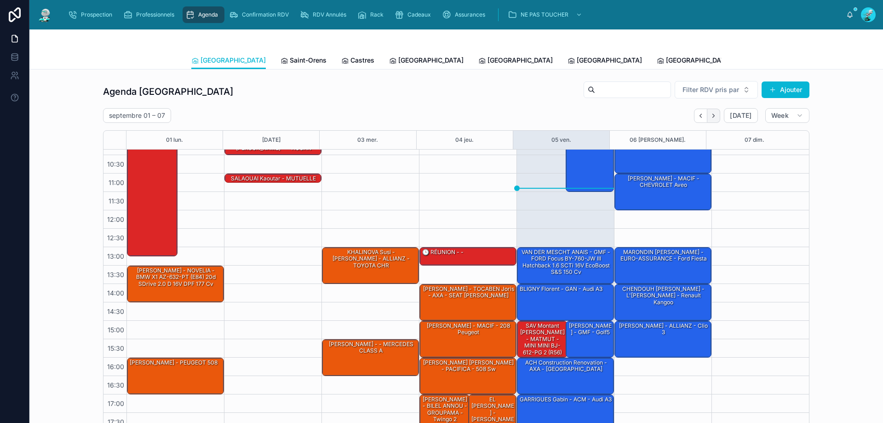
click at [715, 114] on icon "Next" at bounding box center [713, 115] width 7 height 7
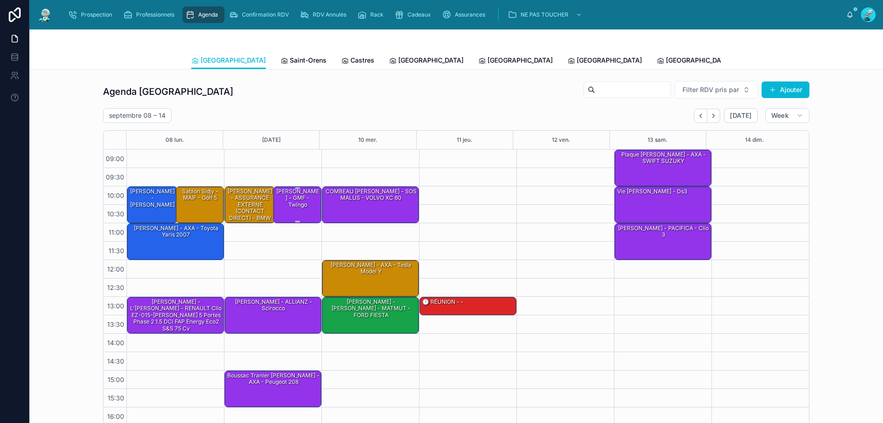
click at [300, 195] on div "[PERSON_NAME] - GMF - twingo" at bounding box center [298, 198] width 46 height 22
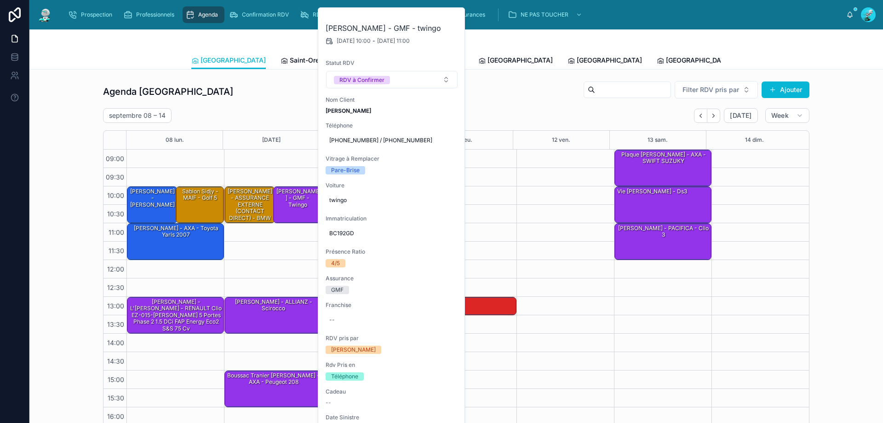
click at [571, 100] on div "Agenda Toulouse Filter RDV pris par [PERSON_NAME]" at bounding box center [456, 91] width 706 height 22
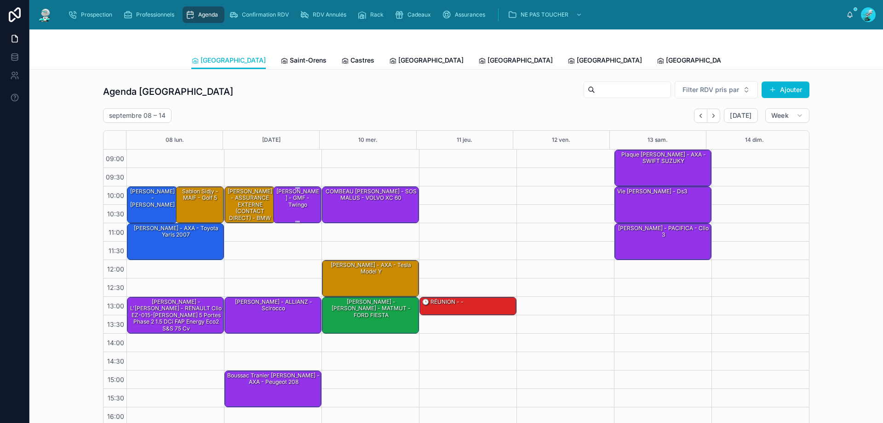
click at [290, 191] on div "[PERSON_NAME] - GMF - twingo" at bounding box center [298, 198] width 46 height 22
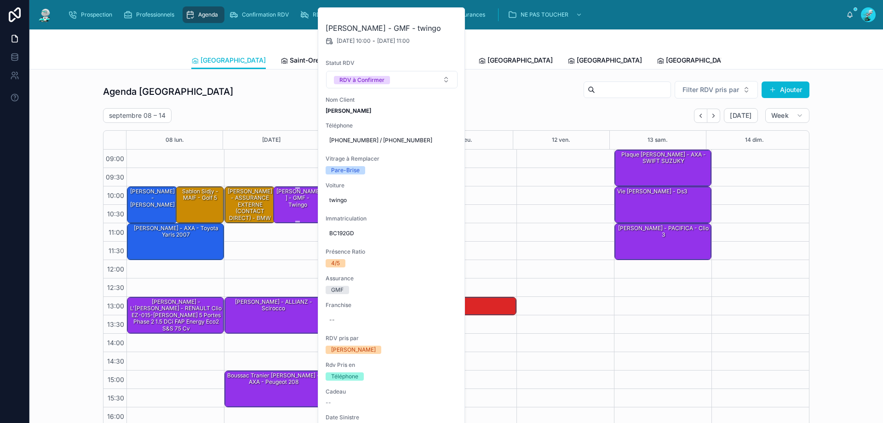
click at [306, 207] on div "[PERSON_NAME] - GMF - twingo" at bounding box center [298, 198] width 46 height 22
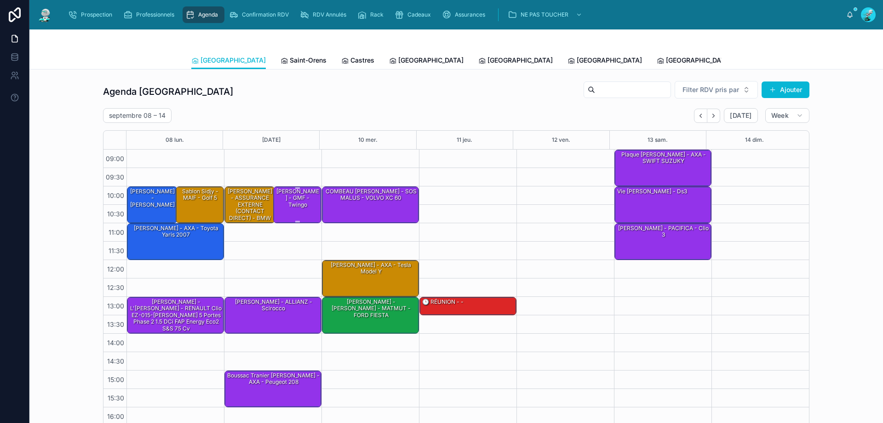
click at [306, 207] on div "[PERSON_NAME] - GMF - twingo" at bounding box center [298, 198] width 46 height 22
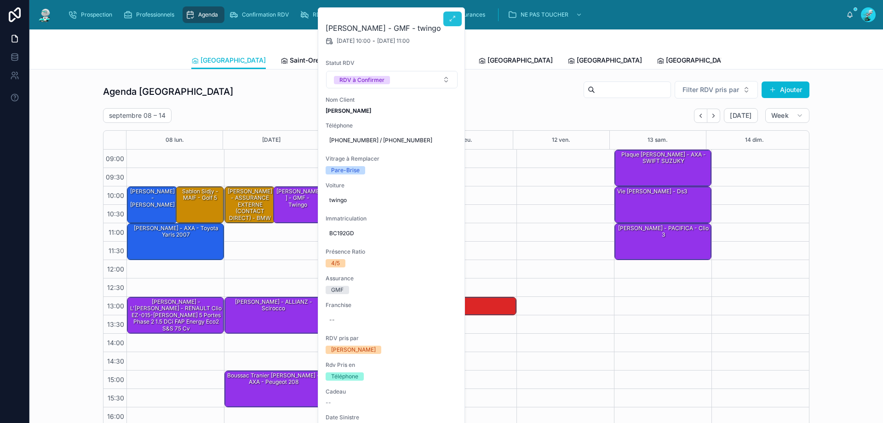
click at [450, 14] on button at bounding box center [452, 18] width 18 height 15
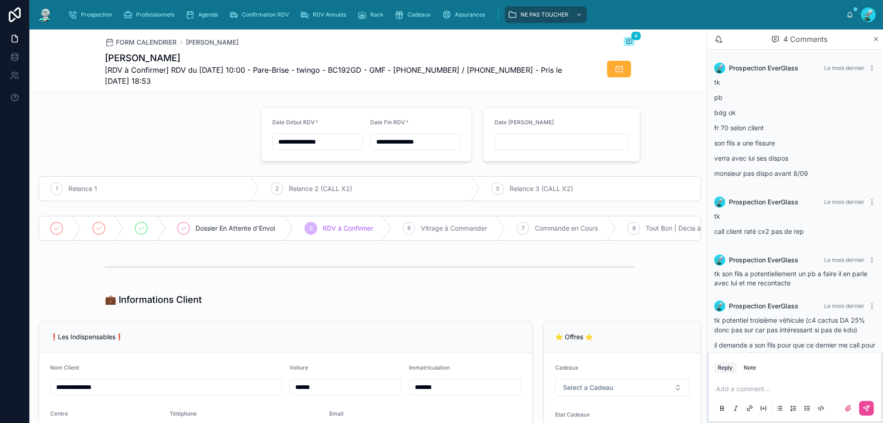
scroll to position [25, 0]
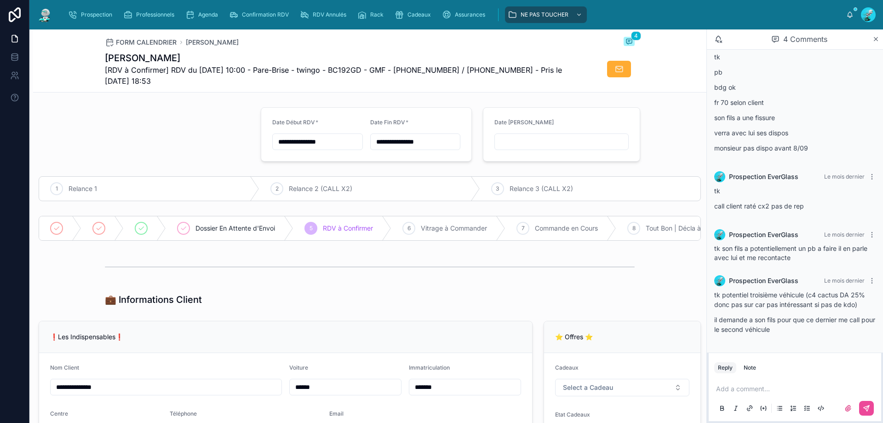
drag, startPoint x: 509, startPoint y: 52, endPoint x: 797, endPoint y: 109, distance: 293.0
click at [815, 104] on p "fr 70 selon client" at bounding box center [794, 103] width 161 height 10
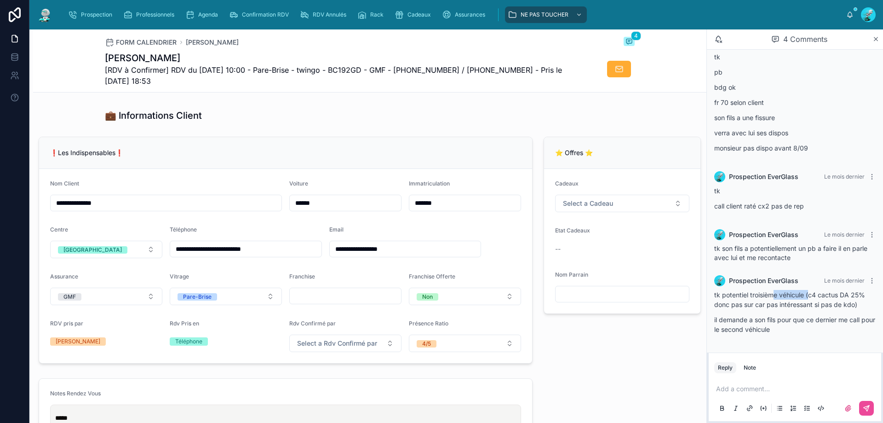
drag, startPoint x: 774, startPoint y: 294, endPoint x: 809, endPoint y: 297, distance: 35.6
click at [809, 297] on p "tk potentiel troisième véhicule (c4 cactus DA 25% donc pas sur car pas intéress…" at bounding box center [794, 299] width 161 height 19
click at [846, 217] on div "Prospection EverGlass Le mois dernier tk call client raté cx2 pas de rep" at bounding box center [795, 194] width 172 height 56
drag, startPoint x: 296, startPoint y: 254, endPoint x: 225, endPoint y: 261, distance: 71.6
click at [225, 255] on input "**********" at bounding box center [245, 248] width 151 height 13
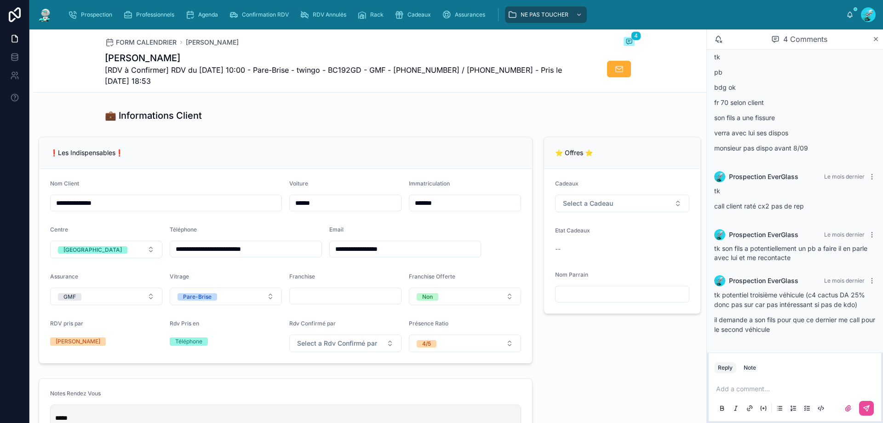
click at [281, 250] on input "**********" at bounding box center [245, 248] width 151 height 13
drag, startPoint x: 287, startPoint y: 258, endPoint x: 229, endPoint y: 259, distance: 58.9
click at [229, 255] on input "**********" at bounding box center [245, 248] width 151 height 13
click at [301, 268] on form "**********" at bounding box center [285, 266] width 493 height 194
drag, startPoint x: 216, startPoint y: 262, endPoint x: 215, endPoint y: 278, distance: 16.1
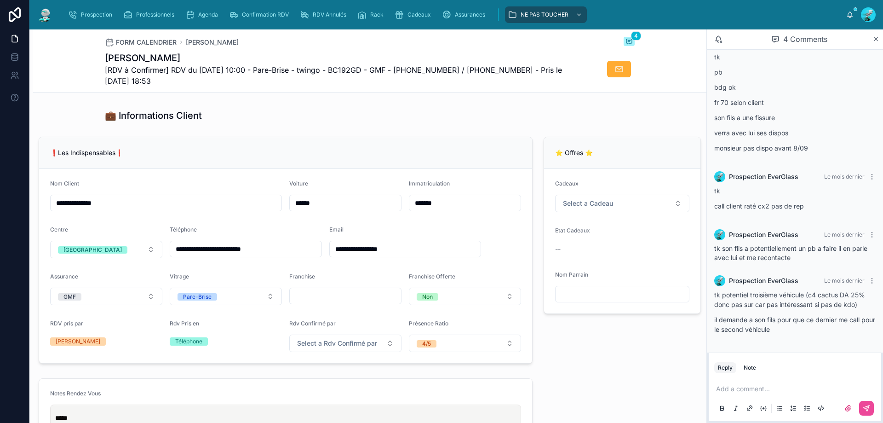
click at [215, 278] on form "**********" at bounding box center [285, 266] width 493 height 194
drag, startPoint x: 222, startPoint y: 254, endPoint x: 169, endPoint y: 258, distance: 52.6
click at [170, 255] on input "**********" at bounding box center [245, 248] width 151 height 13
click at [285, 254] on input "**********" at bounding box center [245, 248] width 151 height 13
drag, startPoint x: 285, startPoint y: 254, endPoint x: 225, endPoint y: 257, distance: 59.8
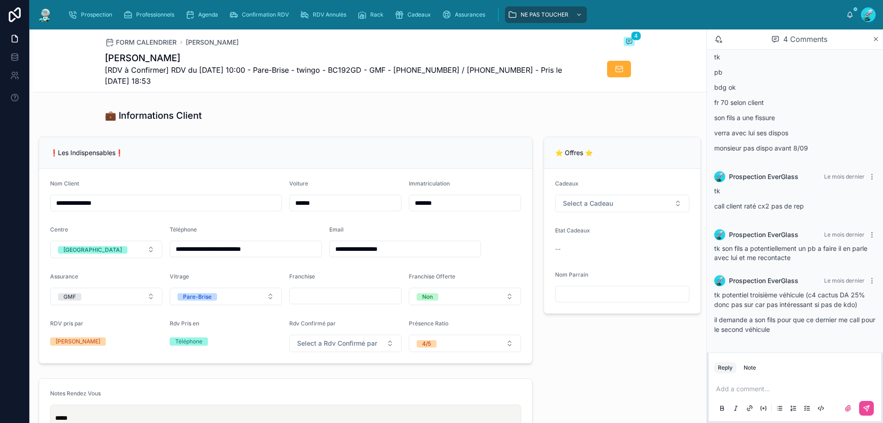
click at [225, 255] on input "**********" at bounding box center [245, 248] width 151 height 13
click at [798, 390] on p at bounding box center [796, 388] width 161 height 9
click at [870, 407] on button at bounding box center [866, 408] width 15 height 15
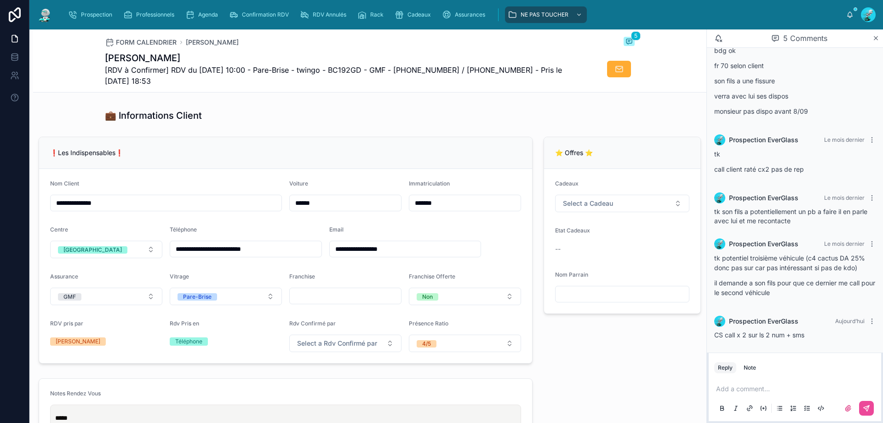
drag, startPoint x: 588, startPoint y: 302, endPoint x: 625, endPoint y: 318, distance: 40.2
click at [625, 313] on form "Cadeaux Select a Cadeau Etat Cadeaux -- Nom Parrain" at bounding box center [622, 241] width 156 height 144
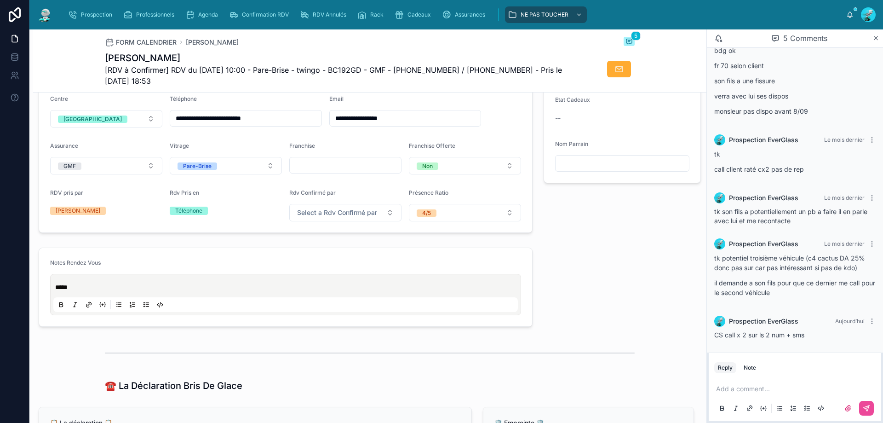
scroll to position [46, 0]
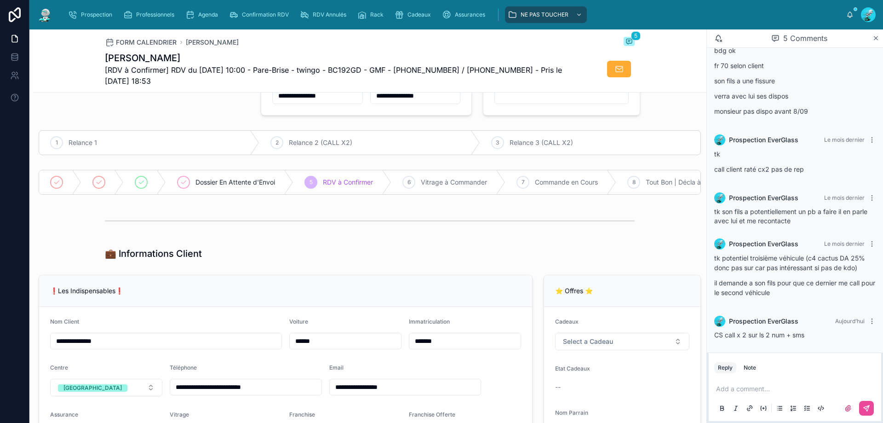
drag, startPoint x: 317, startPoint y: 273, endPoint x: 239, endPoint y: 289, distance: 79.8
click at [239, 289] on div "❗Les Indispensables❗" at bounding box center [285, 291] width 493 height 32
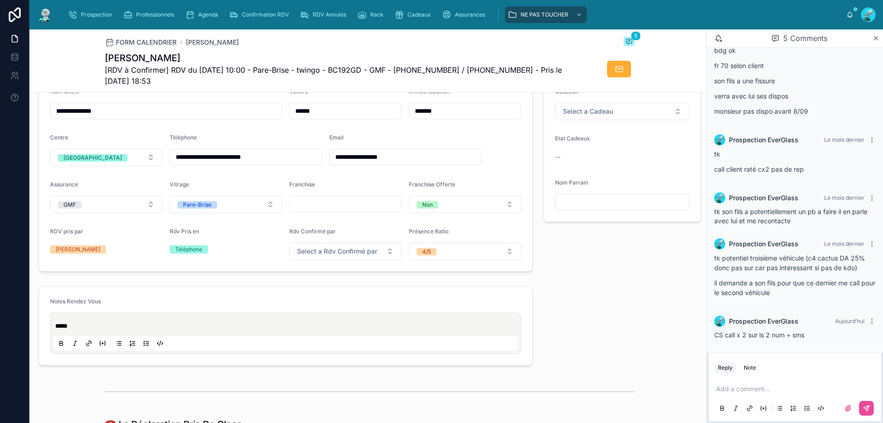
scroll to position [0, 0]
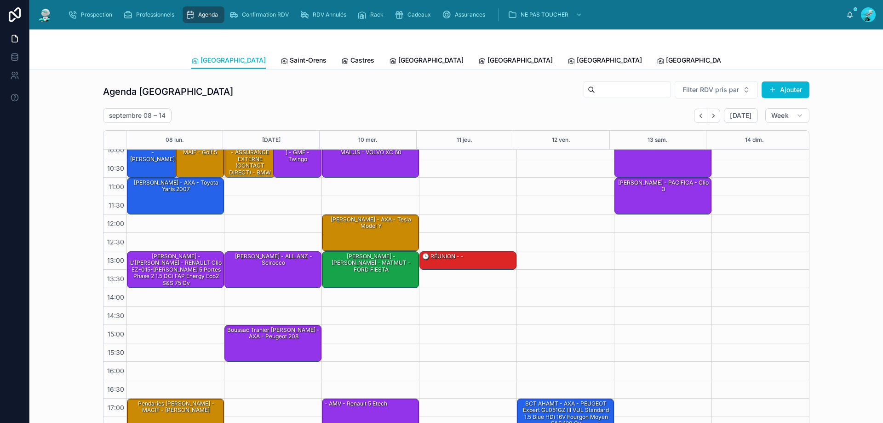
scroll to position [50, 0]
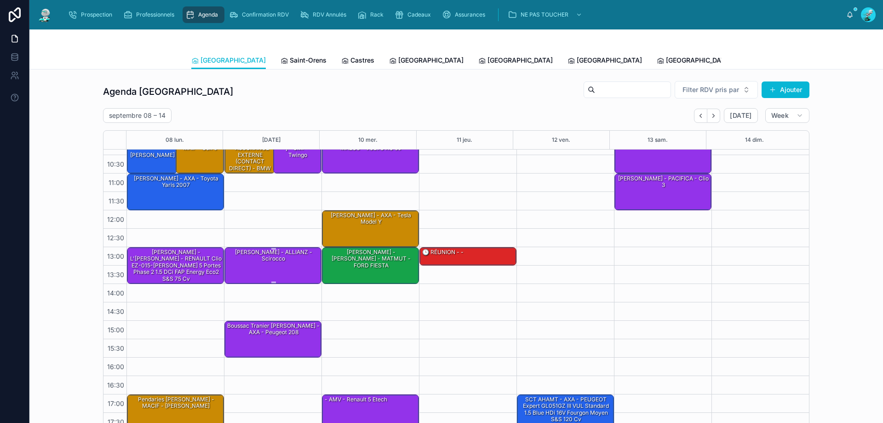
click at [305, 270] on div "[PERSON_NAME] - ALLIANZ - Scirocco" at bounding box center [273, 264] width 94 height 35
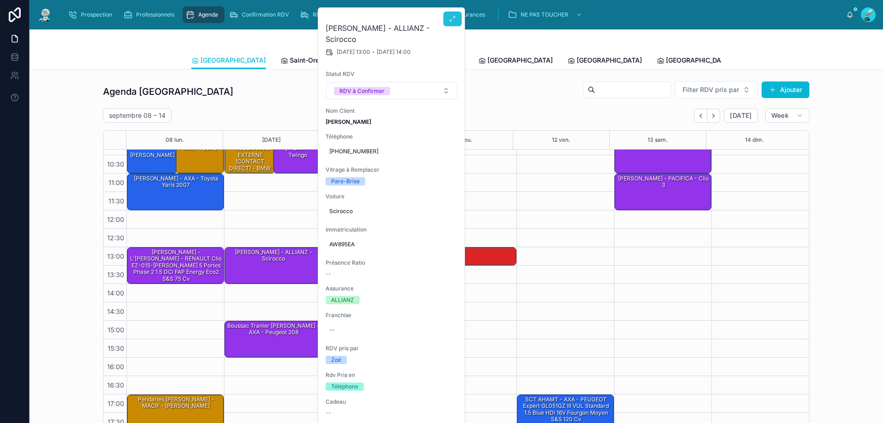
click at [455, 21] on icon at bounding box center [452, 18] width 7 height 7
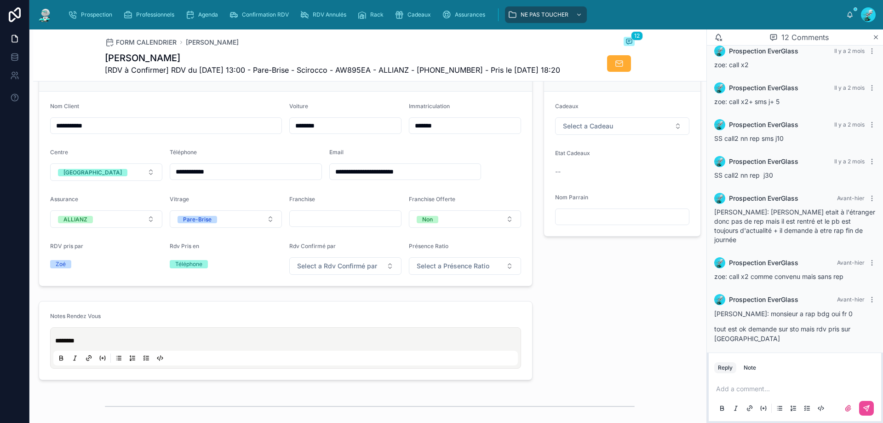
scroll to position [230, 0]
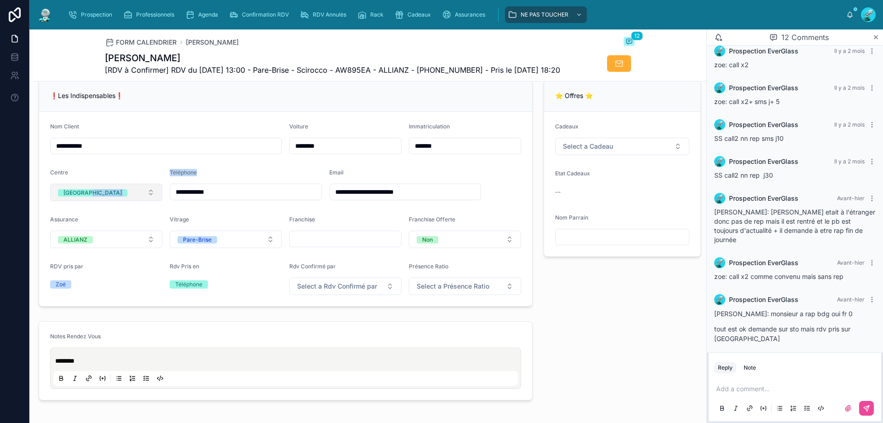
drag, startPoint x: 258, startPoint y: 217, endPoint x: 157, endPoint y: 214, distance: 100.3
click at [157, 214] on form "**********" at bounding box center [285, 209] width 493 height 194
click at [240, 200] on div "**********" at bounding box center [246, 192] width 152 height 17
drag, startPoint x: 241, startPoint y: 212, endPoint x: 171, endPoint y: 211, distance: 69.9
click at [171, 198] on input "**********" at bounding box center [245, 191] width 151 height 13
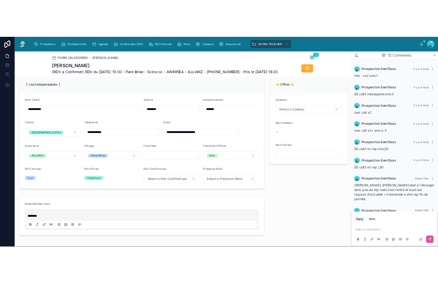
scroll to position [310, 0]
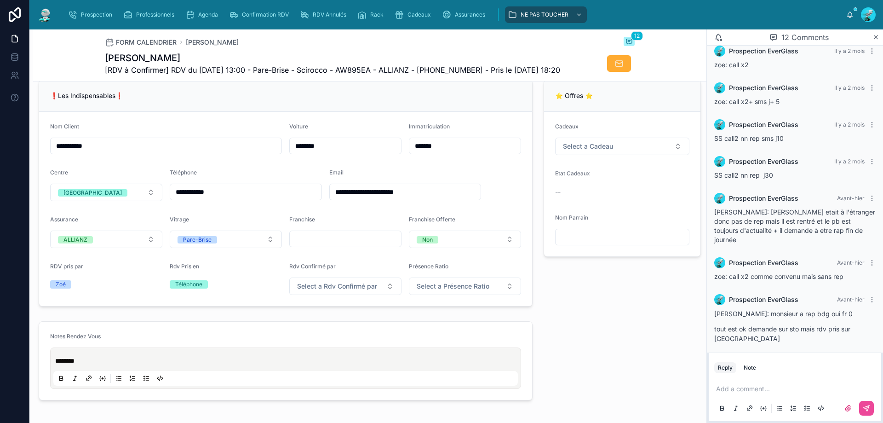
drag, startPoint x: 241, startPoint y: 109, endPoint x: 395, endPoint y: 119, distance: 154.0
click at [395, 112] on div "❗Les Indispensables❗" at bounding box center [285, 96] width 493 height 32
drag, startPoint x: 264, startPoint y: 207, endPoint x: 161, endPoint y: 217, distance: 103.9
click at [161, 217] on form "**********" at bounding box center [285, 209] width 493 height 194
drag, startPoint x: 82, startPoint y: 81, endPoint x: 324, endPoint y: 128, distance: 246.0
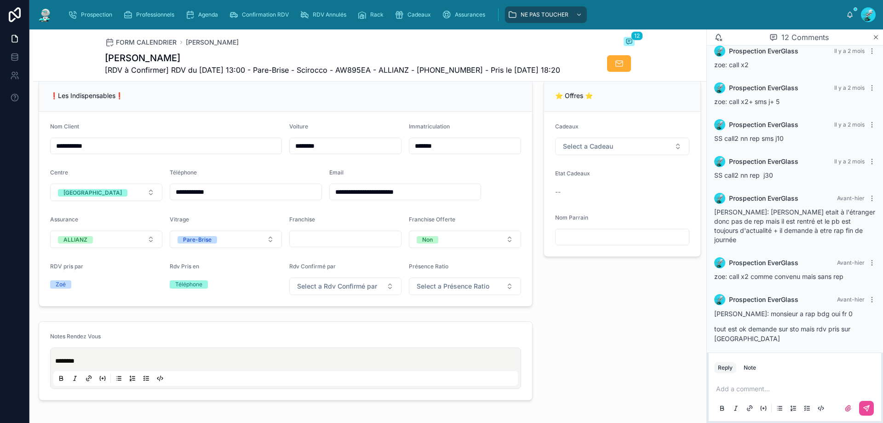
click at [324, 112] on div "❗Les Indispensables❗" at bounding box center [285, 96] width 493 height 32
click at [755, 377] on div "Add a comment..." at bounding box center [795, 398] width 172 height 46
click at [755, 383] on div "Add a comment..." at bounding box center [794, 398] width 161 height 39
click at [757, 398] on div "Add a comment..." at bounding box center [794, 398] width 161 height 39
click at [757, 392] on p at bounding box center [796, 388] width 161 height 9
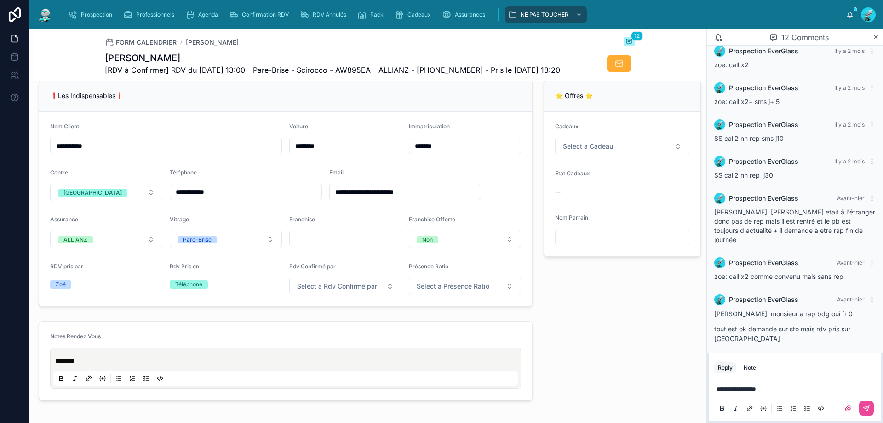
click at [859, 413] on div at bounding box center [855, 408] width 37 height 15
click at [865, 409] on icon at bounding box center [866, 407] width 7 height 7
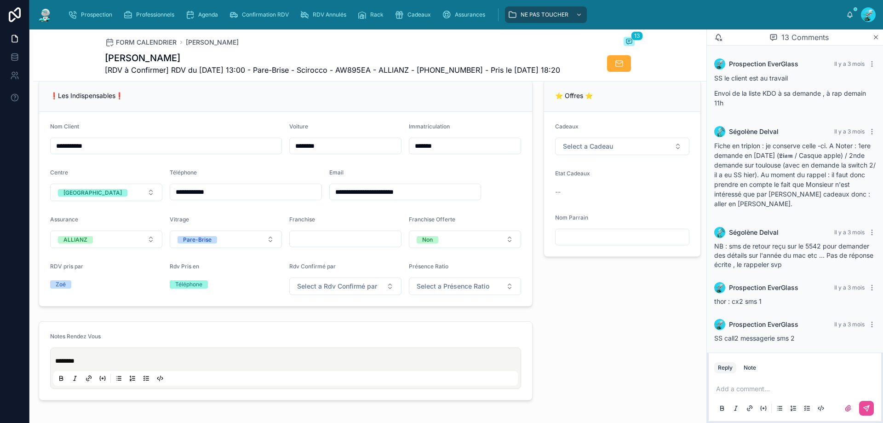
scroll to position [347, 0]
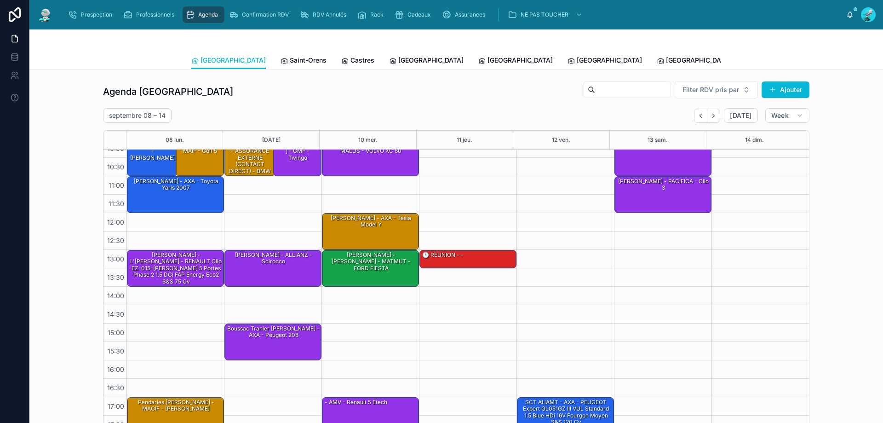
scroll to position [50, 0]
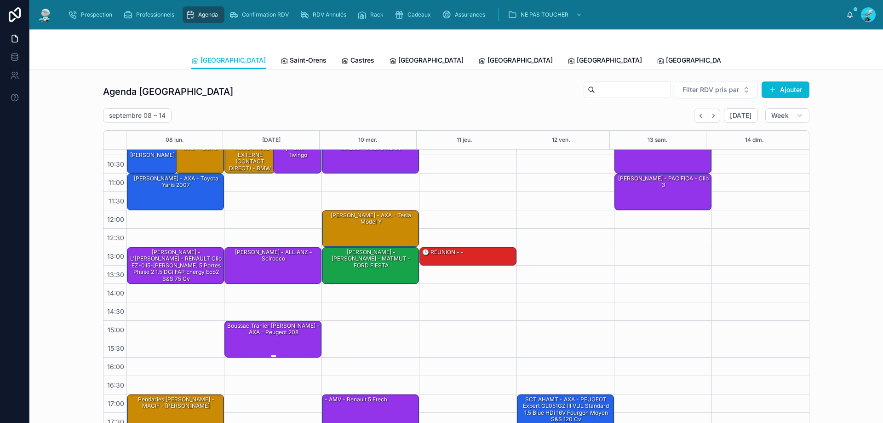
click at [254, 328] on div "Boussac Tranier [PERSON_NAME] - AXA - Peugeot 208" at bounding box center [273, 329] width 94 height 15
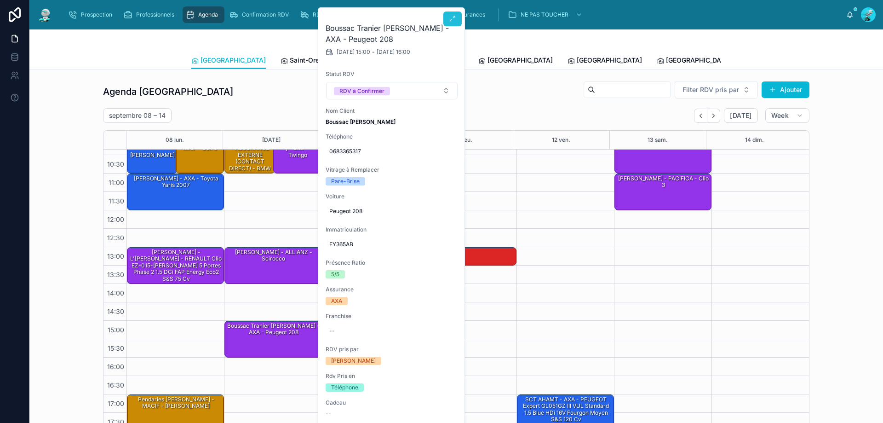
click at [446, 14] on button at bounding box center [452, 18] width 18 height 15
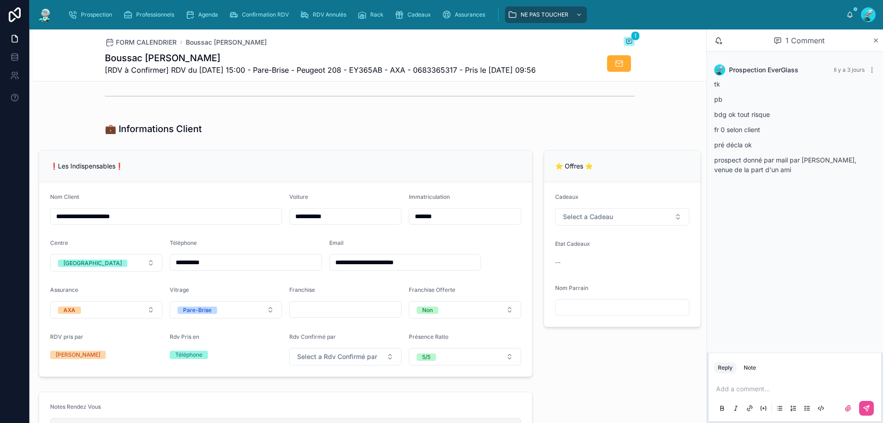
scroll to position [276, 0]
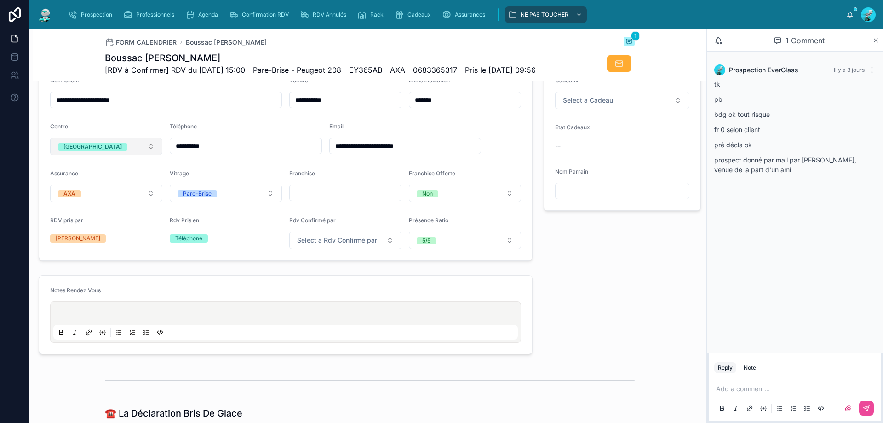
drag, startPoint x: 292, startPoint y: 169, endPoint x: 126, endPoint y: 167, distance: 165.6
click at [126, 167] on form "**********" at bounding box center [285, 163] width 493 height 194
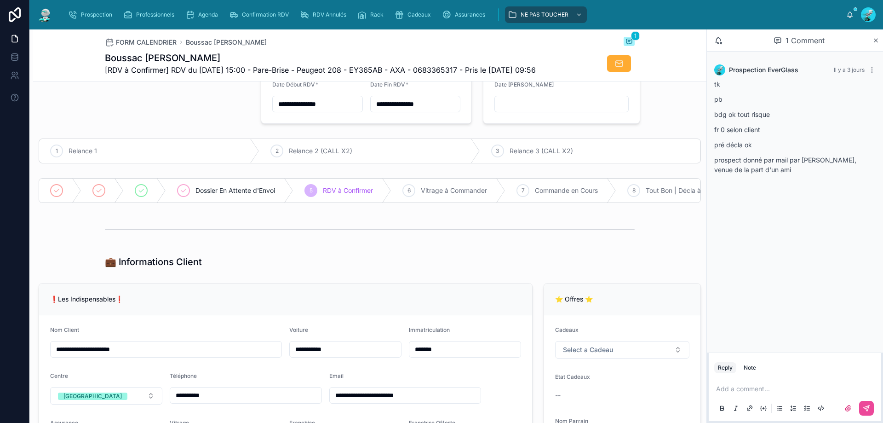
scroll to position [0, 0]
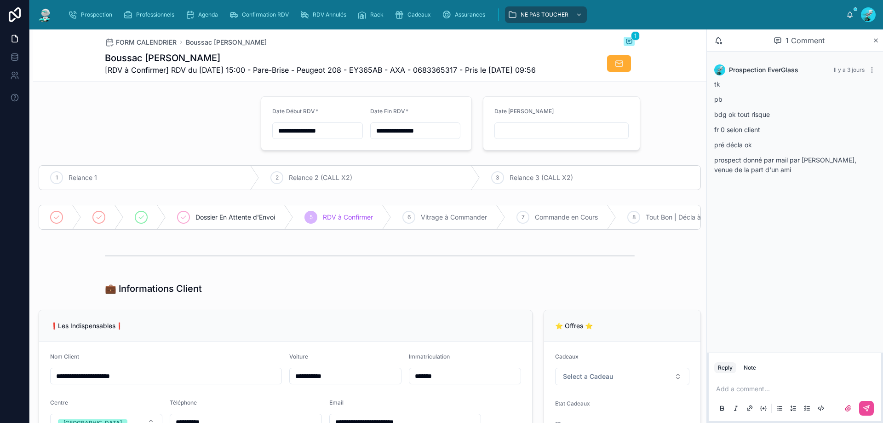
click at [754, 389] on p at bounding box center [796, 388] width 161 height 9
click at [866, 406] on icon at bounding box center [866, 407] width 7 height 7
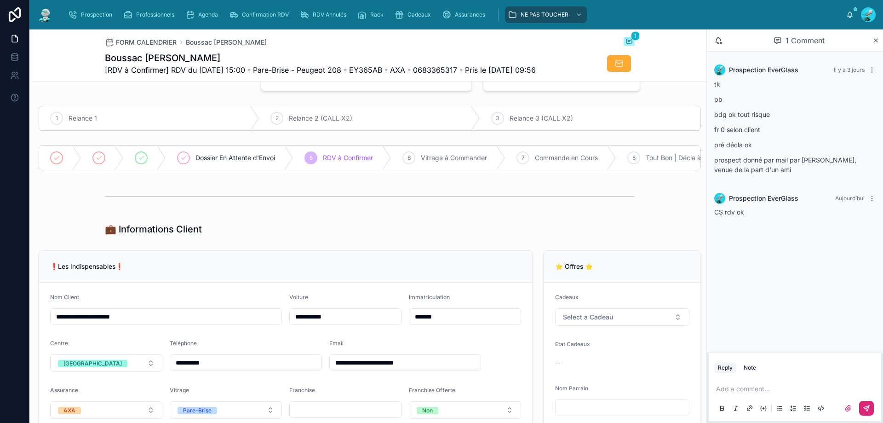
scroll to position [46, 0]
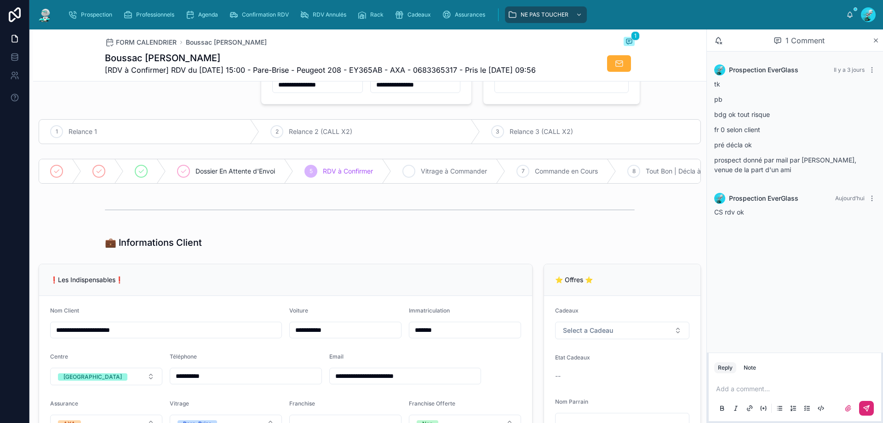
click at [413, 183] on div "6 Vitrage à Commander" at bounding box center [448, 171] width 114 height 24
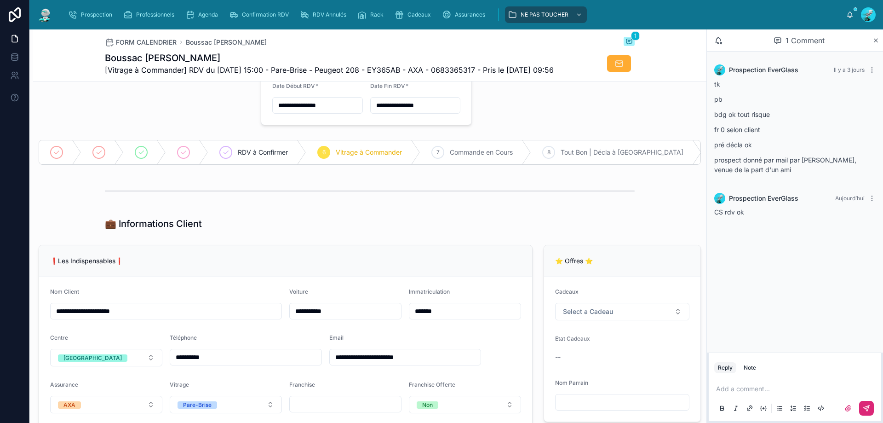
scroll to position [0, 0]
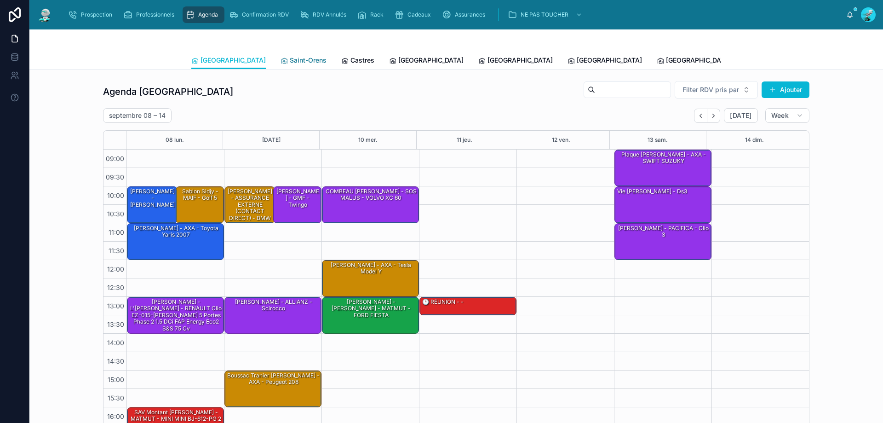
click at [290, 58] on span "Saint-Orens" at bounding box center [308, 60] width 37 height 9
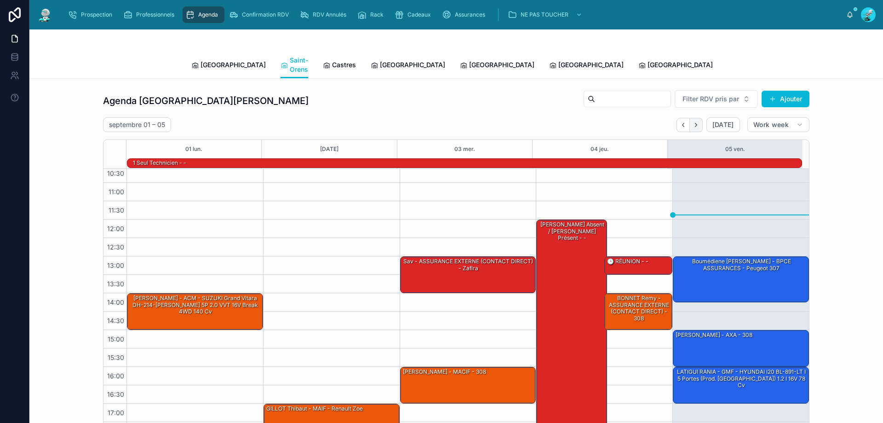
click at [690, 118] on button "Next" at bounding box center [696, 125] width 13 height 14
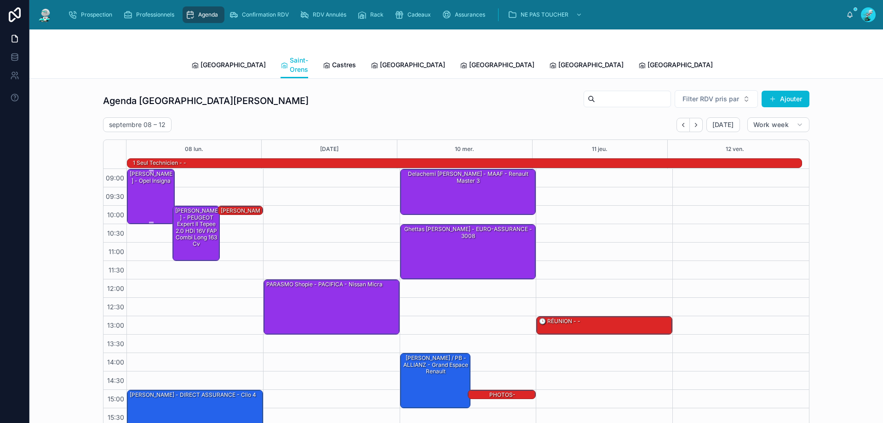
click at [149, 184] on div "[PERSON_NAME] - Opel insigna" at bounding box center [151, 177] width 45 height 15
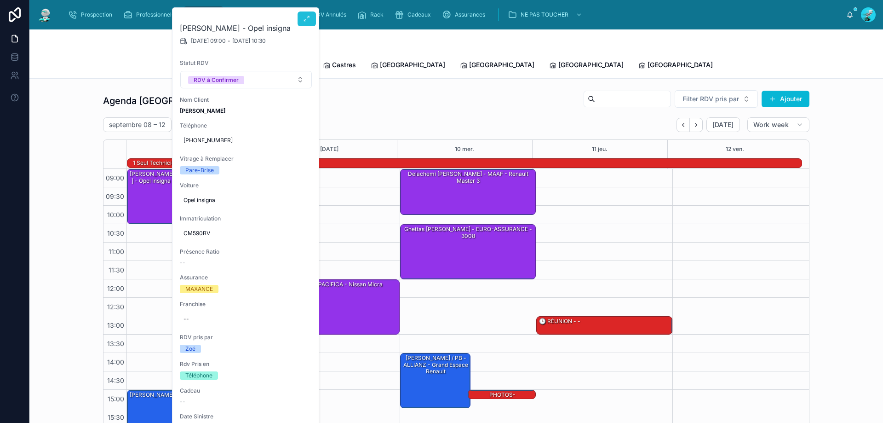
click at [308, 13] on button at bounding box center [307, 18] width 18 height 15
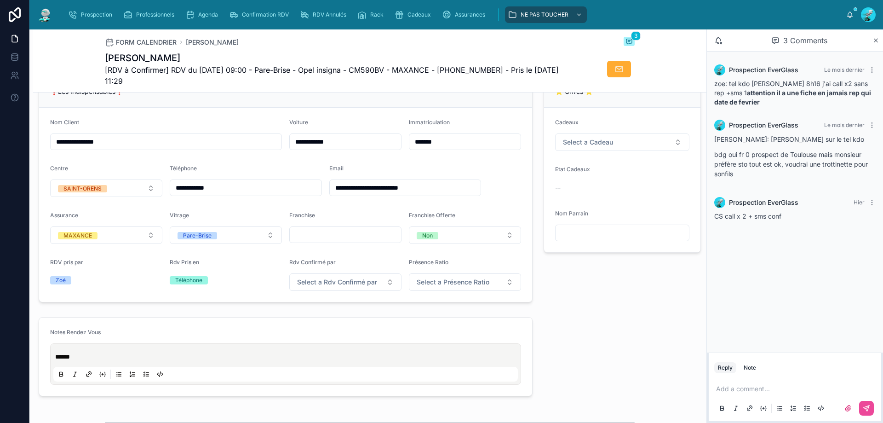
scroll to position [230, 0]
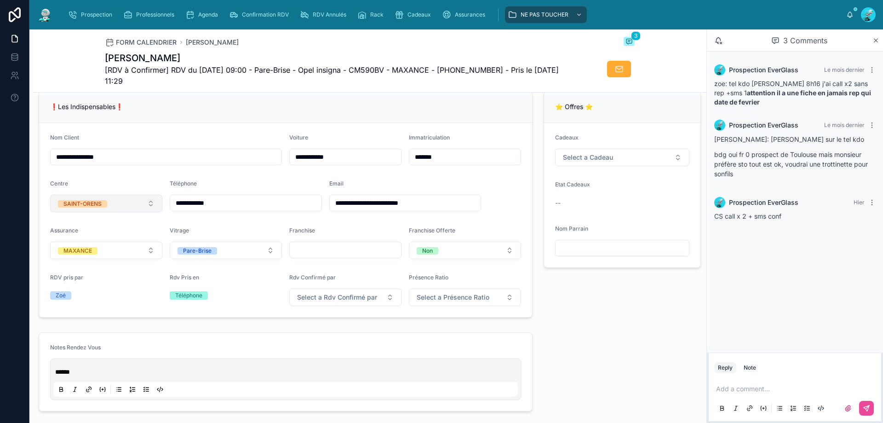
drag, startPoint x: 252, startPoint y: 204, endPoint x: 145, endPoint y: 211, distance: 107.4
click at [145, 211] on form "**********" at bounding box center [285, 220] width 493 height 194
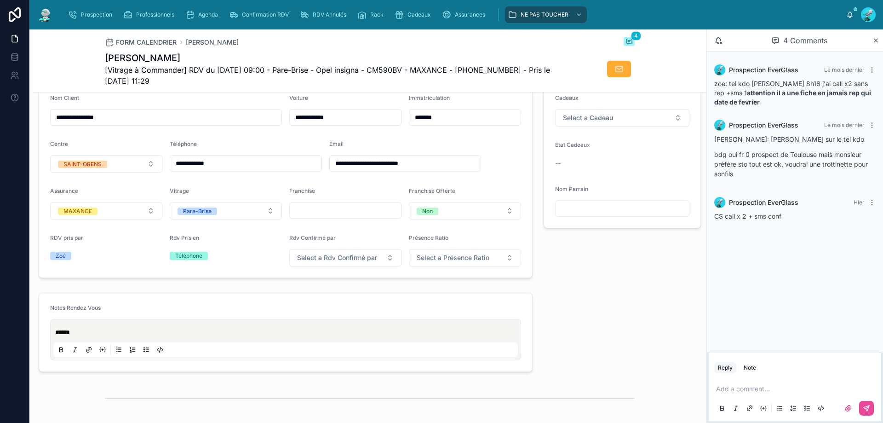
scroll to position [190, 0]
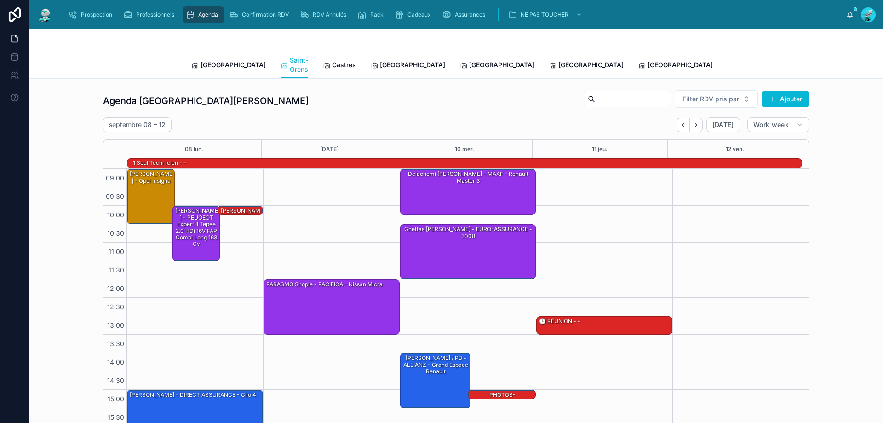
click at [201, 209] on div "[PERSON_NAME] - PEUGEOT Expert II Tepee 2.0 HDi 16V FAP Combi long 163 cv" at bounding box center [196, 227] width 45 height 41
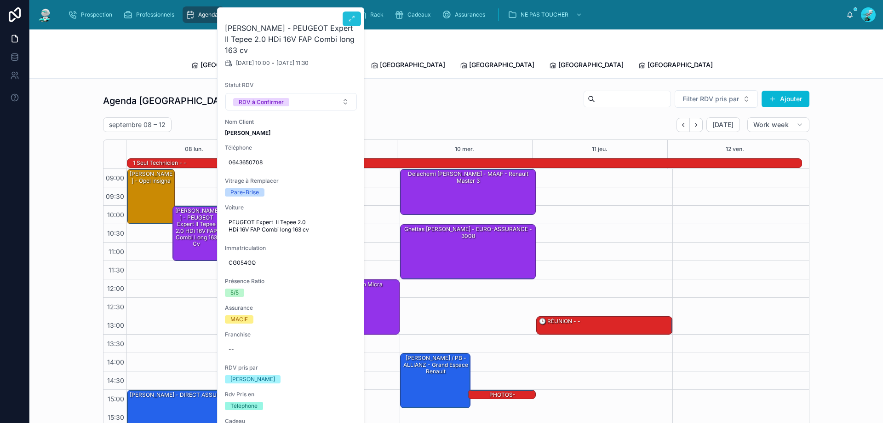
click at [356, 17] on button at bounding box center [352, 18] width 18 height 15
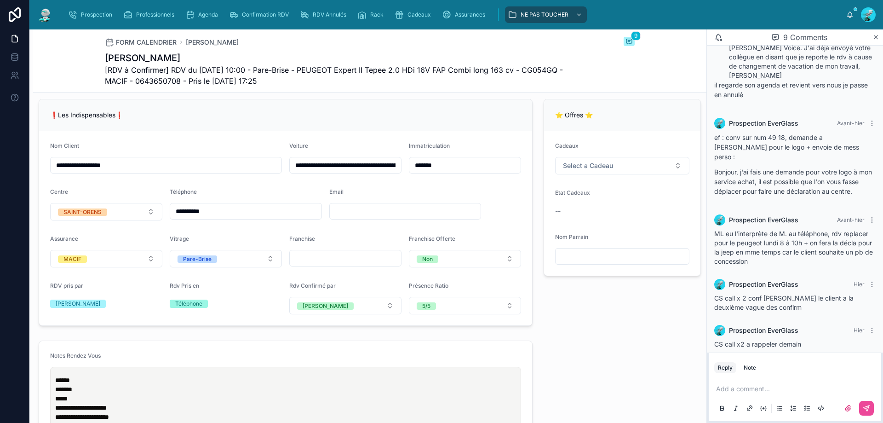
scroll to position [276, 0]
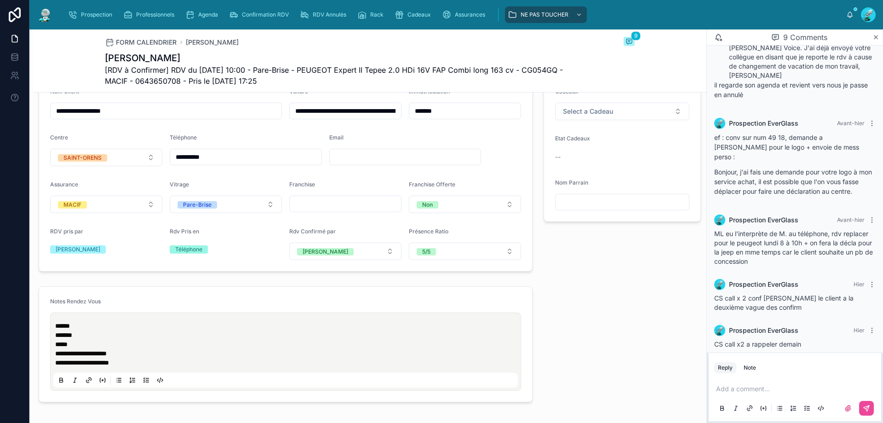
drag, startPoint x: 242, startPoint y: 161, endPoint x: 170, endPoint y: 170, distance: 72.9
click at [170, 165] on div "**********" at bounding box center [246, 157] width 152 height 17
drag, startPoint x: 819, startPoint y: 332, endPoint x: 715, endPoint y: 337, distance: 103.6
click at [715, 339] on div "CS call x2 a rappeler demain" at bounding box center [794, 343] width 161 height 9
copy span "CS call x2 a rappeler demain"
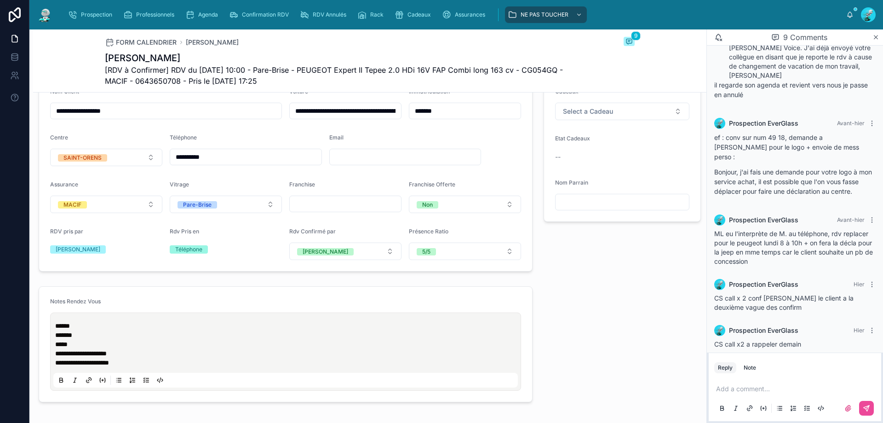
click at [746, 387] on p at bounding box center [796, 388] width 161 height 9
click at [867, 402] on button at bounding box center [866, 408] width 15 height 15
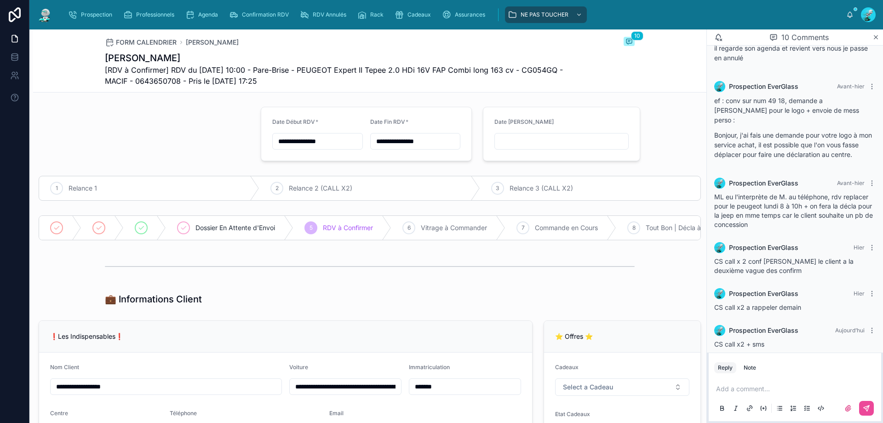
scroll to position [0, 0]
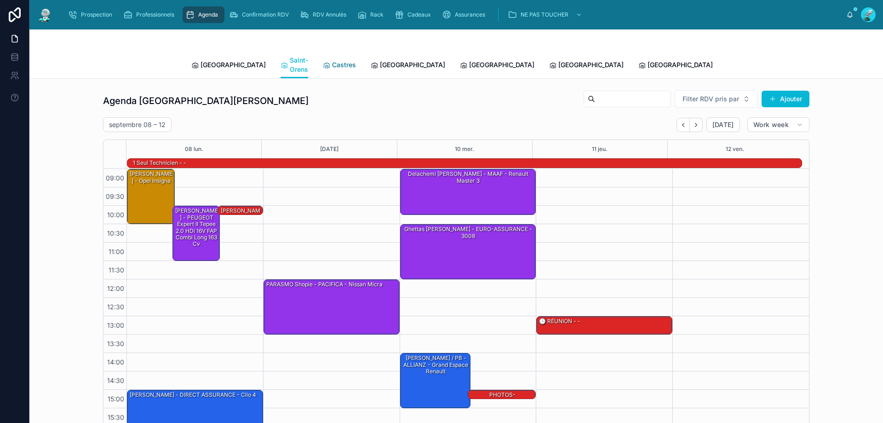
click at [332, 60] on span "Castres" at bounding box center [344, 64] width 24 height 9
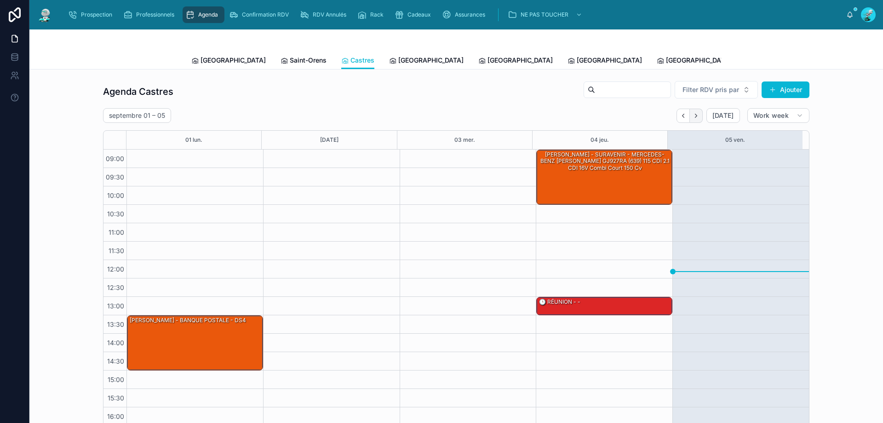
click at [692, 120] on button "Next" at bounding box center [696, 116] width 13 height 14
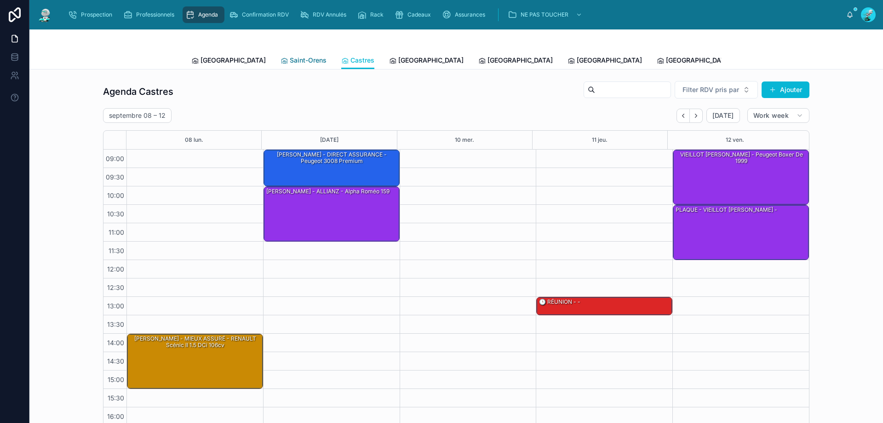
click at [290, 57] on span "Saint-Orens" at bounding box center [308, 60] width 37 height 9
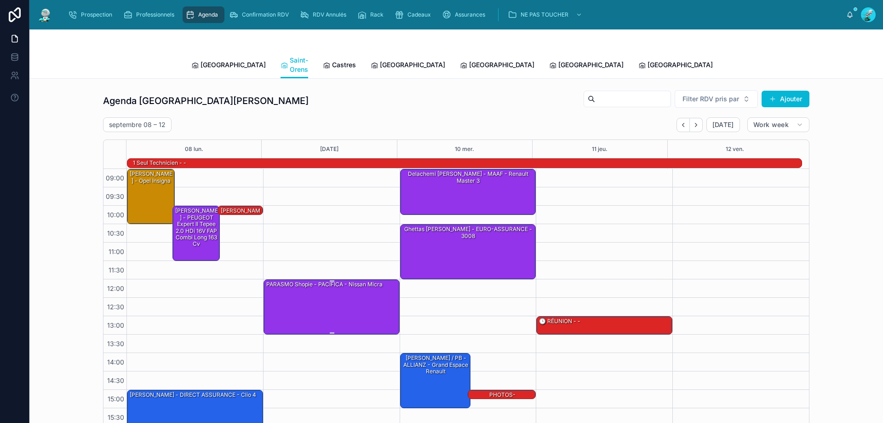
drag, startPoint x: 342, startPoint y: 287, endPoint x: 330, endPoint y: 290, distance: 11.7
click at [342, 287] on div "PARASMO Shopie - PACIFICA - Nissan micra" at bounding box center [331, 306] width 133 height 53
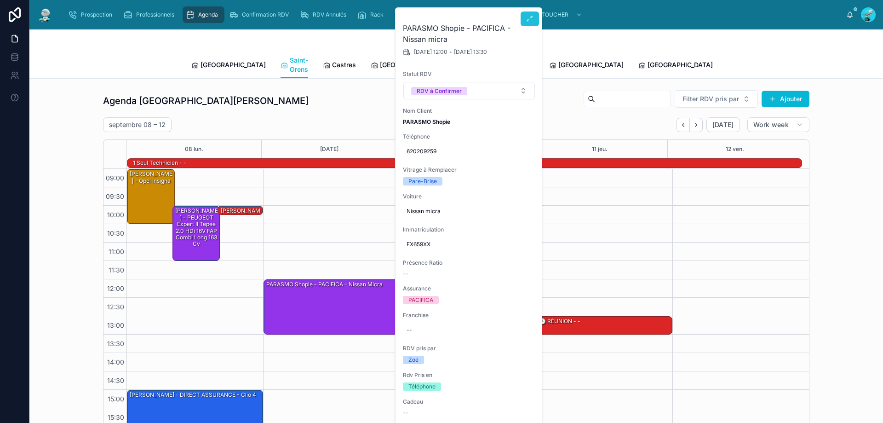
click at [538, 21] on button at bounding box center [530, 18] width 18 height 15
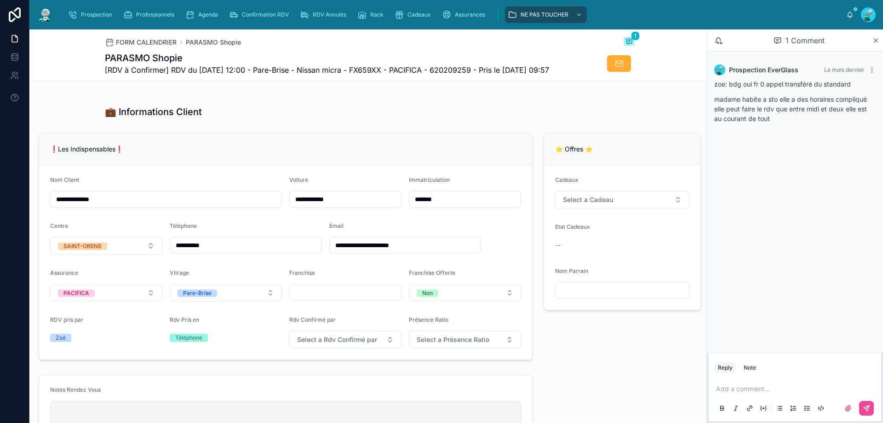
scroll to position [184, 0]
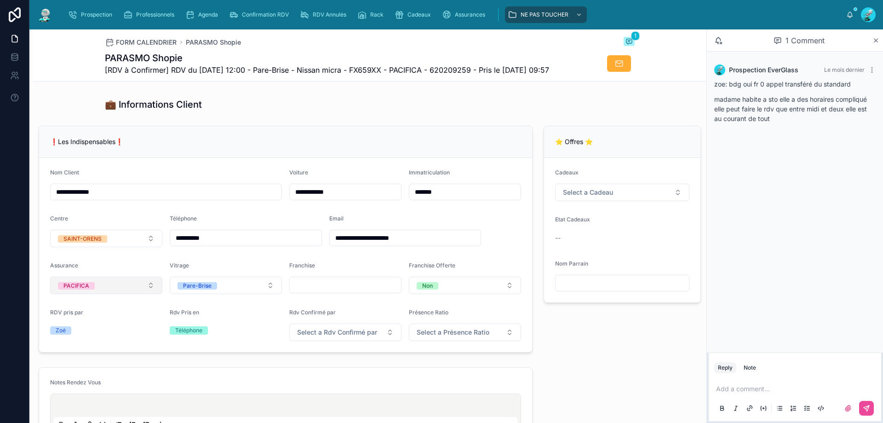
click at [154, 294] on button "PACIFICA" at bounding box center [106, 284] width 112 height 17
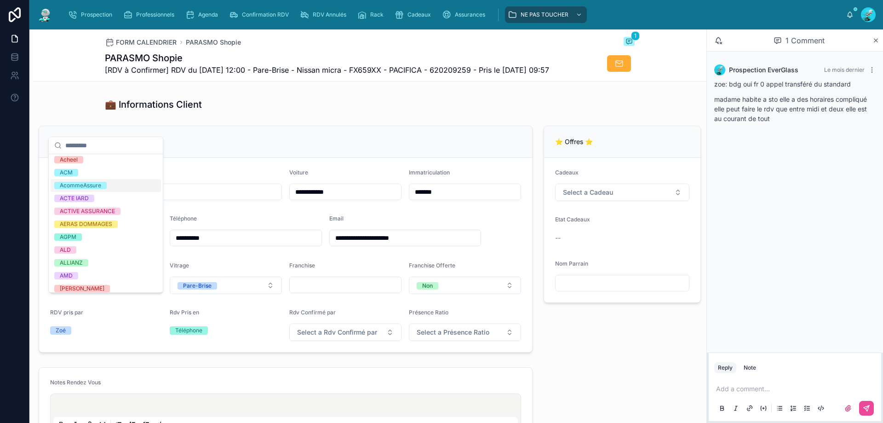
scroll to position [0, 0]
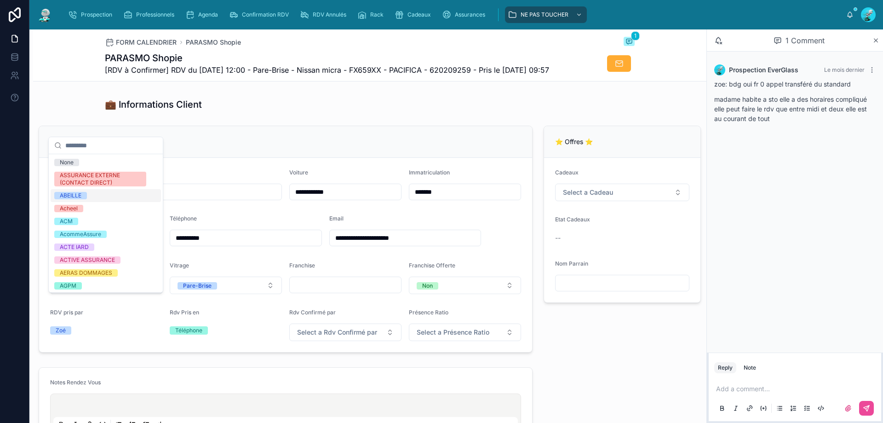
click at [334, 147] on div "❗Les Indispensables❗" at bounding box center [285, 142] width 493 height 32
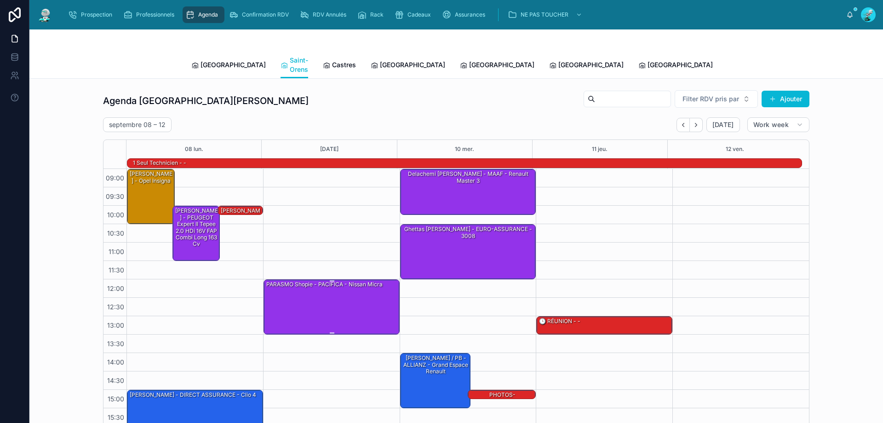
click at [327, 282] on div "PARASMO Shopie - PACIFICA - Nissan micra" at bounding box center [331, 306] width 133 height 53
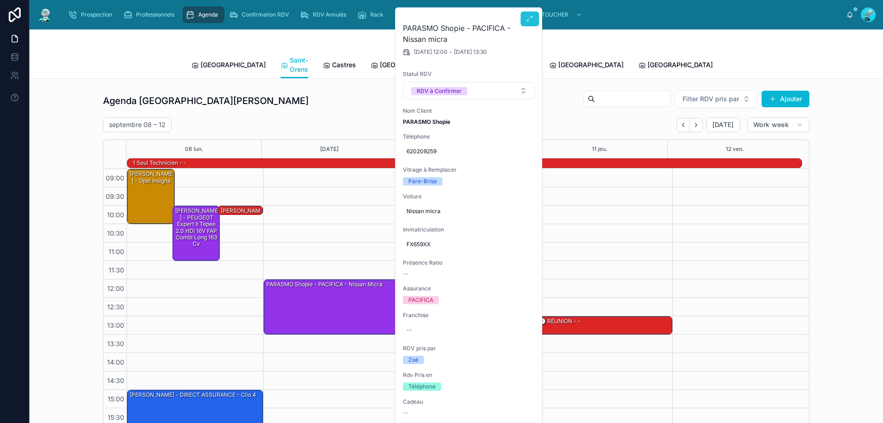
click at [529, 13] on button at bounding box center [530, 18] width 18 height 15
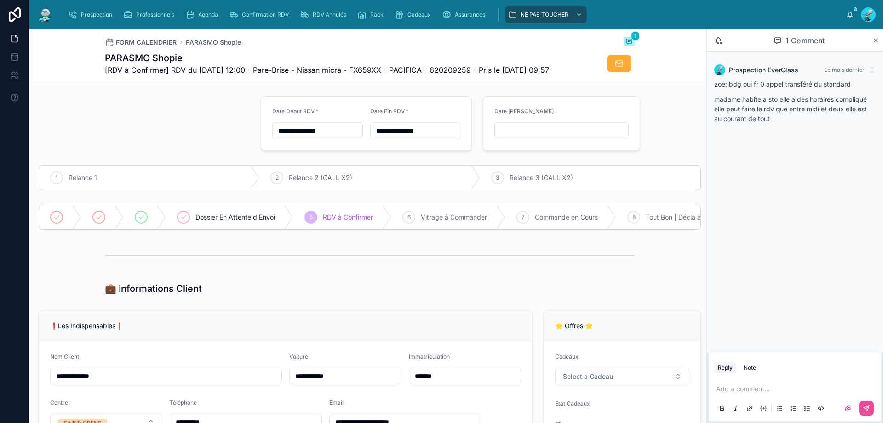
scroll to position [276, 0]
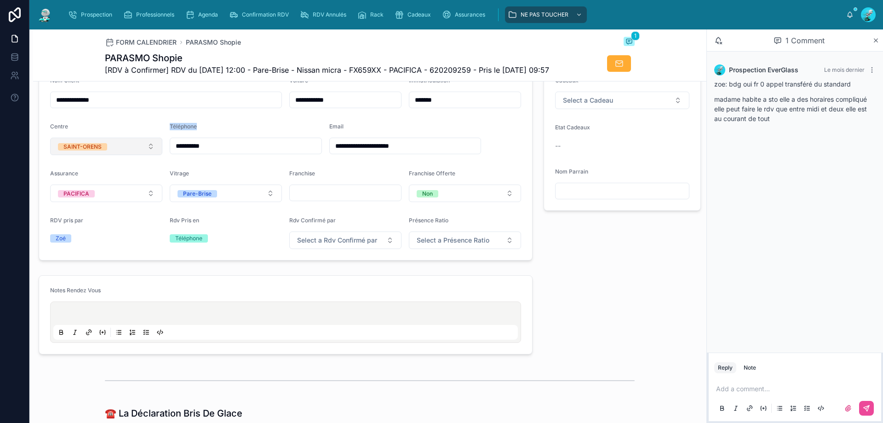
drag, startPoint x: 216, startPoint y: 166, endPoint x: 149, endPoint y: 169, distance: 66.8
click at [149, 169] on form "**********" at bounding box center [285, 163] width 493 height 194
copy form "Téléphone"
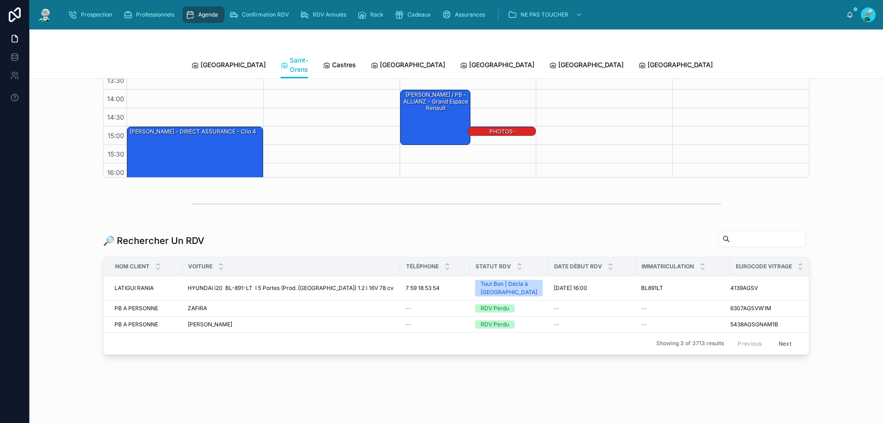
scroll to position [60, 0]
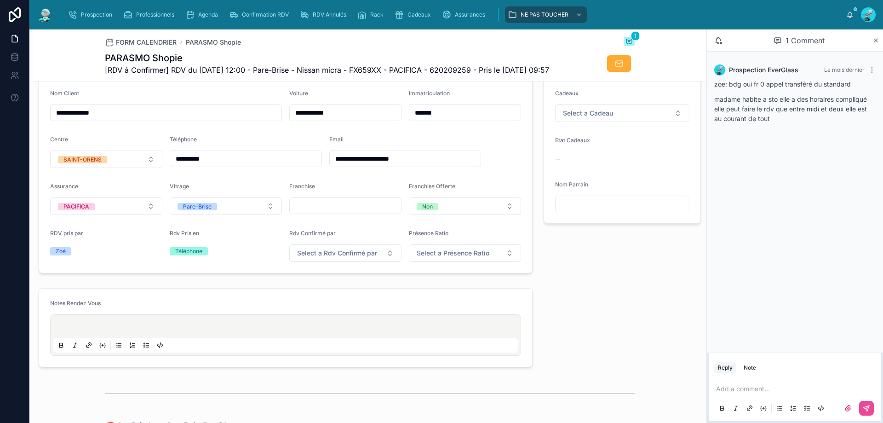
click at [755, 397] on div "Add a comment..." at bounding box center [794, 398] width 161 height 39
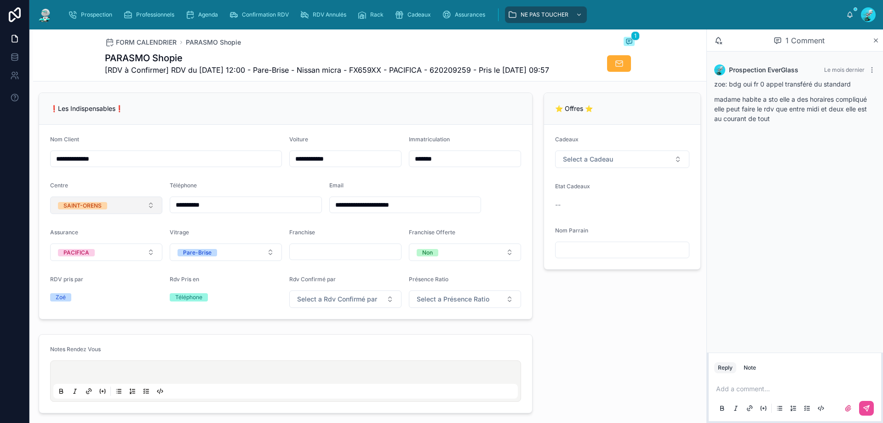
drag, startPoint x: 252, startPoint y: 220, endPoint x: 107, endPoint y: 225, distance: 145.0
click at [107, 225] on form "**********" at bounding box center [285, 222] width 493 height 194
click at [784, 391] on p at bounding box center [796, 388] width 161 height 9
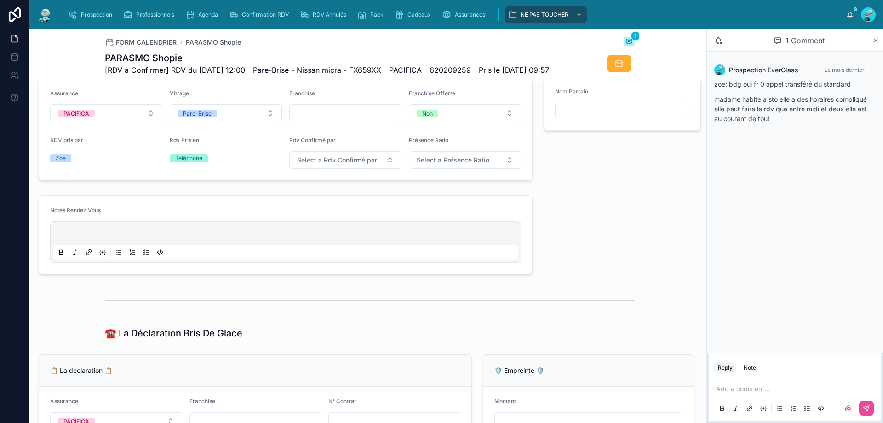
scroll to position [380, 0]
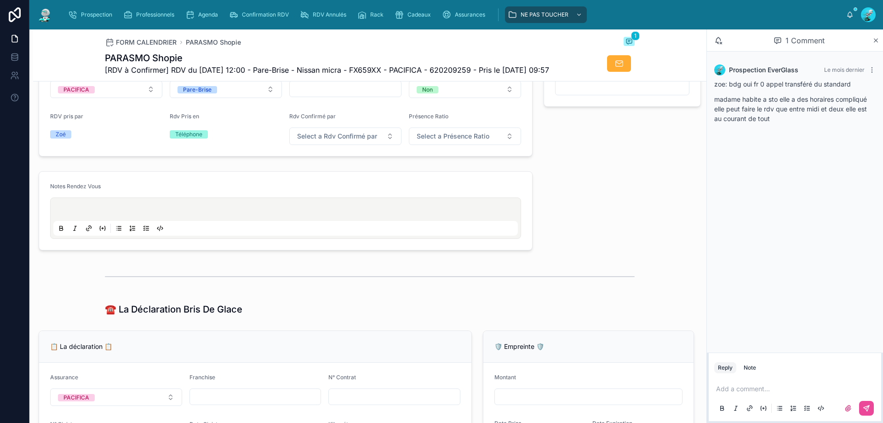
click at [765, 393] on p at bounding box center [796, 388] width 161 height 9
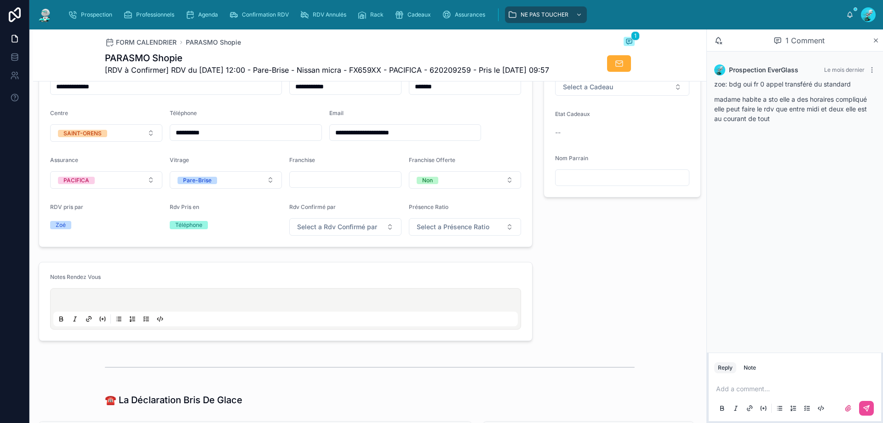
scroll to position [452, 0]
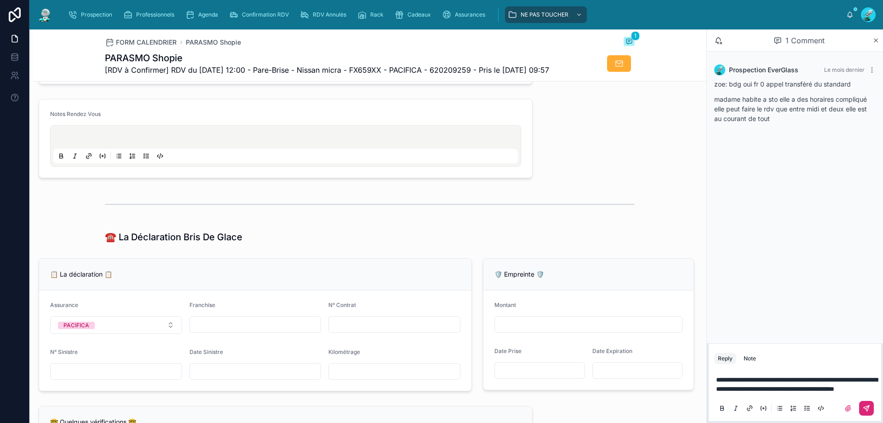
click at [870, 408] on button at bounding box center [866, 408] width 15 height 15
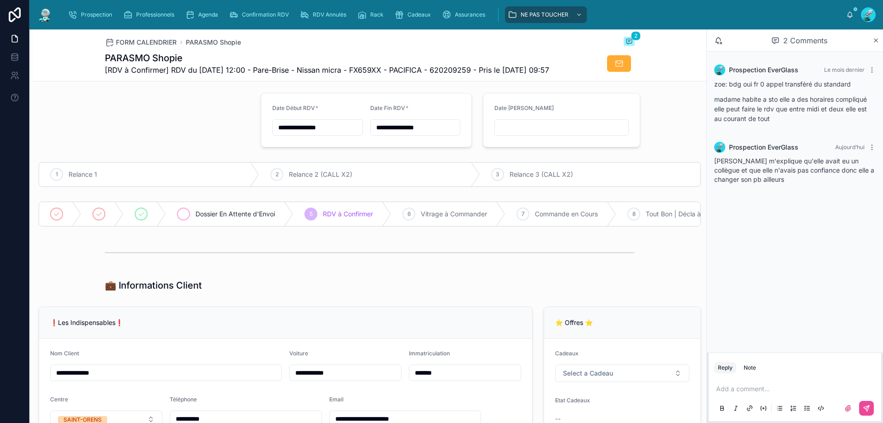
scroll to position [0, 0]
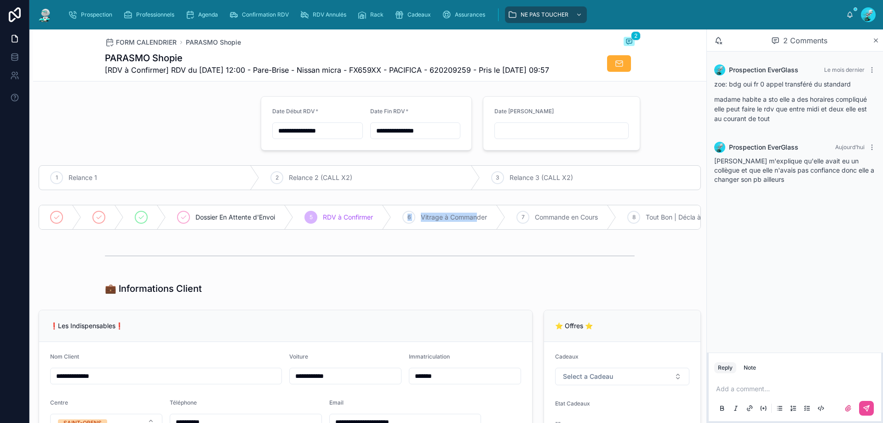
drag, startPoint x: 392, startPoint y: 247, endPoint x: 477, endPoint y: 245, distance: 85.1
click at [477, 230] on div "Dossier En Attente d'Envoi 5 RDV à Confirmer 6 Vitrage à Commander 7 Commande e…" at bounding box center [370, 217] width 662 height 25
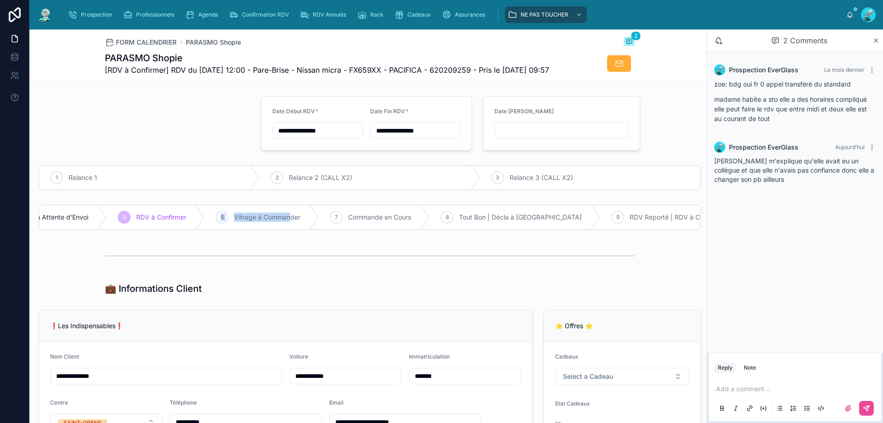
scroll to position [0, 161]
drag, startPoint x: 452, startPoint y: 305, endPoint x: 304, endPoint y: 294, distance: 148.5
click at [406, 295] on div "💼 Informations Client" at bounding box center [370, 288] width 530 height 13
click at [189, 267] on div at bounding box center [370, 255] width 530 height 23
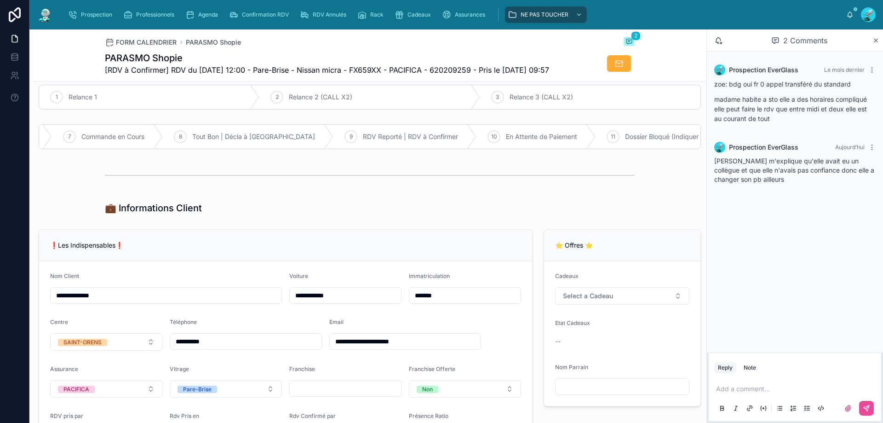
scroll to position [92, 0]
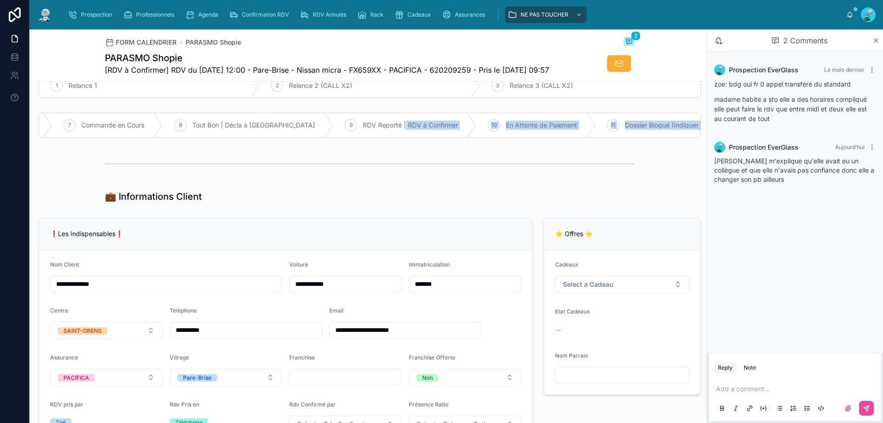
drag, startPoint x: 358, startPoint y: 157, endPoint x: 206, endPoint y: 167, distance: 153.0
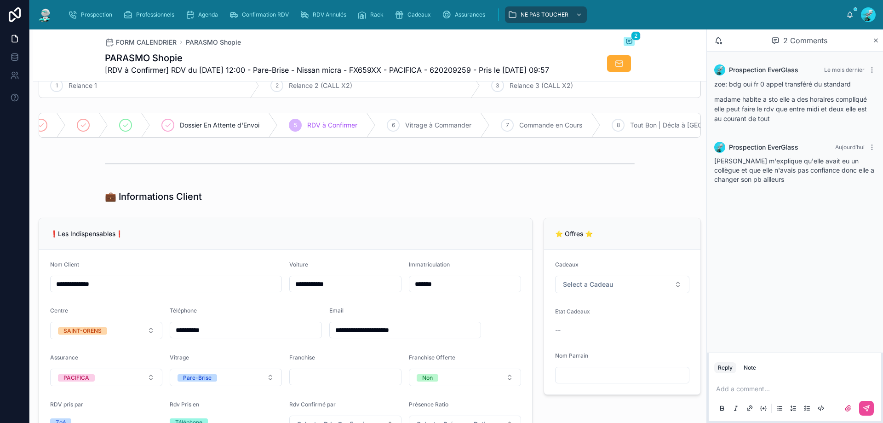
scroll to position [0, 0]
click at [147, 132] on div at bounding box center [141, 125] width 13 height 13
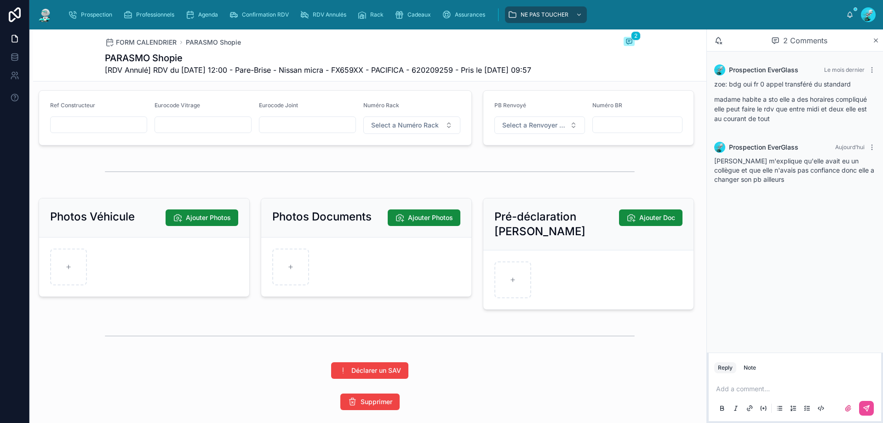
scroll to position [1202, 0]
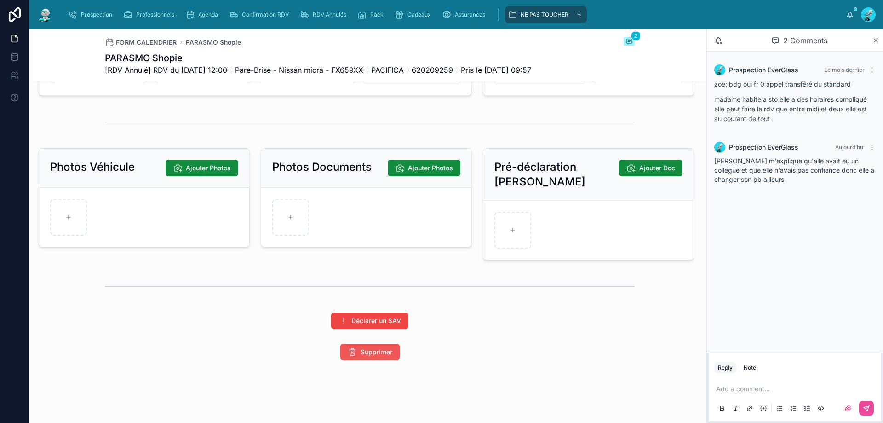
click at [376, 351] on span "Supprimer" at bounding box center [377, 351] width 32 height 9
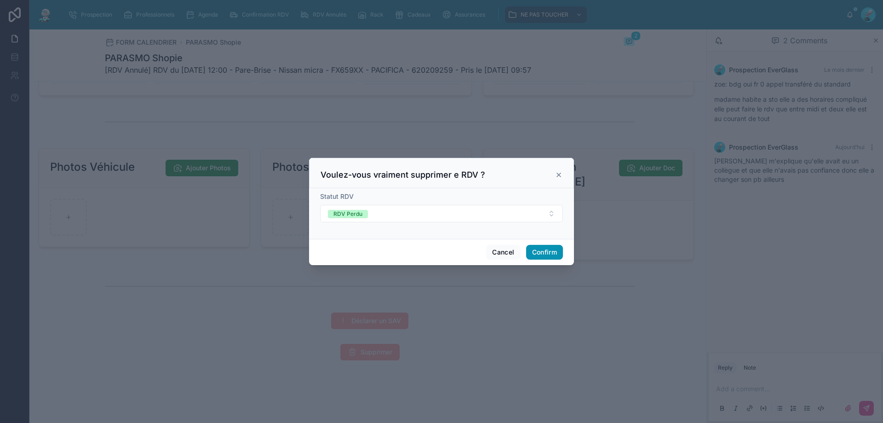
type input "**********"
click at [543, 246] on button "Confirm" at bounding box center [544, 252] width 37 height 15
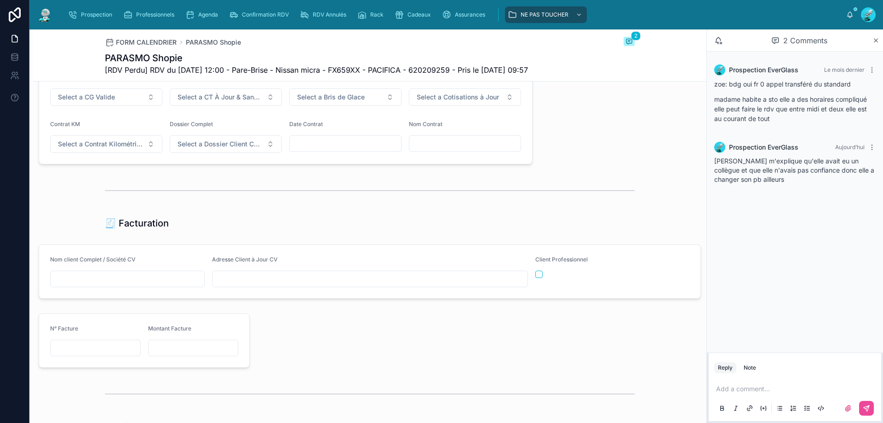
scroll to position [512, 0]
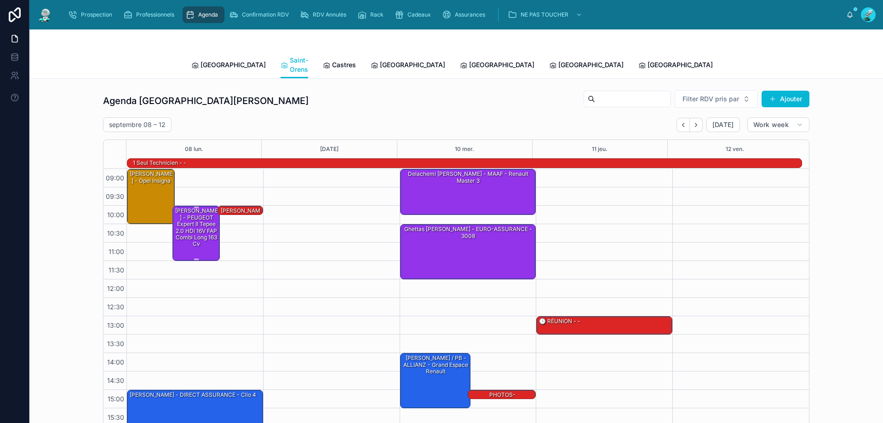
click at [196, 218] on div "[PERSON_NAME] - PEUGEOT Expert II Tepee 2.0 HDi 16V FAP Combi long 163 cv" at bounding box center [196, 227] width 45 height 41
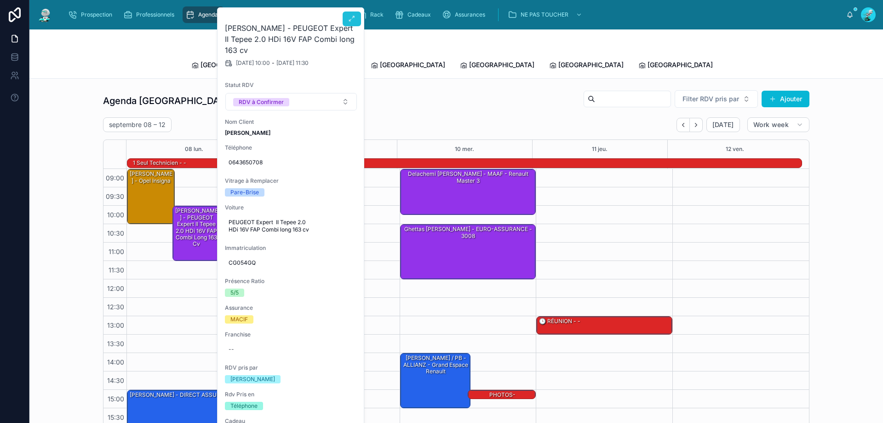
click at [360, 13] on button at bounding box center [352, 18] width 18 height 15
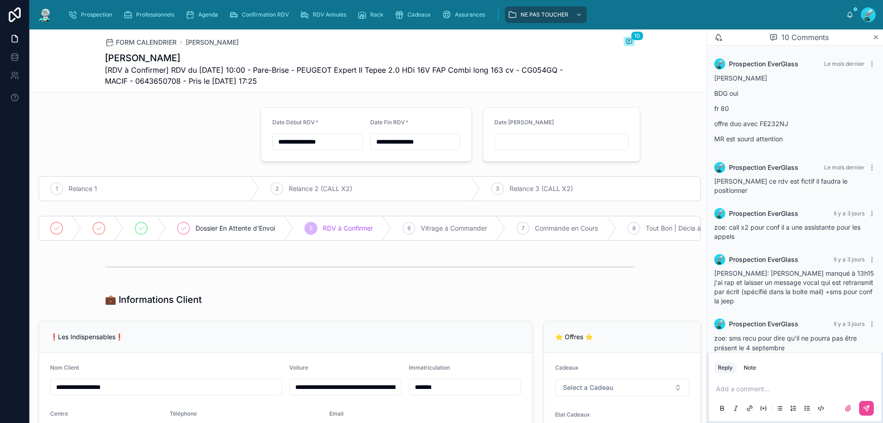
scroll to position [361, 0]
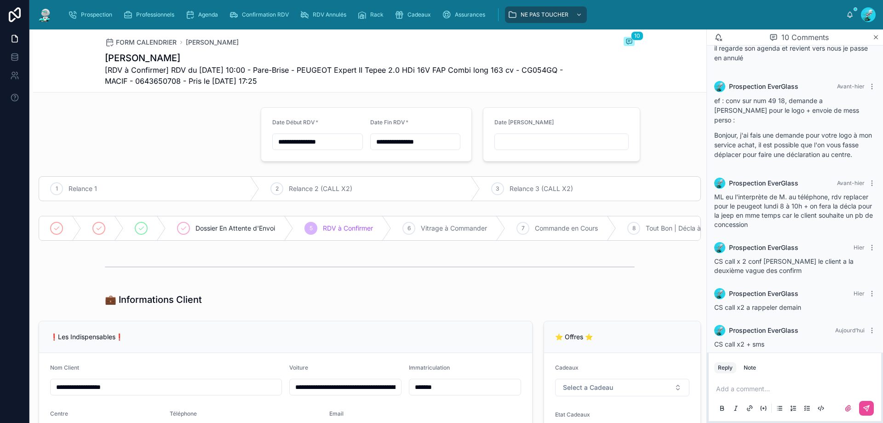
click at [775, 392] on p at bounding box center [796, 388] width 161 height 9
click at [861, 410] on button at bounding box center [866, 408] width 15 height 15
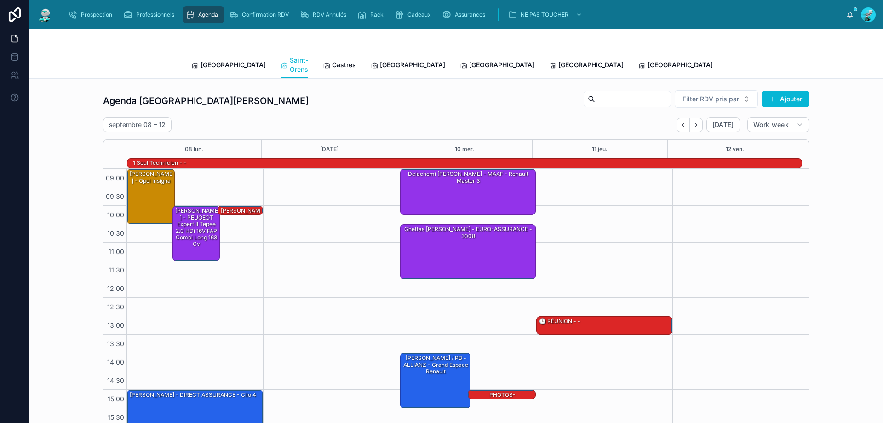
scroll to position [60, 0]
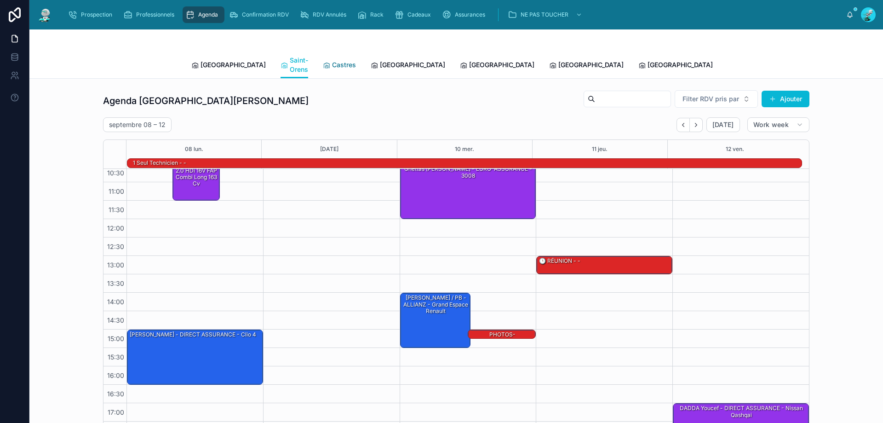
click at [327, 57] on link "Castres" at bounding box center [339, 66] width 33 height 18
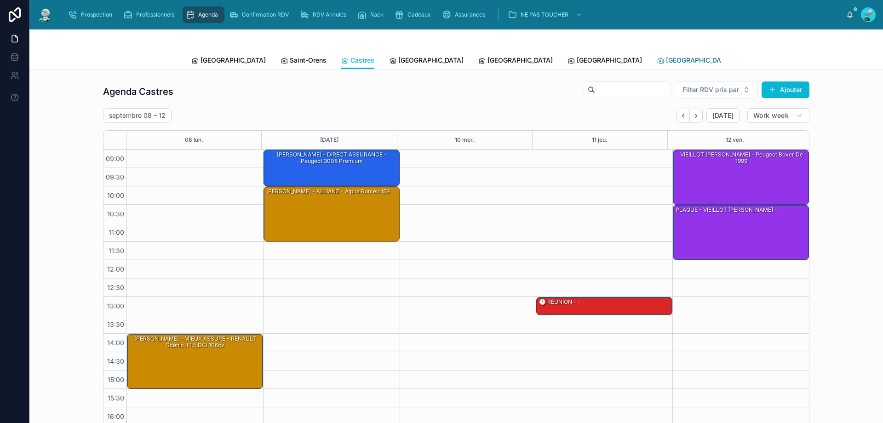
click at [657, 65] on link "[GEOGRAPHIC_DATA]" at bounding box center [694, 61] width 75 height 18
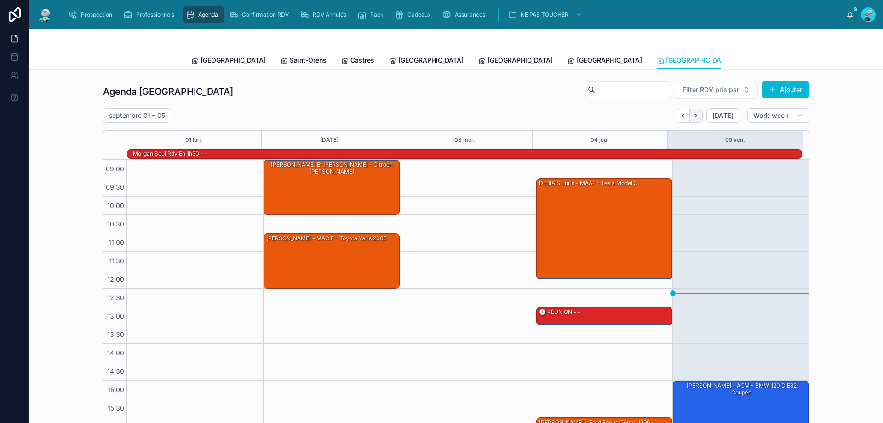
click at [693, 111] on button "Next" at bounding box center [696, 116] width 13 height 14
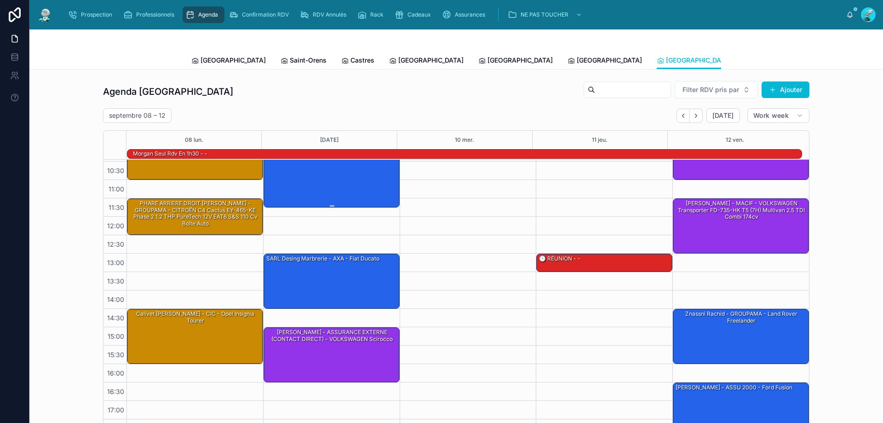
scroll to position [60, 0]
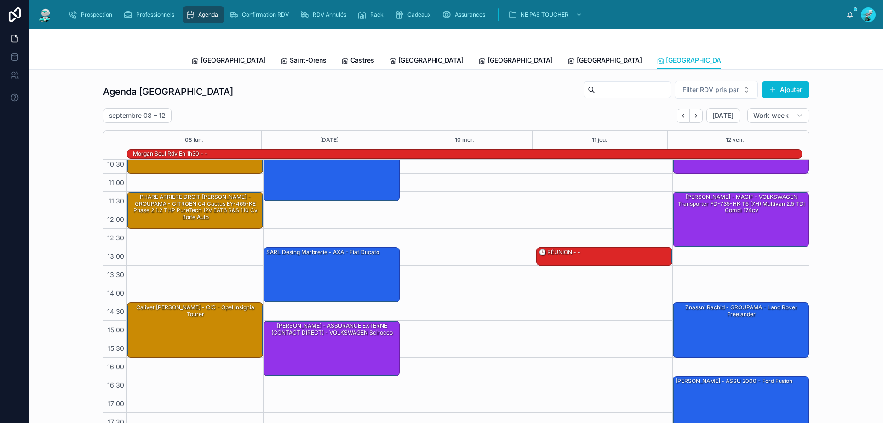
click at [332, 352] on div "[PERSON_NAME] - ASSURANCE EXTERNE (CONTACT DIRECT) - VOLKSWAGEN Scirocco" at bounding box center [331, 347] width 133 height 53
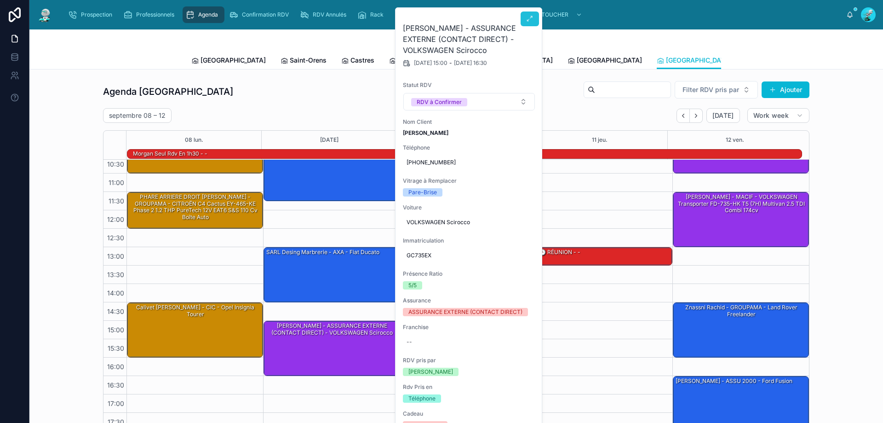
click at [529, 18] on icon at bounding box center [529, 18] width 7 height 7
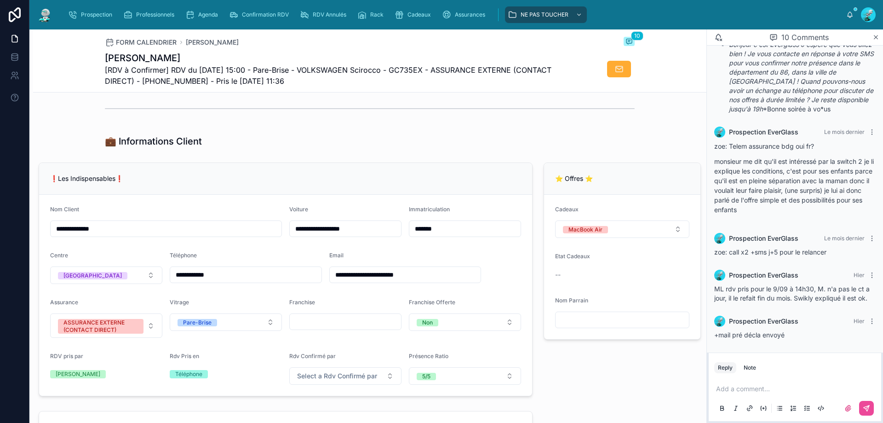
scroll to position [230, 0]
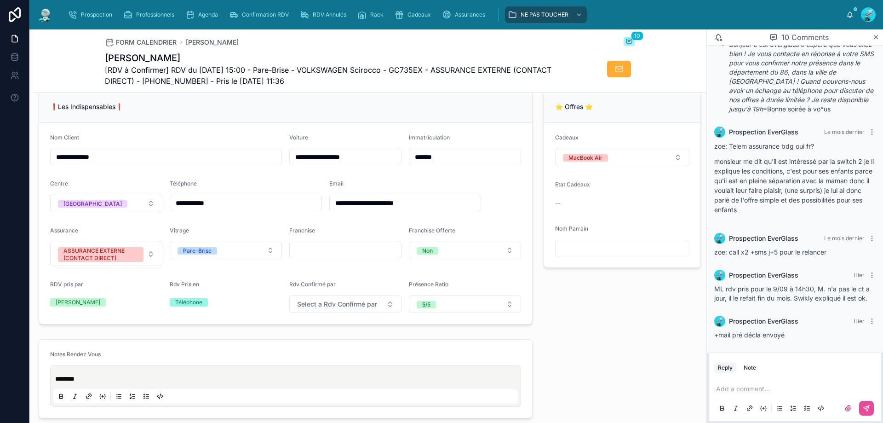
drag, startPoint x: 250, startPoint y: 209, endPoint x: 141, endPoint y: 228, distance: 110.6
click at [141, 228] on form "**********" at bounding box center [285, 223] width 493 height 201
drag, startPoint x: 770, startPoint y: 377, endPoint x: 809, endPoint y: 329, distance: 61.5
click at [809, 329] on div "Prospection EverGlass Hier +mail pré décla envoyé" at bounding box center [795, 327] width 172 height 35
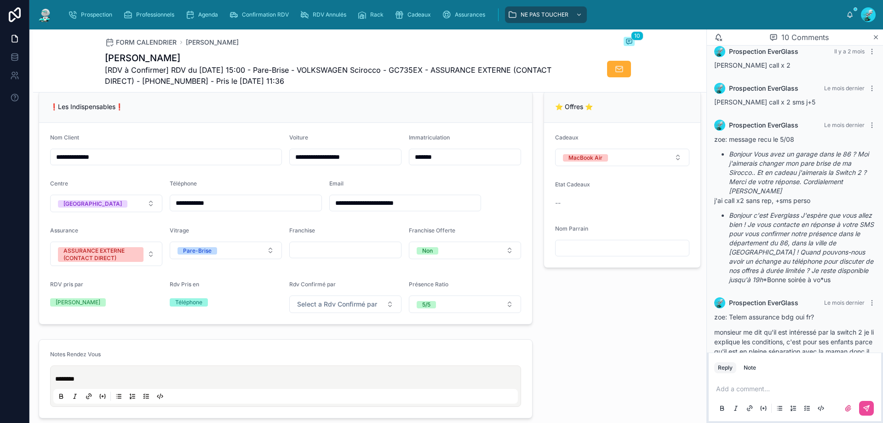
scroll to position [303, 0]
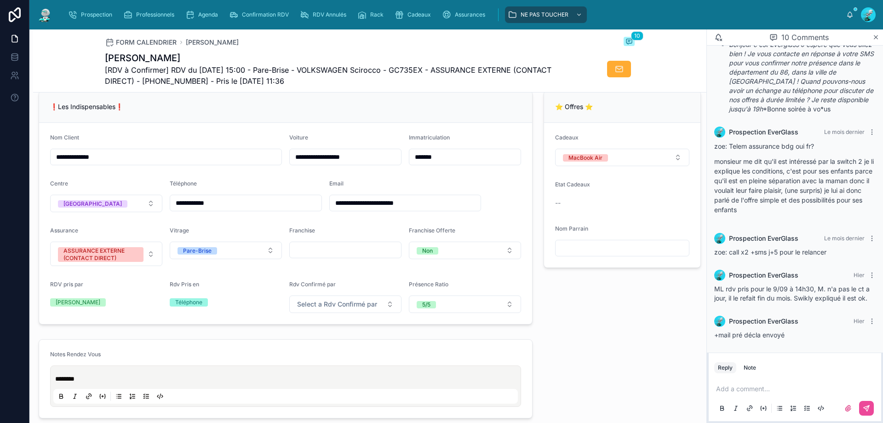
drag, startPoint x: 227, startPoint y: 211, endPoint x: 155, endPoint y: 223, distance: 73.3
click at [155, 223] on form "**********" at bounding box center [285, 223] width 493 height 201
click at [755, 387] on p at bounding box center [796, 388] width 161 height 9
click at [867, 404] on button at bounding box center [866, 408] width 15 height 15
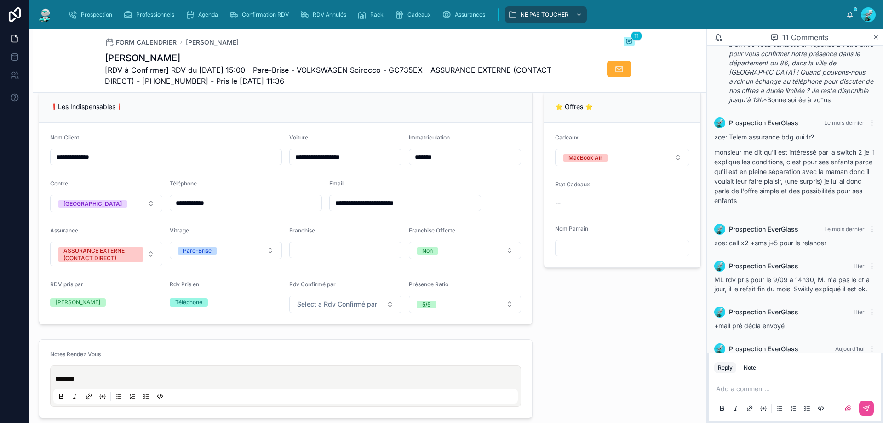
scroll to position [339, 0]
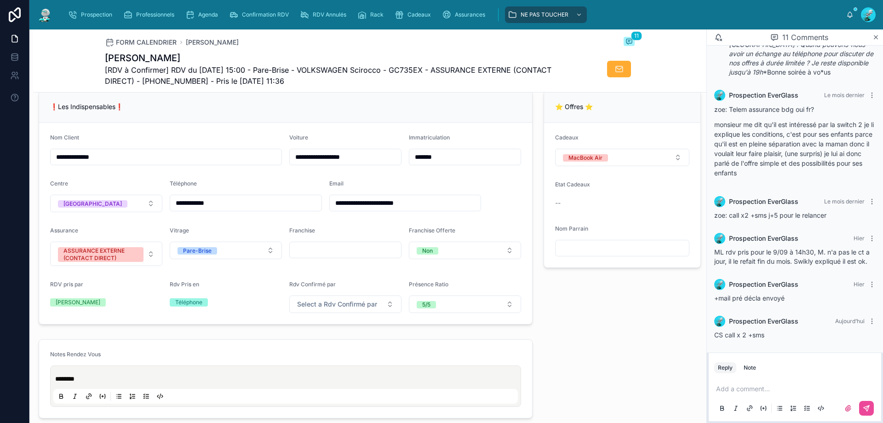
click at [781, 397] on div "Add a comment..." at bounding box center [794, 398] width 161 height 39
click at [776, 392] on p at bounding box center [796, 388] width 161 height 9
drag, startPoint x: 847, startPoint y: 390, endPoint x: 867, endPoint y: 403, distance: 23.2
click at [867, 403] on div "**********" at bounding box center [794, 398] width 161 height 39
click at [869, 405] on icon at bounding box center [867, 408] width 6 height 6
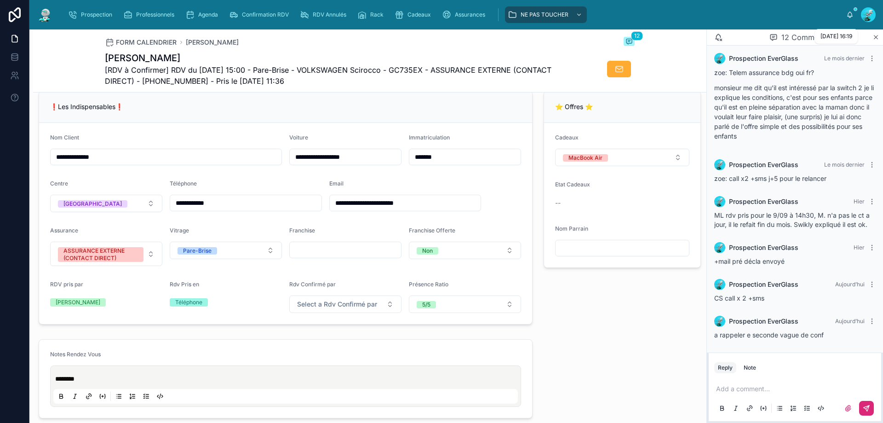
scroll to position [376, 0]
click at [870, 318] on div "Prospection EverGlass Aujourd’hui a rappeler e seconde vague de conf" at bounding box center [795, 327] width 172 height 35
click at [868, 318] on icon at bounding box center [871, 320] width 7 height 7
click at [864, 303] on span "Delete comment" at bounding box center [854, 304] width 43 height 7
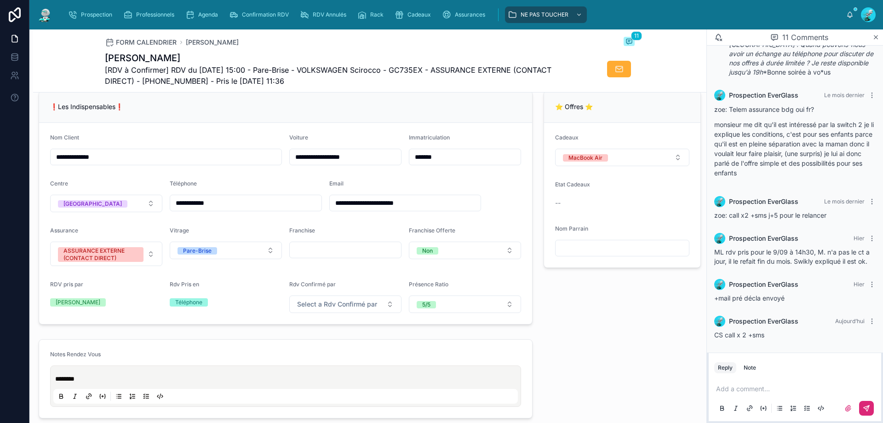
click at [758, 387] on p at bounding box center [796, 388] width 161 height 9
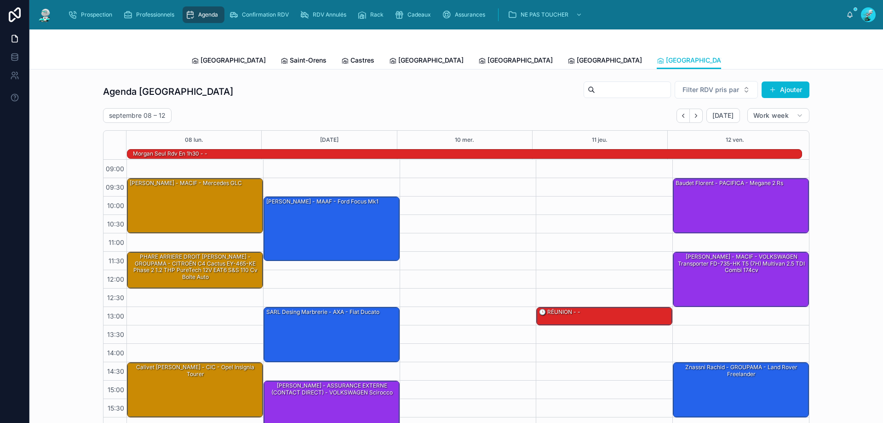
scroll to position [60, 0]
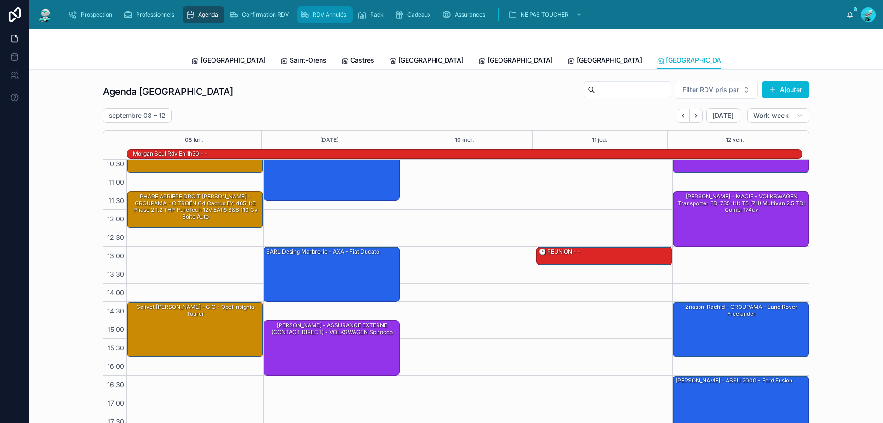
click at [318, 7] on link "RDV Annulés" at bounding box center [325, 14] width 56 height 17
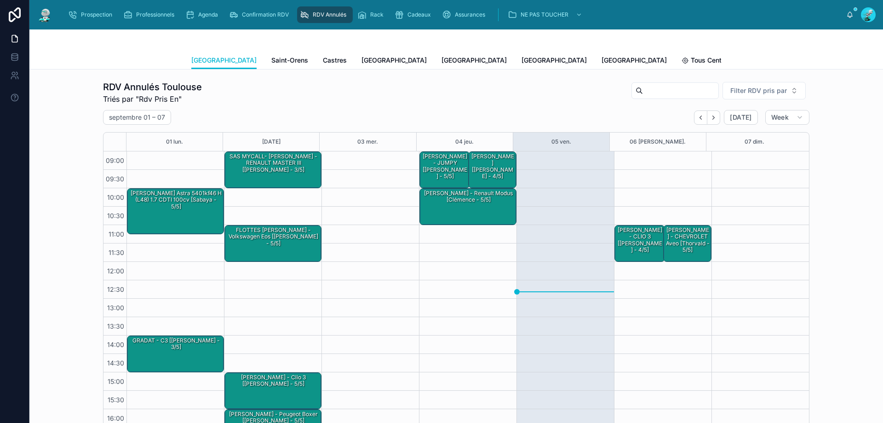
scroll to position [52, 0]
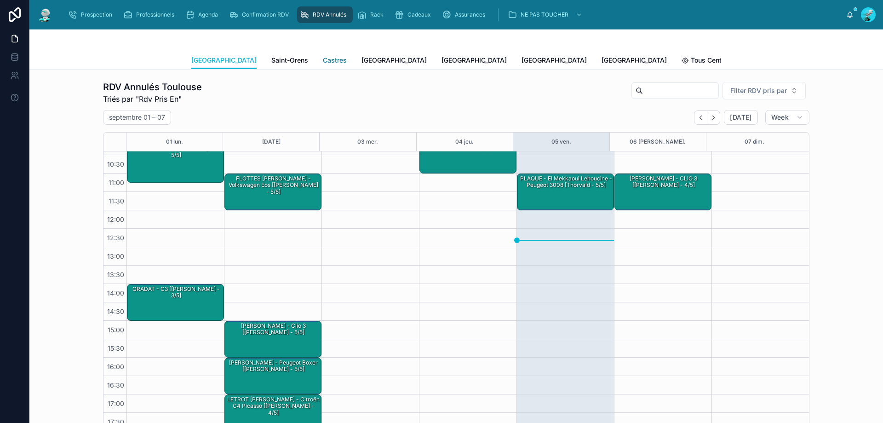
click at [323, 62] on span "Castres" at bounding box center [335, 60] width 24 height 9
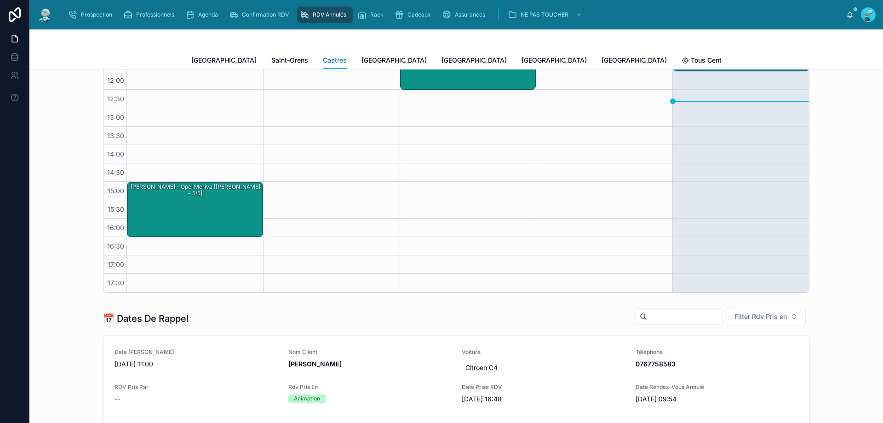
scroll to position [322, 0]
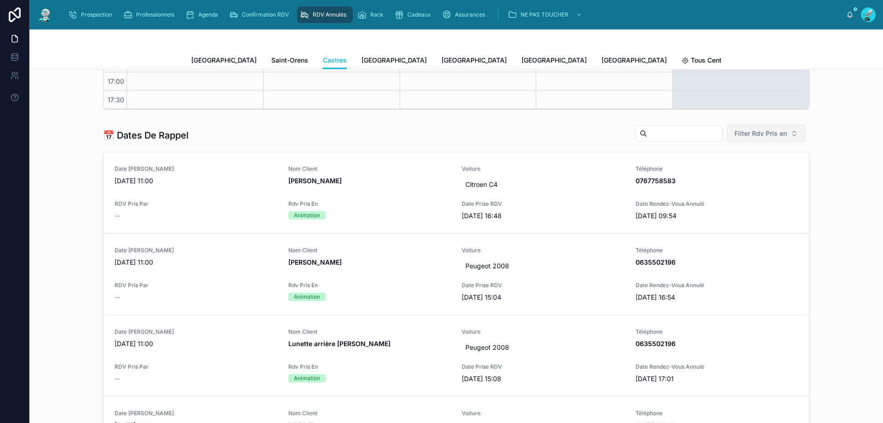
click at [749, 137] on span "Filter Rdv Pris en" at bounding box center [761, 133] width 52 height 9
click at [738, 189] on div "Téléphone" at bounding box center [763, 185] width 110 height 15
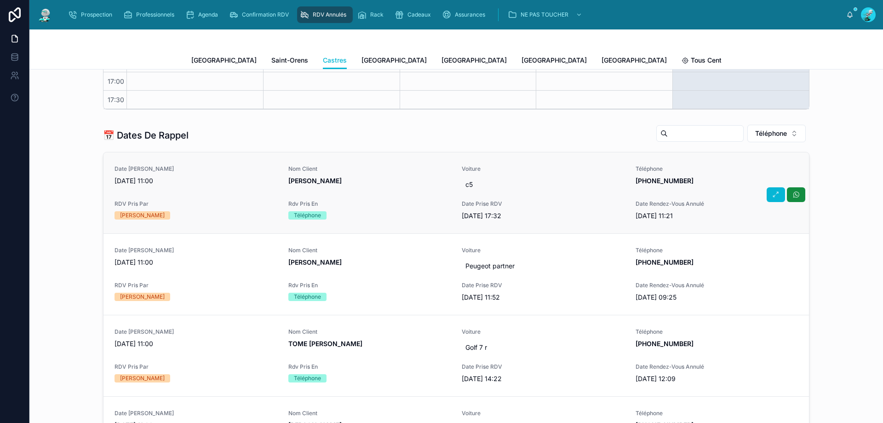
click at [393, 171] on span "Nom Client" at bounding box center [369, 168] width 163 height 7
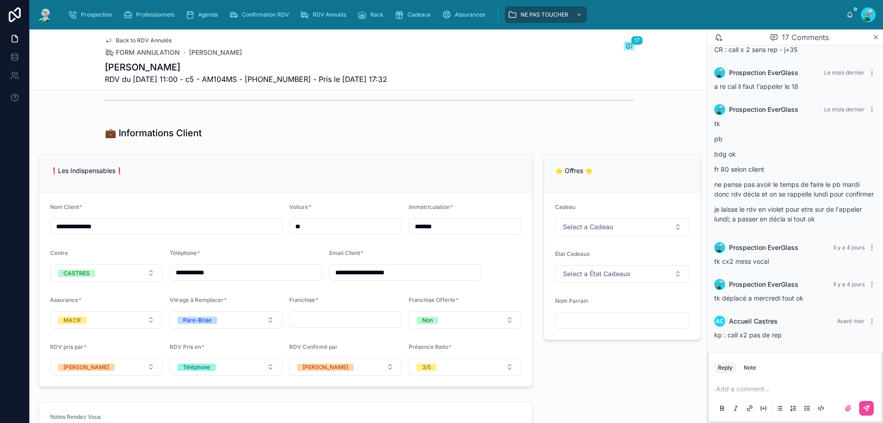
scroll to position [506, 0]
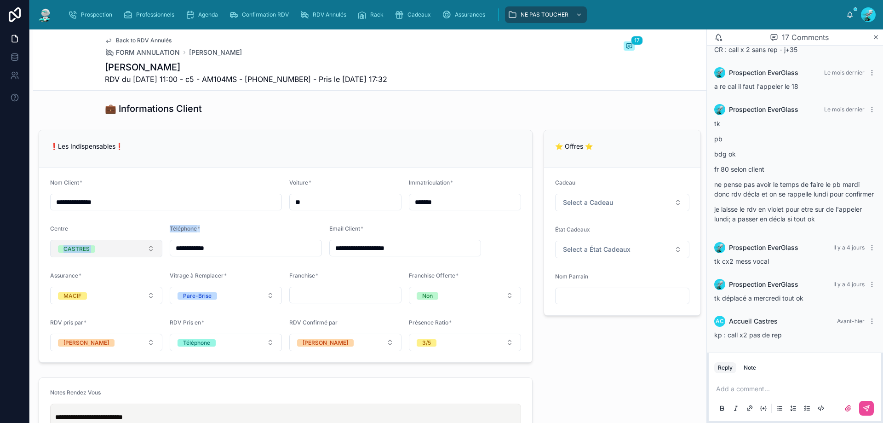
drag, startPoint x: 270, startPoint y: 241, endPoint x: 101, endPoint y: 240, distance: 169.3
click at [88, 240] on form "**********" at bounding box center [285, 265] width 493 height 194
click at [252, 253] on input "**********" at bounding box center [245, 247] width 151 height 13
drag, startPoint x: 245, startPoint y: 247, endPoint x: 175, endPoint y: 253, distance: 70.2
click at [175, 253] on input "**********" at bounding box center [245, 247] width 151 height 13
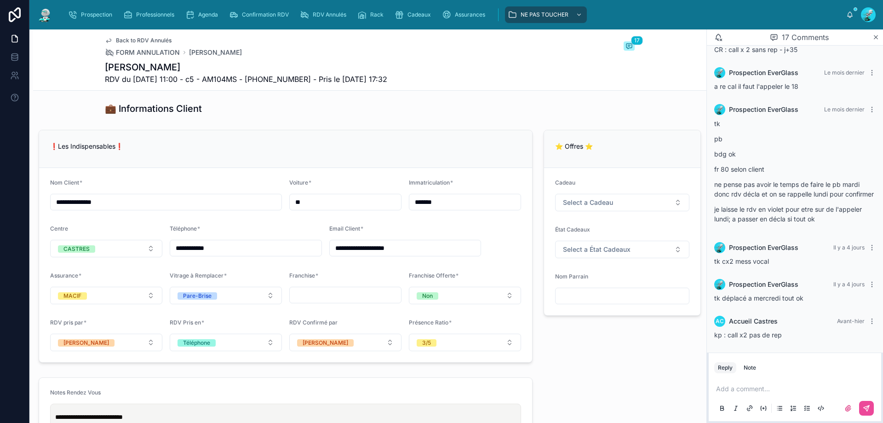
click at [783, 386] on p at bounding box center [796, 388] width 161 height 9
drag, startPoint x: 811, startPoint y: 332, endPoint x: 715, endPoint y: 342, distance: 96.6
click at [715, 342] on div "AC Accueil Castres Avant-hier kp : call x2 pas de rep" at bounding box center [795, 327] width 172 height 35
copy span "kp : call x2 pas de rep"
click at [737, 379] on div "Add a comment..." at bounding box center [794, 398] width 161 height 39
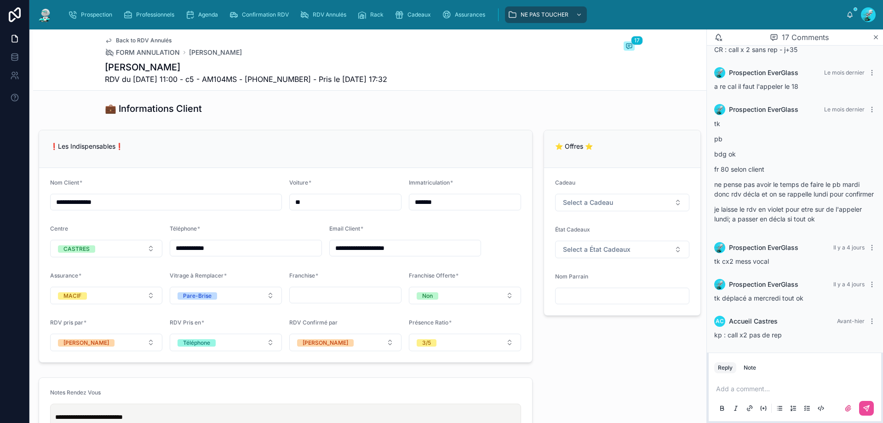
click at [744, 390] on p at bounding box center [796, 388] width 161 height 9
click at [726, 390] on span "**********" at bounding box center [743, 388] width 54 height 6
click at [803, 387] on p "**********" at bounding box center [796, 388] width 161 height 9
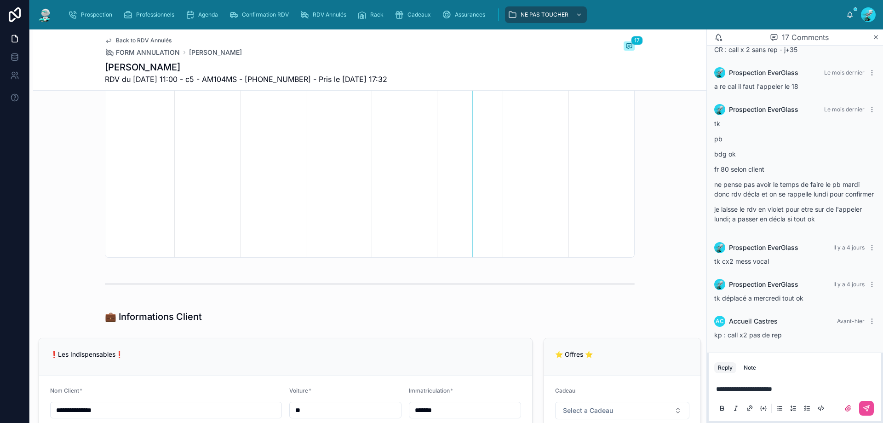
scroll to position [276, 0]
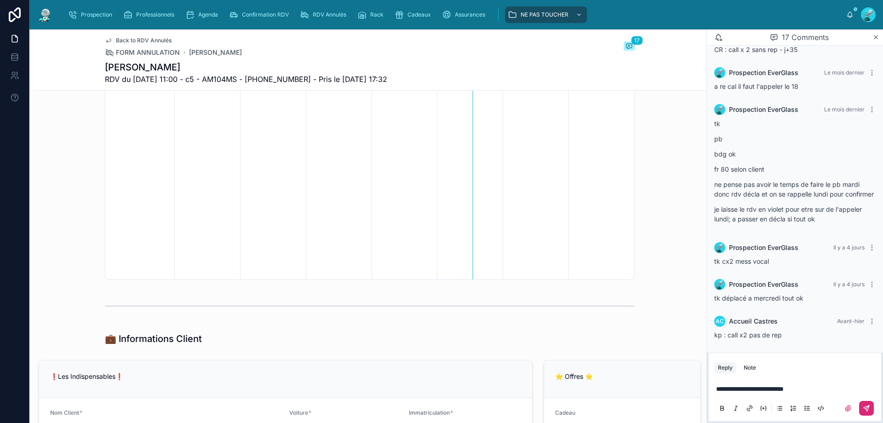
click at [871, 408] on button at bounding box center [866, 408] width 15 height 15
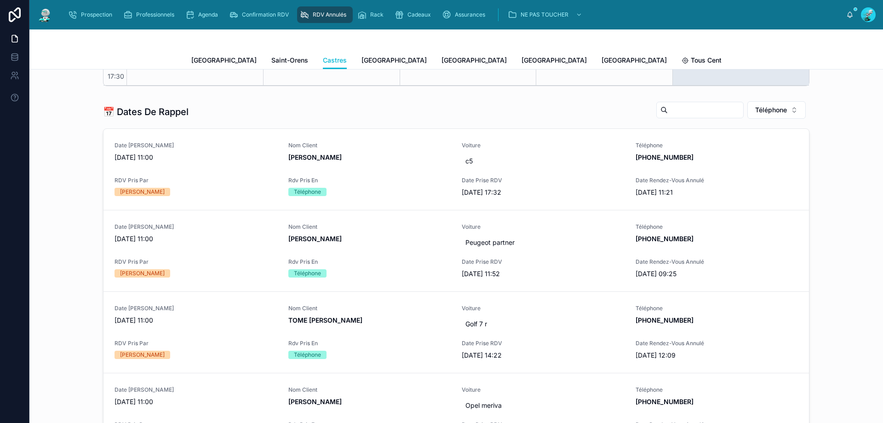
scroll to position [368, 0]
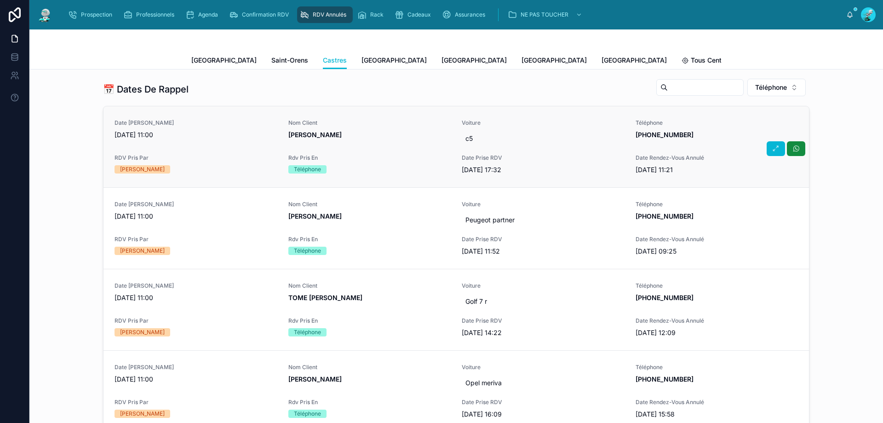
click at [377, 143] on div "Nom Client [PERSON_NAME]" at bounding box center [369, 133] width 163 height 28
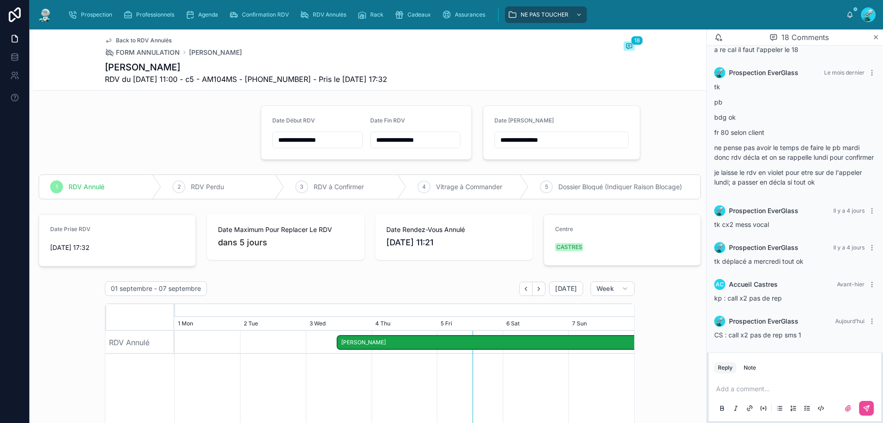
click at [581, 141] on input "**********" at bounding box center [561, 139] width 133 height 13
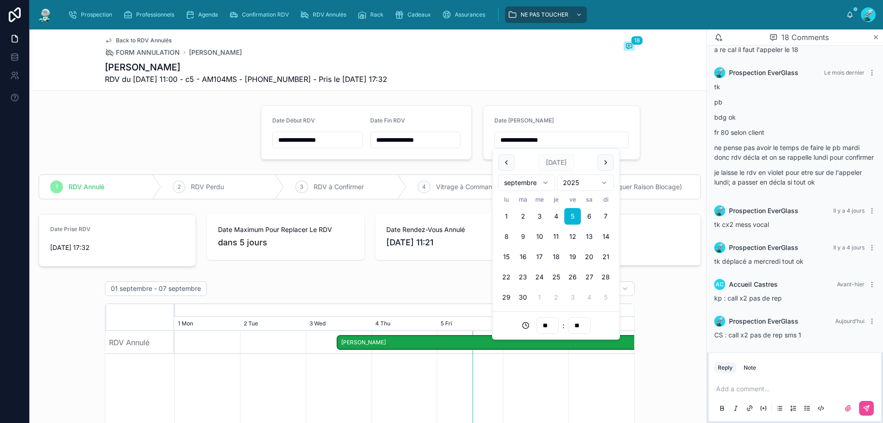
click at [523, 241] on button "9" at bounding box center [523, 236] width 17 height 17
type input "**********"
click at [643, 305] on div "01 septembre - 07 septembre [DATE] Week [DATE] [DATE] 21 Thu 22 Fri 23 Sat 24 S…" at bounding box center [369, 418] width 673 height 282
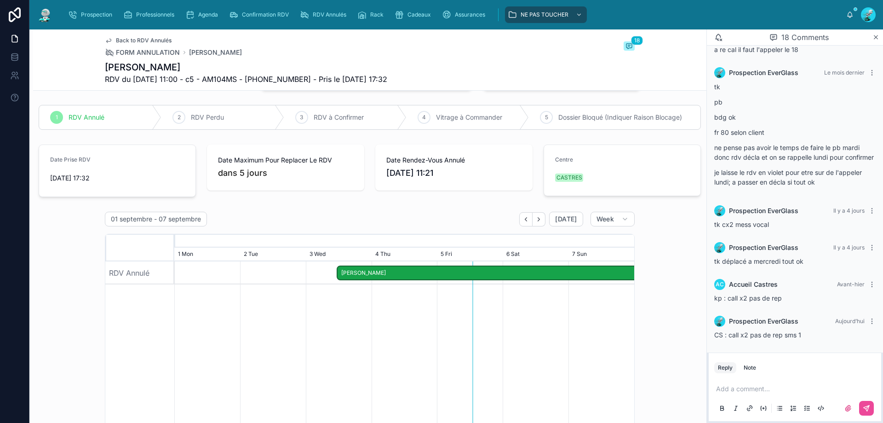
scroll to position [92, 0]
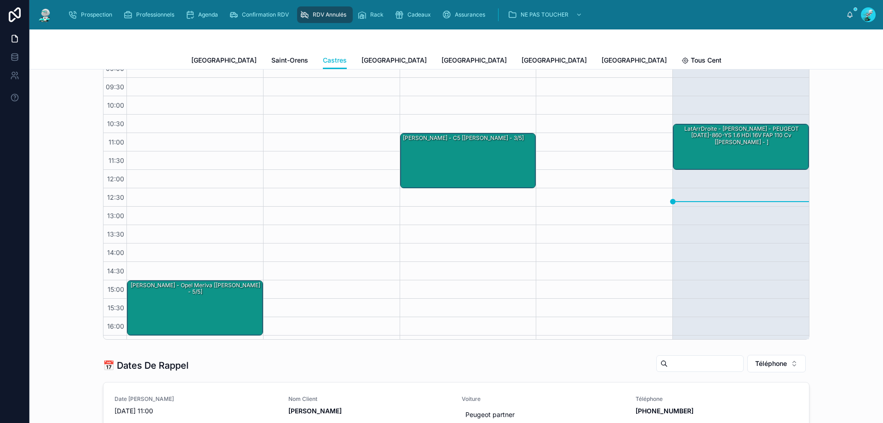
scroll to position [52, 0]
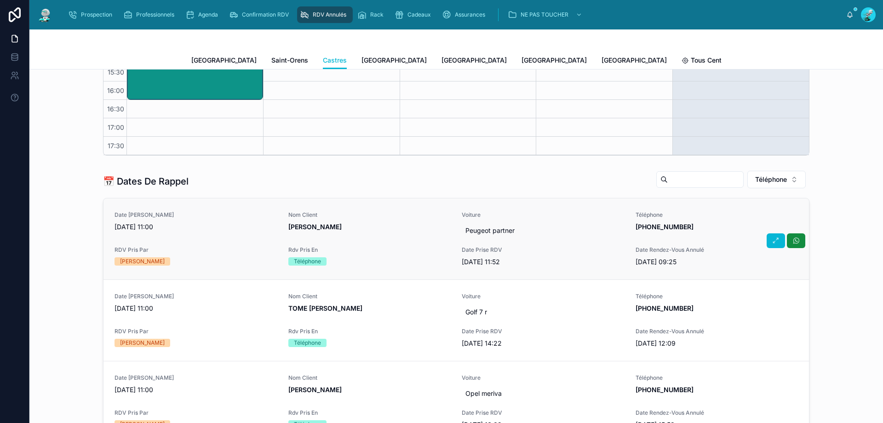
click at [411, 219] on div "Nom Client [PERSON_NAME]" at bounding box center [369, 221] width 163 height 20
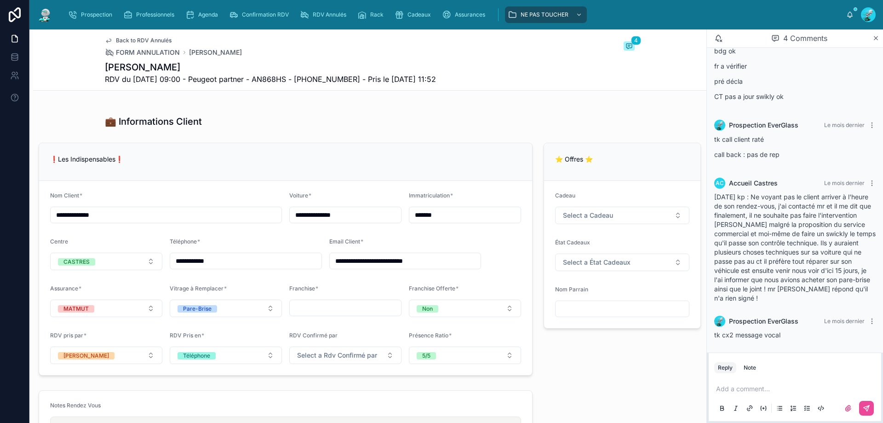
scroll to position [552, 0]
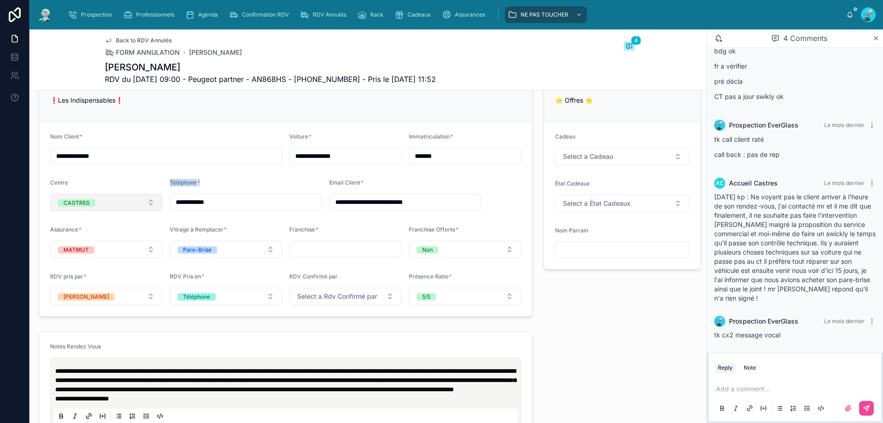
drag, startPoint x: 281, startPoint y: 193, endPoint x: 101, endPoint y: 202, distance: 179.6
click at [101, 202] on form "**********" at bounding box center [285, 219] width 493 height 194
click at [242, 189] on div "Téléphone *" at bounding box center [246, 184] width 152 height 11
drag, startPoint x: 229, startPoint y: 201, endPoint x: 170, endPoint y: 208, distance: 59.3
click at [170, 208] on input "**********" at bounding box center [245, 201] width 151 height 13
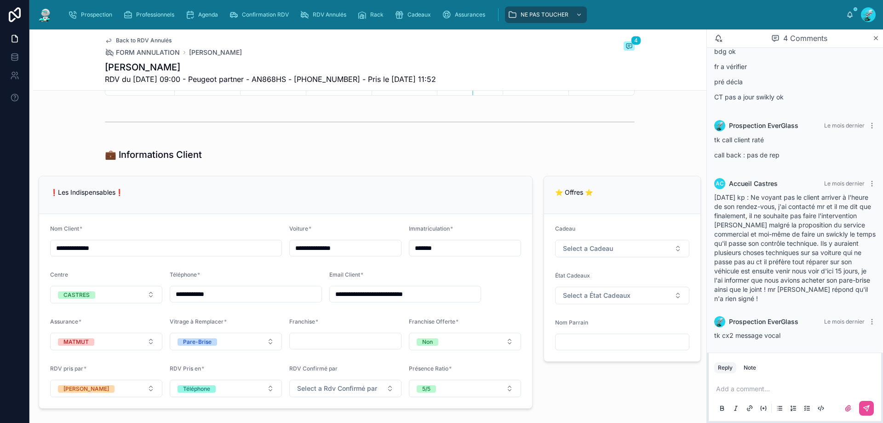
scroll to position [60, 0]
click at [748, 394] on div "Add a comment..." at bounding box center [794, 398] width 161 height 39
click at [754, 392] on p at bounding box center [796, 388] width 161 height 9
drag, startPoint x: 199, startPoint y: 79, endPoint x: 263, endPoint y: 88, distance: 64.6
click at [262, 88] on div "Back to RDV Annulés FORM ANNULATION [PERSON_NAME] 4 [PERSON_NAME] RDV du [DATE]…" at bounding box center [370, 59] width 530 height 61
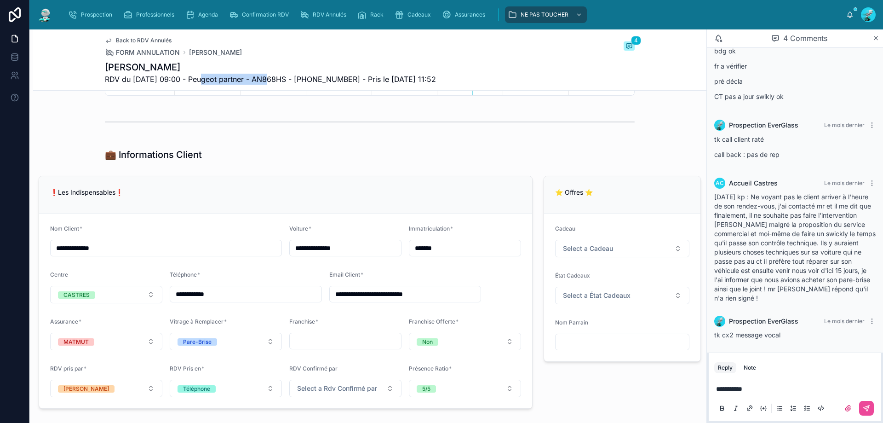
click at [263, 89] on div "Back to RDV Annulés FORM ANNULATION [PERSON_NAME] 4 [PERSON_NAME] RDV du [DATE]…" at bounding box center [370, 59] width 530 height 61
drag, startPoint x: 258, startPoint y: 78, endPoint x: 202, endPoint y: 81, distance: 55.3
click at [202, 81] on span "RDV du [DATE] 09:00 - Peugeot partner - AN868HS - [PHONE_NUMBER] - Pris le [DAT…" at bounding box center [270, 79] width 331 height 11
drag, startPoint x: 199, startPoint y: 82, endPoint x: 258, endPoint y: 79, distance: 59.4
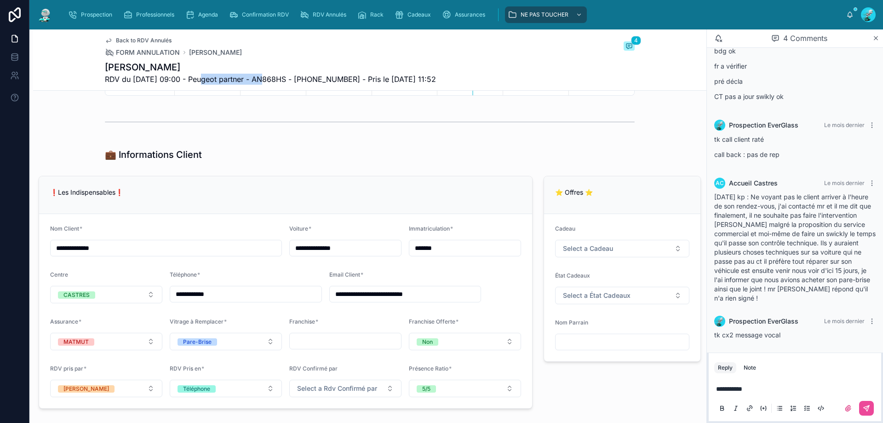
click at [258, 79] on span "RDV du [DATE] 09:00 - Peugeot partner - AN868HS - [PHONE_NUMBER] - Pris le [DAT…" at bounding box center [270, 79] width 331 height 11
click at [283, 135] on div at bounding box center [369, 122] width 673 height 30
drag, startPoint x: 784, startPoint y: 395, endPoint x: 747, endPoint y: 397, distance: 36.9
click at [747, 397] on div "**********" at bounding box center [794, 398] width 161 height 39
click at [757, 384] on div "**********" at bounding box center [794, 398] width 161 height 39
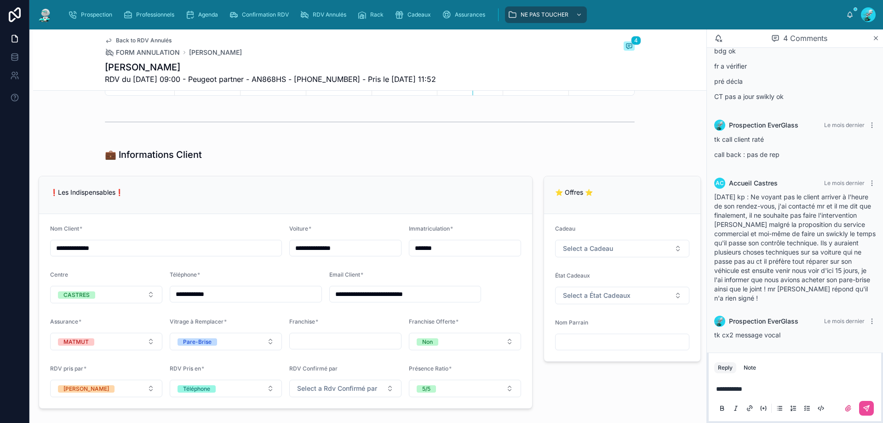
drag, startPoint x: 756, startPoint y: 381, endPoint x: 738, endPoint y: 389, distance: 19.1
click at [738, 389] on div "**********" at bounding box center [794, 398] width 161 height 39
drag, startPoint x: 754, startPoint y: 385, endPoint x: 724, endPoint y: 392, distance: 30.8
click at [724, 392] on p "**********" at bounding box center [796, 388] width 161 height 9
click at [862, 382] on div "**********" at bounding box center [794, 398] width 161 height 39
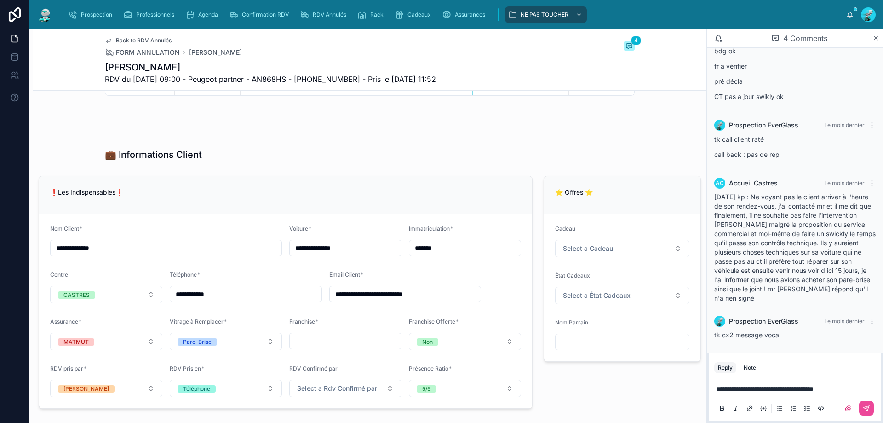
click at [843, 395] on div "**********" at bounding box center [794, 398] width 161 height 39
click at [844, 381] on div "**********" at bounding box center [794, 398] width 161 height 39
click at [843, 383] on div "**********" at bounding box center [794, 398] width 161 height 39
click at [841, 390] on p "**********" at bounding box center [796, 388] width 161 height 9
click at [873, 414] on div at bounding box center [855, 408] width 37 height 15
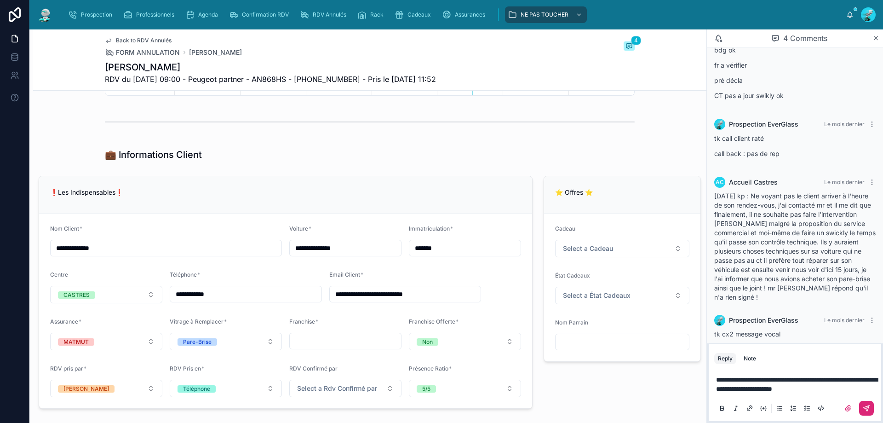
click at [867, 403] on button at bounding box center [866, 408] width 15 height 15
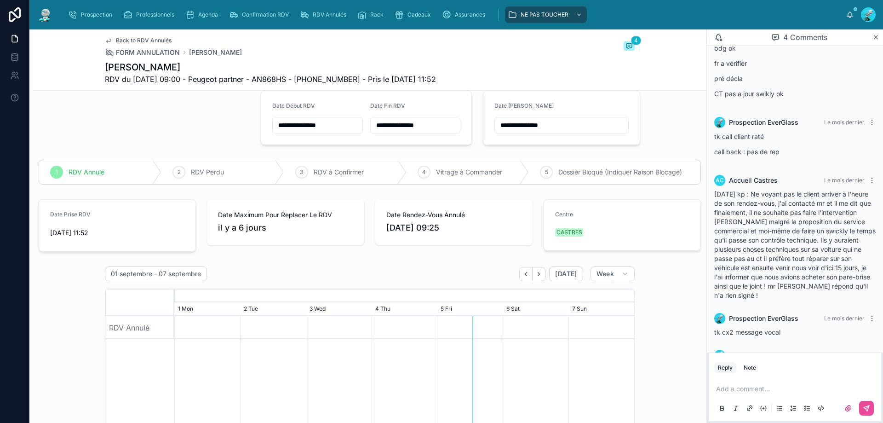
scroll to position [0, 0]
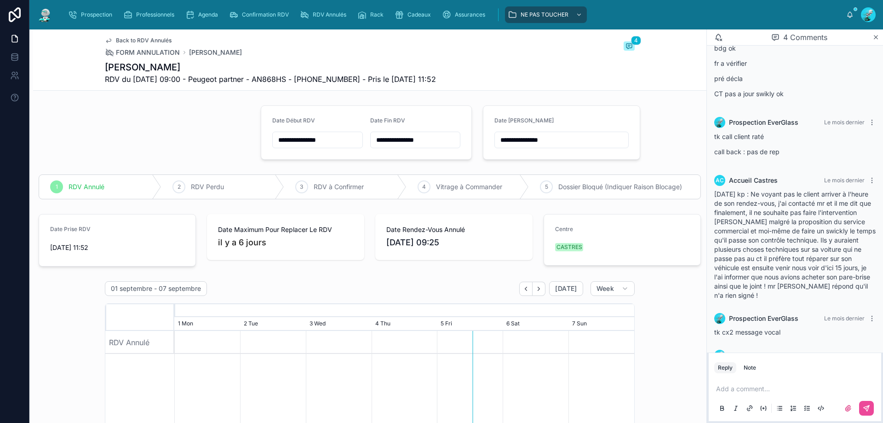
click at [577, 144] on input "**********" at bounding box center [561, 139] width 133 height 13
click at [558, 279] on button "25" at bounding box center [556, 277] width 17 height 17
type input "**********"
click at [669, 319] on div "01 septembre - 07 septembre [DATE] Week [DATE] [DATE] 21 Thu 22 Fri 23 Sat 24 S…" at bounding box center [369, 418] width 673 height 282
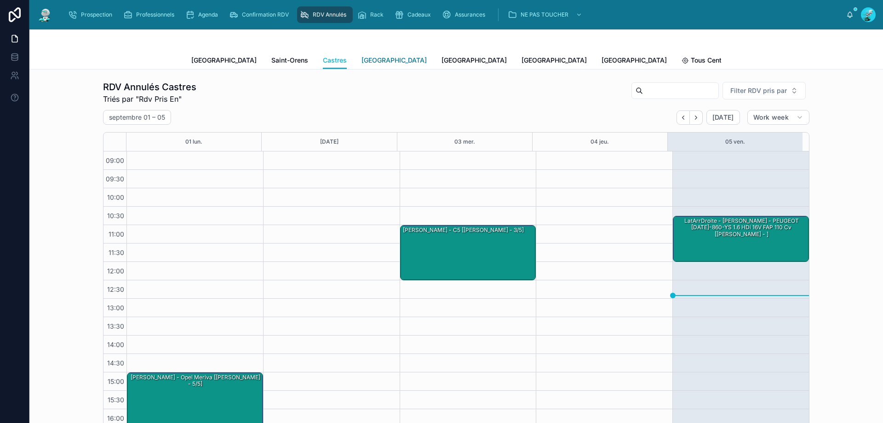
click at [362, 66] on link "[GEOGRAPHIC_DATA]" at bounding box center [394, 61] width 65 height 18
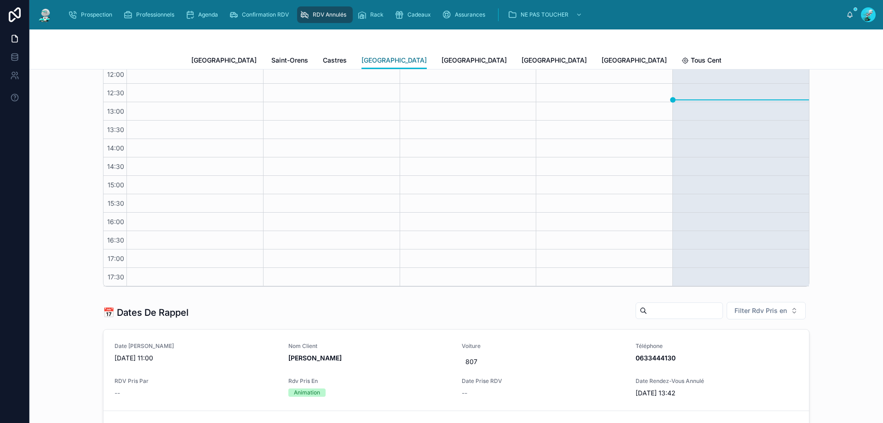
scroll to position [230, 0]
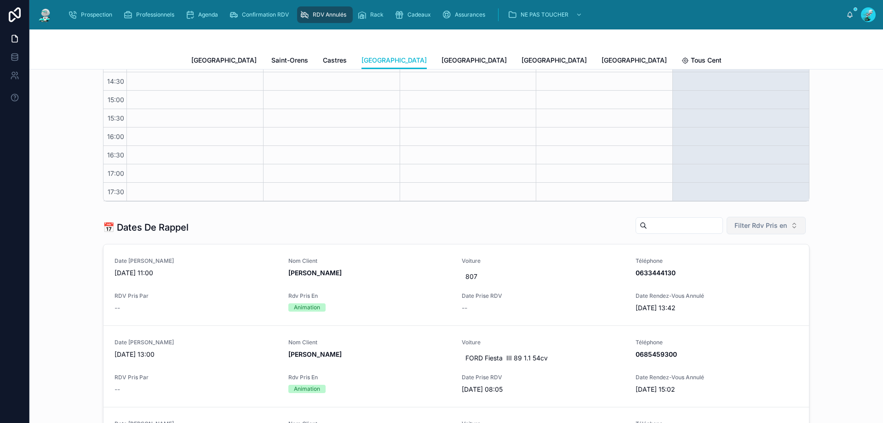
click at [758, 227] on span "Filter Rdv Pris en" at bounding box center [761, 225] width 52 height 9
click at [749, 279] on div "Téléphone" at bounding box center [763, 277] width 110 height 15
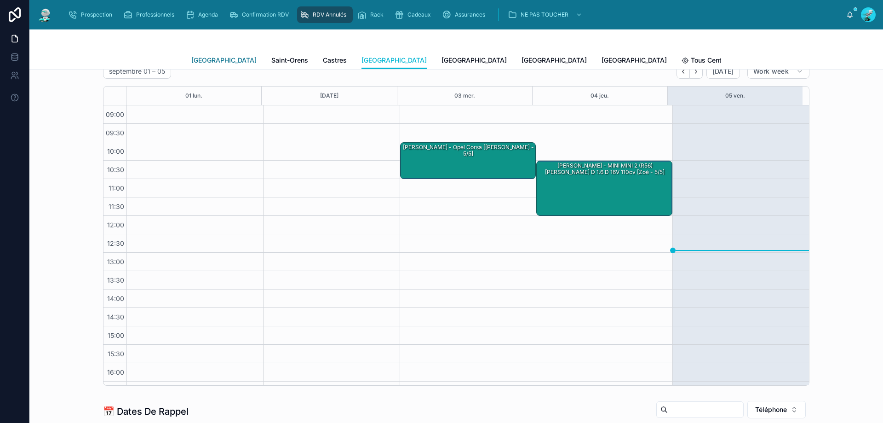
click at [193, 58] on span "[GEOGRAPHIC_DATA]" at bounding box center [223, 60] width 65 height 9
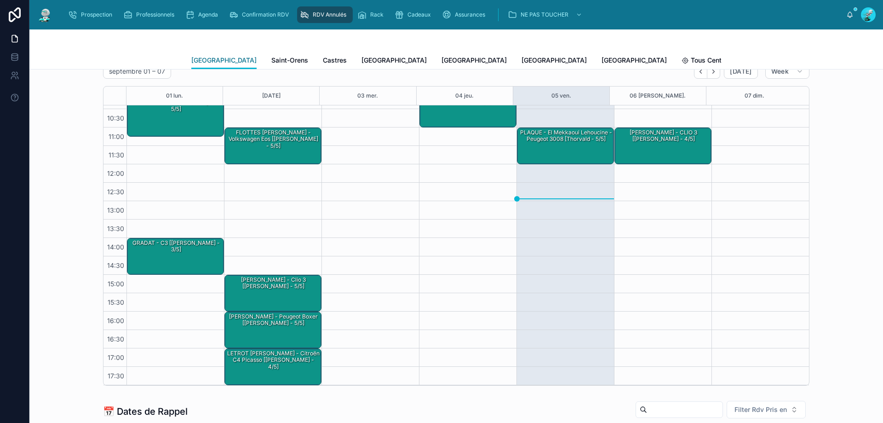
scroll to position [230, 0]
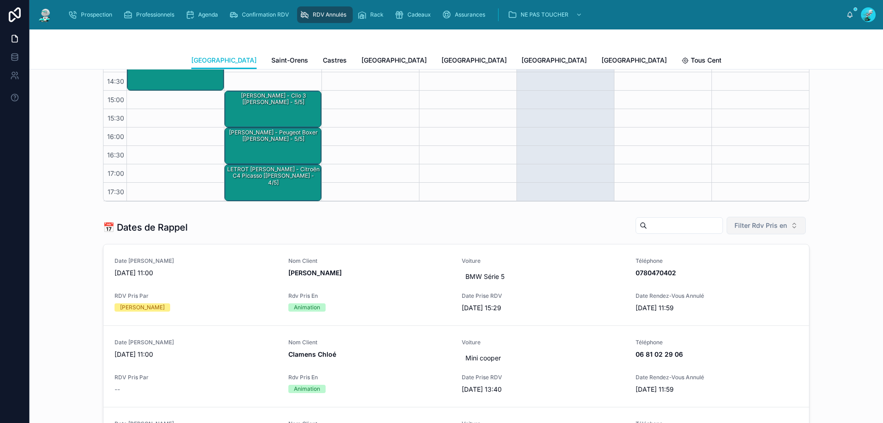
click at [761, 221] on span "Filter Rdv Pris en" at bounding box center [761, 225] width 52 height 9
click at [724, 275] on div "Téléphone" at bounding box center [763, 277] width 110 height 15
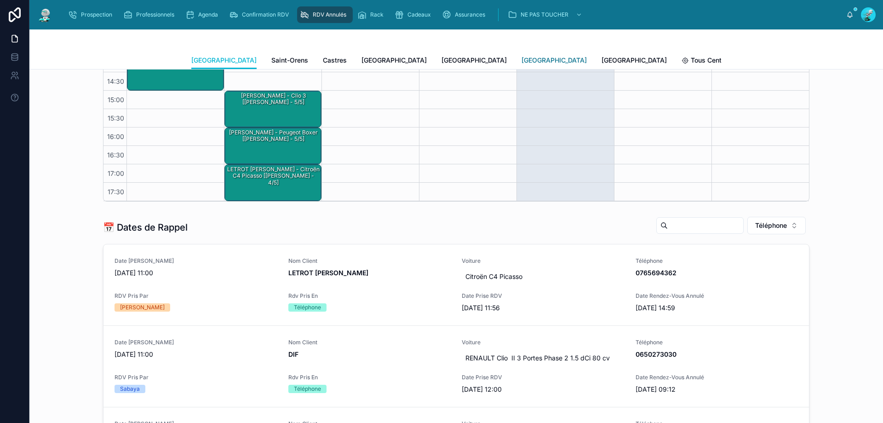
click at [522, 60] on span "[GEOGRAPHIC_DATA]" at bounding box center [554, 60] width 65 height 9
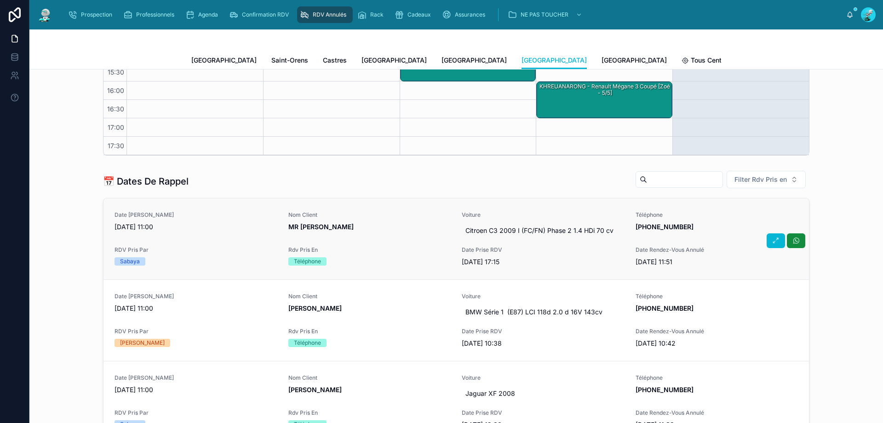
click at [382, 248] on span "Rdv Pris En" at bounding box center [369, 249] width 163 height 7
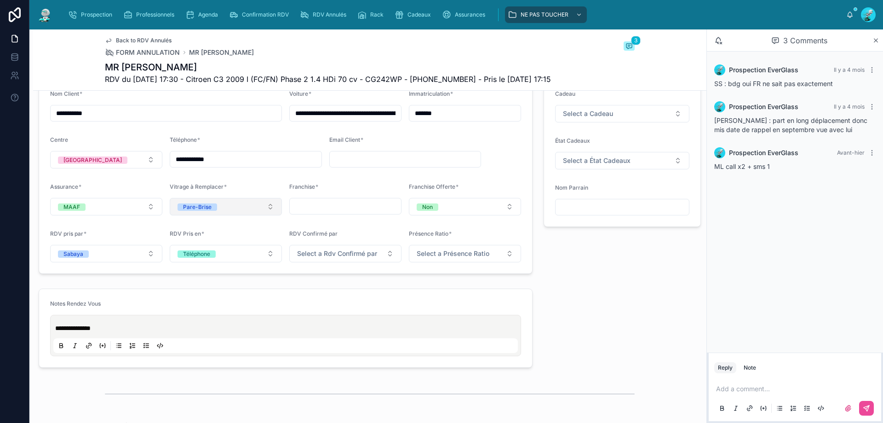
scroll to position [598, 0]
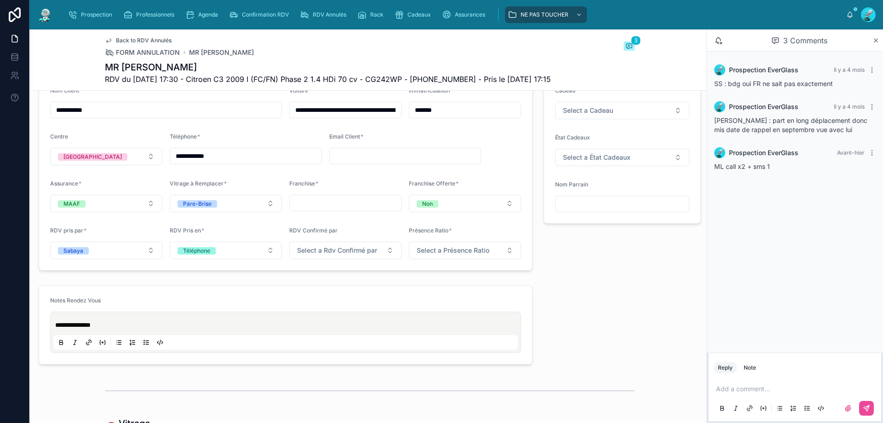
drag, startPoint x: 283, startPoint y: 164, endPoint x: 173, endPoint y: 162, distance: 109.5
click at [173, 162] on div "**********" at bounding box center [246, 156] width 152 height 17
click at [743, 398] on div "Add a comment..." at bounding box center [794, 398] width 161 height 39
click at [751, 387] on p at bounding box center [796, 388] width 161 height 9
click at [865, 402] on button at bounding box center [866, 408] width 15 height 15
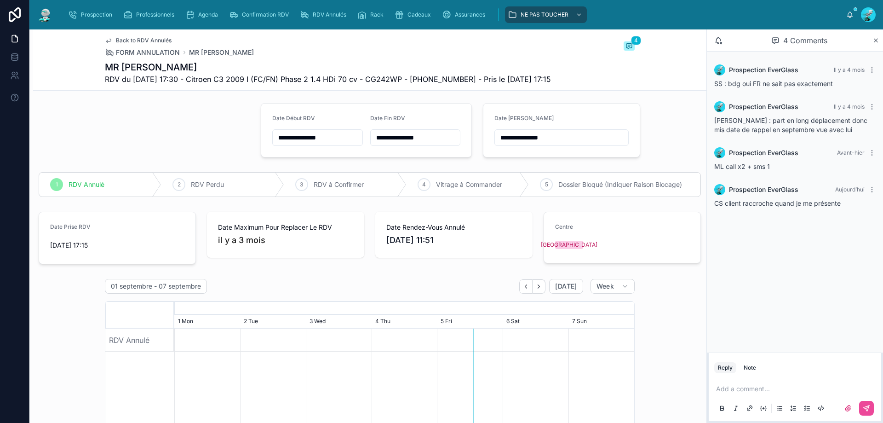
scroll to position [0, 0]
click at [555, 140] on input "**********" at bounding box center [561, 139] width 133 height 13
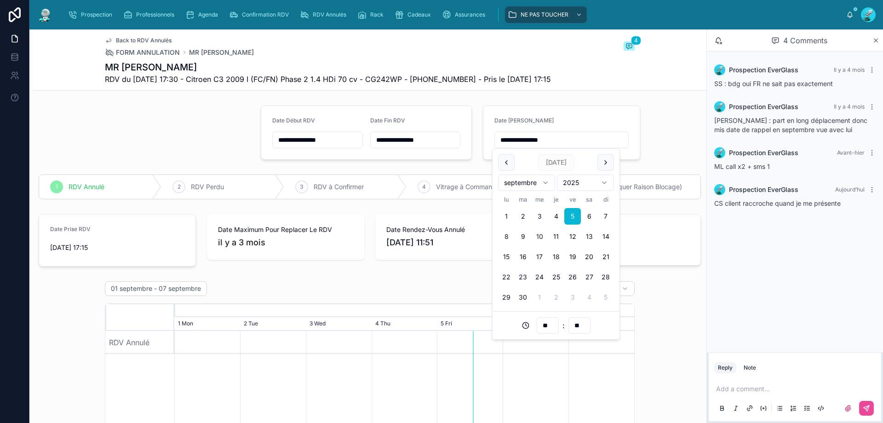
click at [542, 237] on button "10" at bounding box center [539, 236] width 17 height 17
type input "**********"
drag, startPoint x: 667, startPoint y: 308, endPoint x: 657, endPoint y: 306, distance: 10.2
click at [657, 306] on div "01 septembre - 07 septembre [DATE] Week [DATE] [DATE] 21 Thu 22 Fri 23 Sat 24 S…" at bounding box center [369, 418] width 673 height 282
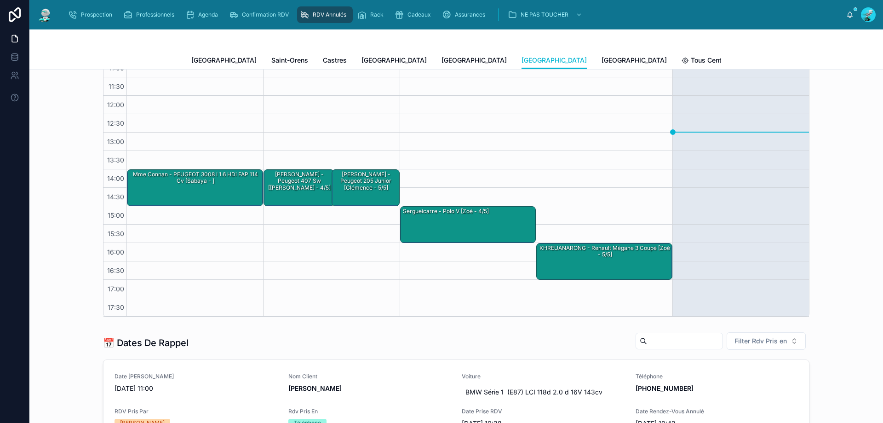
scroll to position [230, 0]
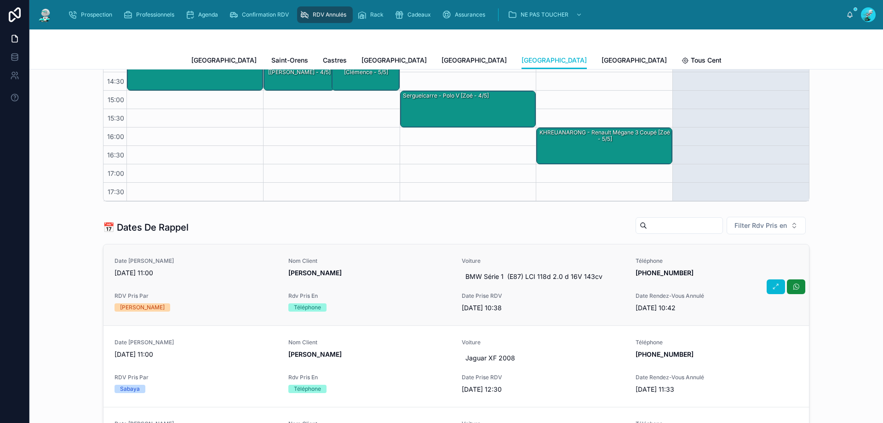
click at [382, 264] on span "Nom Client" at bounding box center [369, 260] width 163 height 7
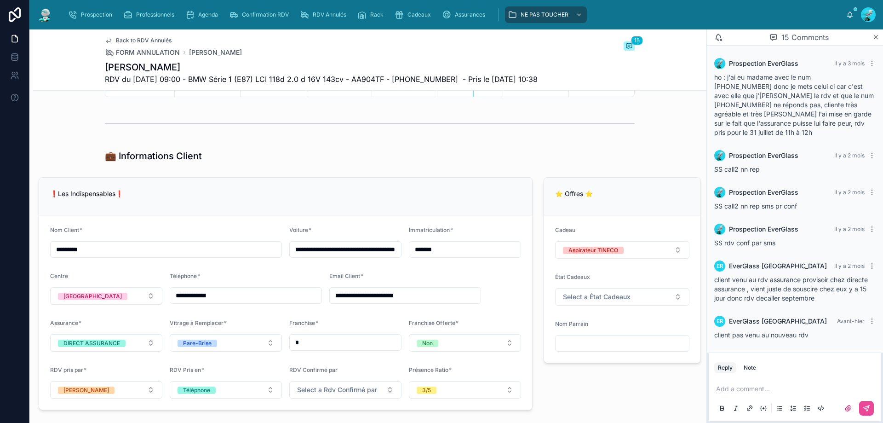
scroll to position [460, 0]
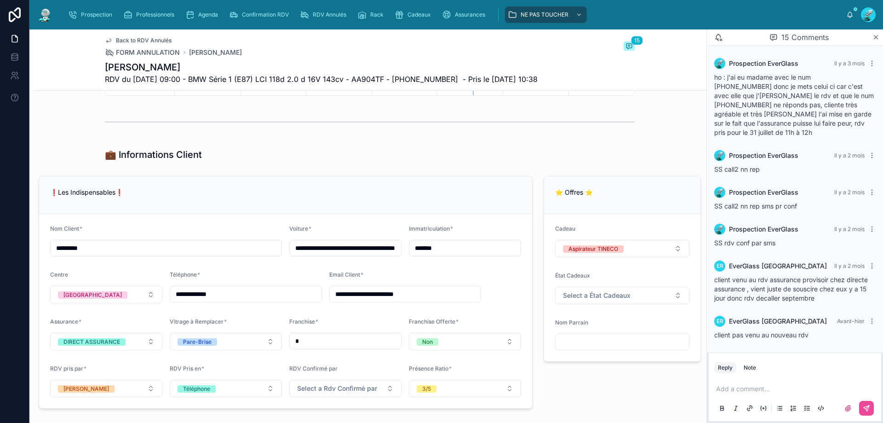
drag, startPoint x: 241, startPoint y: 294, endPoint x: 168, endPoint y: 303, distance: 74.1
click at [168, 303] on form "**********" at bounding box center [285, 311] width 493 height 194
click at [771, 392] on p at bounding box center [796, 388] width 161 height 9
click at [864, 409] on icon at bounding box center [866, 407] width 7 height 7
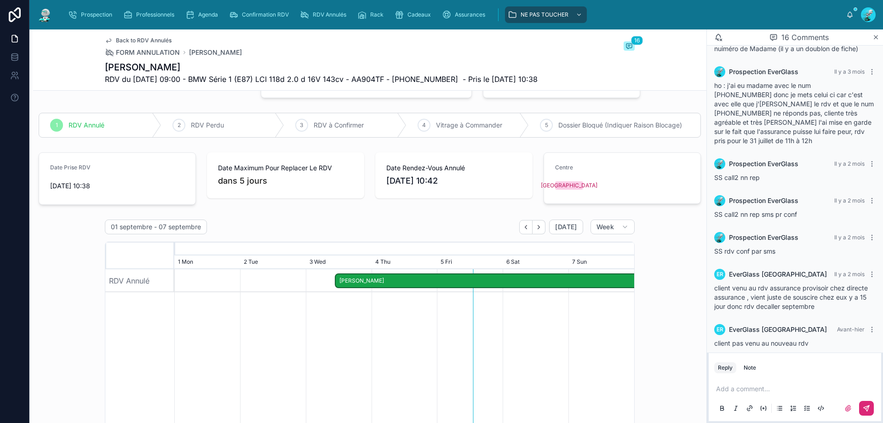
scroll to position [0, 0]
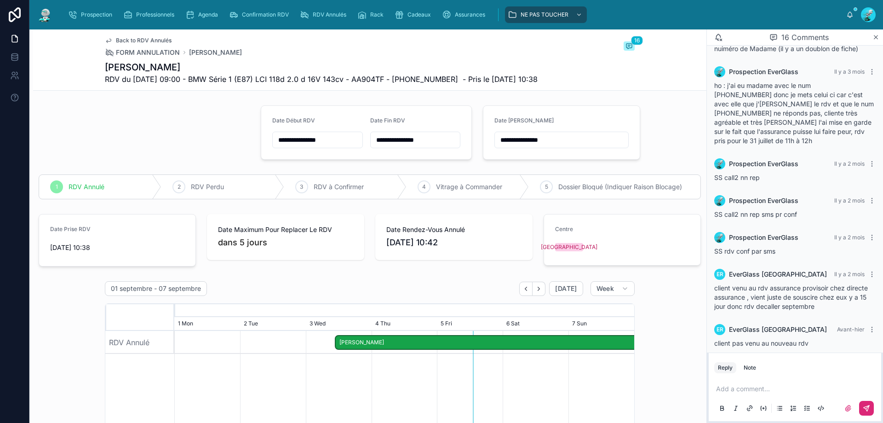
click at [560, 140] on input "**********" at bounding box center [561, 139] width 133 height 13
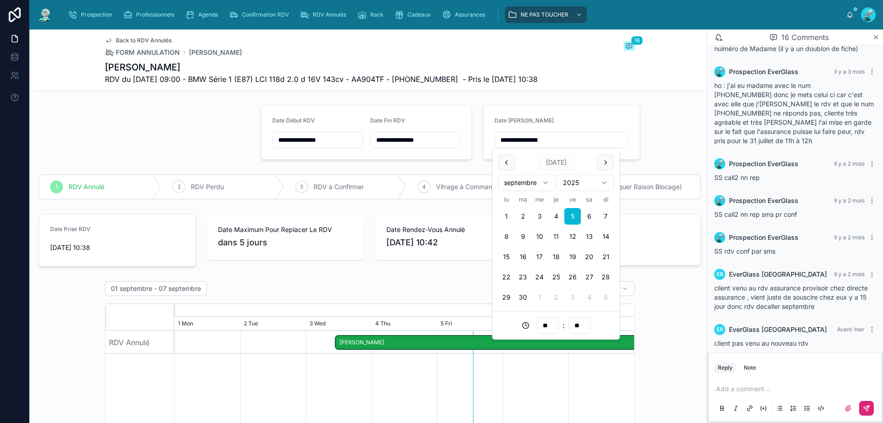
click at [555, 234] on button "11" at bounding box center [556, 236] width 17 height 17
type input "**********"
click at [661, 314] on div "01 septembre - 07 septembre [DATE] Week [DATE] [DATE] 21 Thu 22 Fri 23 Sat 24 S…" at bounding box center [369, 418] width 673 height 282
